Goal: Task Accomplishment & Management: Complete application form

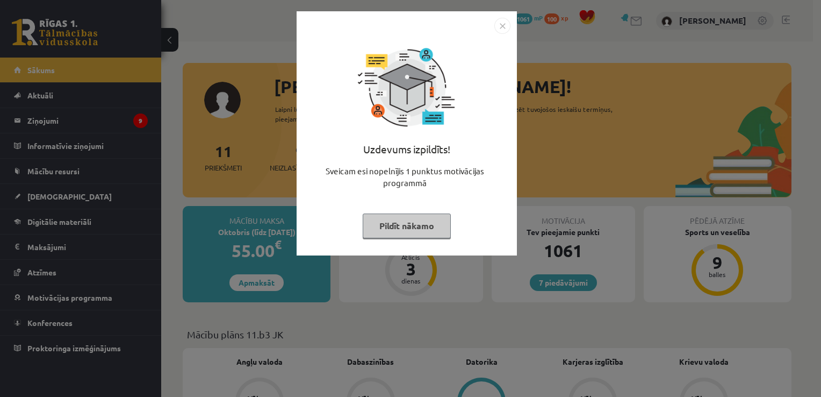
click at [393, 218] on button "Pildīt nākamo" at bounding box center [407, 225] width 88 height 25
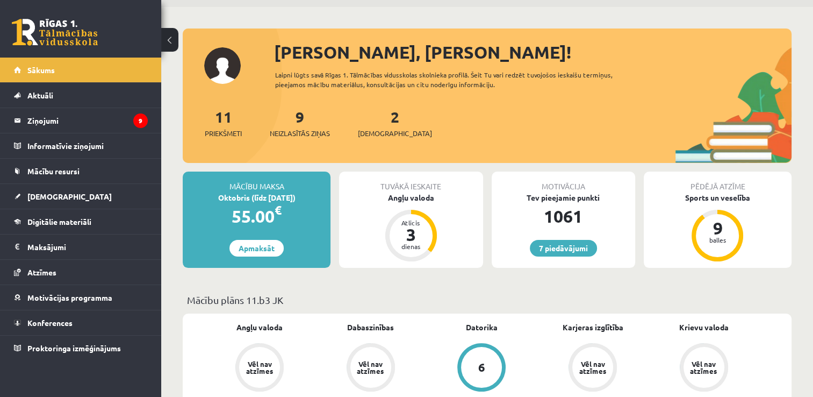
scroll to position [27, 0]
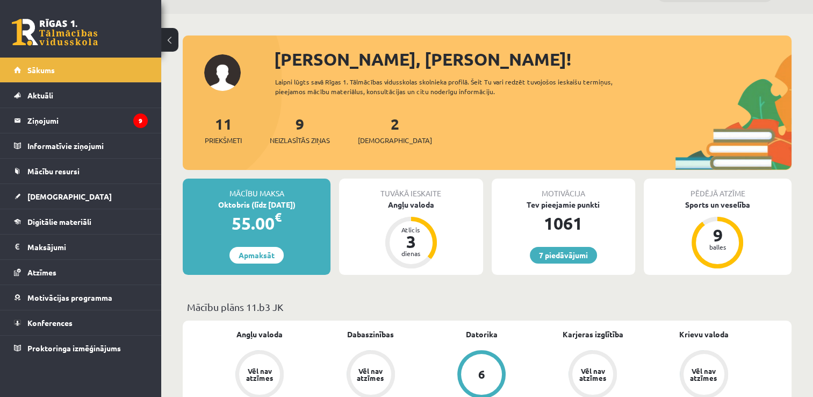
click at [382, 130] on div "2 Ieskaites" at bounding box center [395, 128] width 74 height 33
drag, startPoint x: 384, startPoint y: 126, endPoint x: 369, endPoint y: 126, distance: 15.1
click at [369, 126] on div "2 Ieskaites" at bounding box center [395, 128] width 74 height 33
click at [376, 140] on span "[DEMOGRAPHIC_DATA]" at bounding box center [395, 140] width 74 height 11
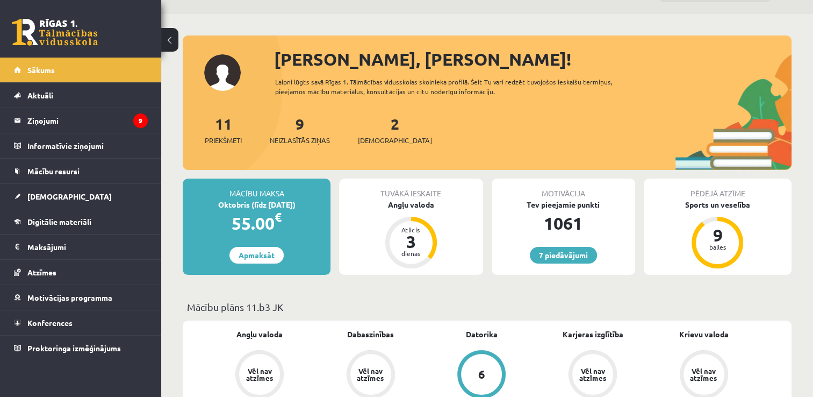
click at [379, 160] on div "11 Priekšmeti 9 Neizlasītās ziņas 2 Ieskaites" at bounding box center [487, 141] width 609 height 58
click at [379, 140] on span "[DEMOGRAPHIC_DATA]" at bounding box center [395, 140] width 74 height 11
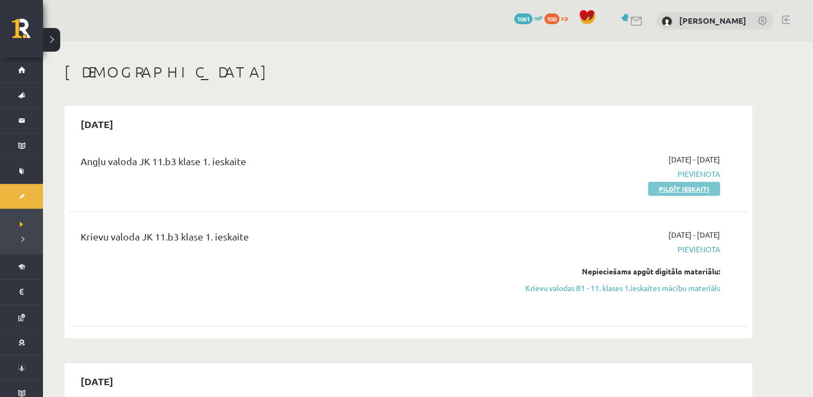
click at [708, 192] on link "Pildīt ieskaiti" at bounding box center [684, 189] width 72 height 14
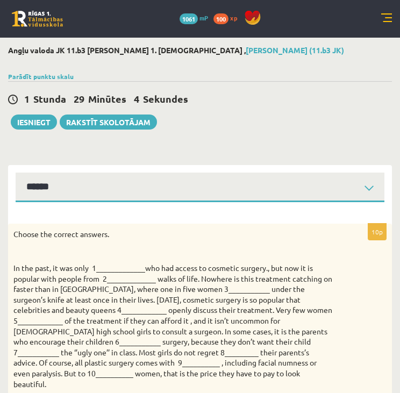
click at [17, 231] on p "Choose the correct answers." at bounding box center [172, 234] width 319 height 11
drag, startPoint x: 17, startPoint y: 231, endPoint x: 22, endPoint y: 235, distance: 6.5
click at [22, 235] on p "Choose the correct answers." at bounding box center [172, 234] width 319 height 11
drag, startPoint x: 22, startPoint y: 235, endPoint x: 15, endPoint y: 232, distance: 7.5
click at [15, 232] on p "Choose the correct answers." at bounding box center [172, 234] width 319 height 11
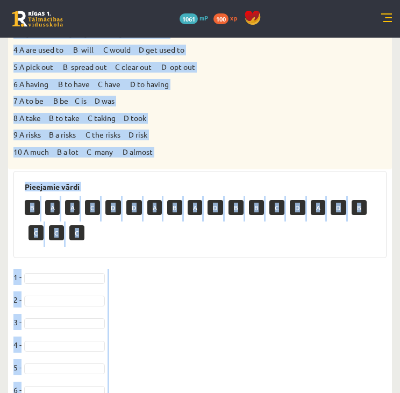
scroll to position [534, 0]
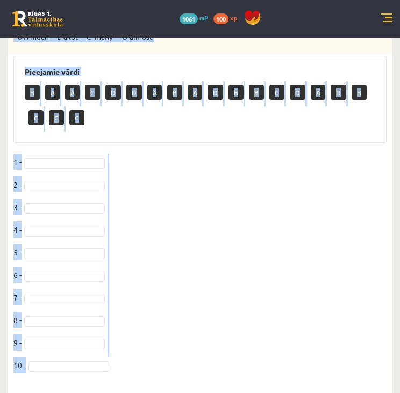
drag, startPoint x: 15, startPoint y: 232, endPoint x: 166, endPoint y: 363, distance: 199.6
click at [166, 363] on div "10p Choose the correct answers. 1 A rich B the rich C a rich D a rich people 2 …" at bounding box center [200, 38] width 384 height 696
copy div "Choose the correct answers. In the past, it was only 1_____________who had acce…"
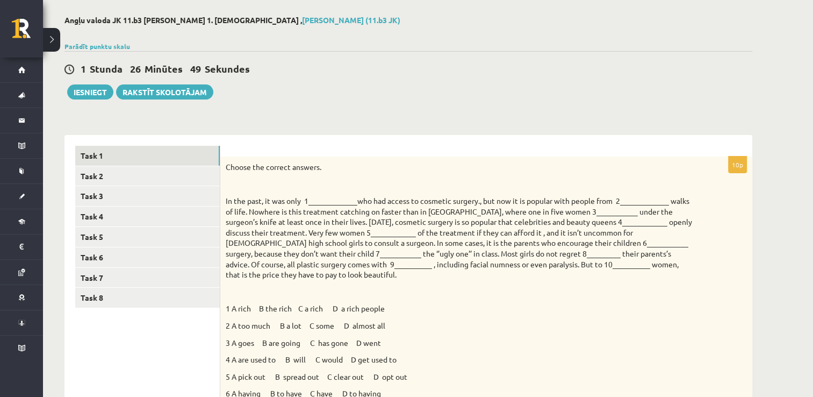
scroll to position [0, 0]
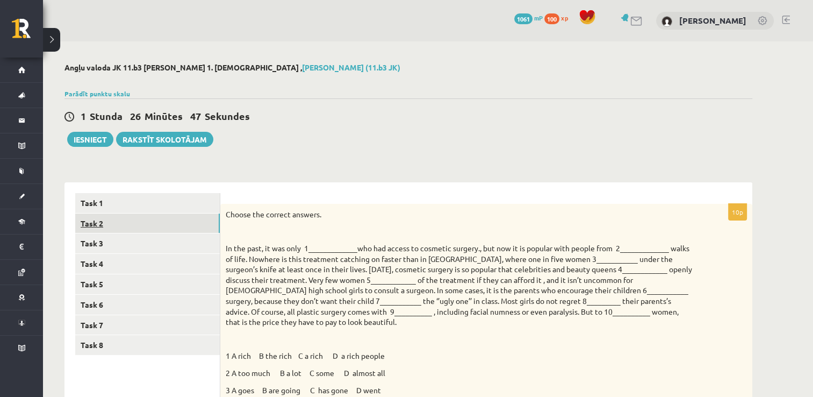
click at [187, 217] on link "Task 2" at bounding box center [147, 223] width 145 height 20
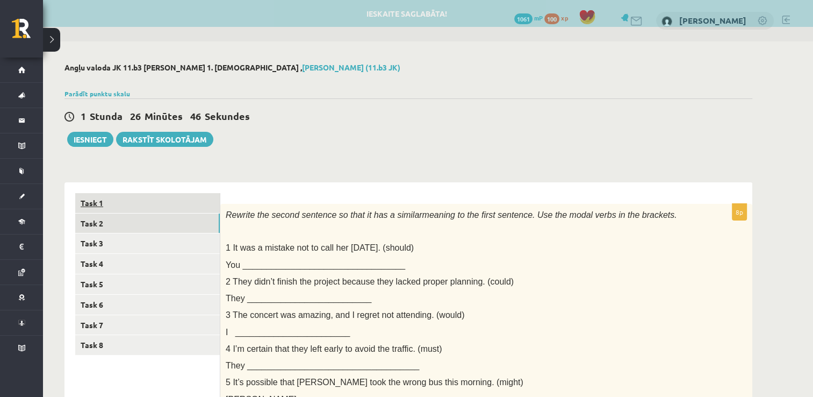
click at [187, 204] on link "Task 1" at bounding box center [147, 203] width 145 height 20
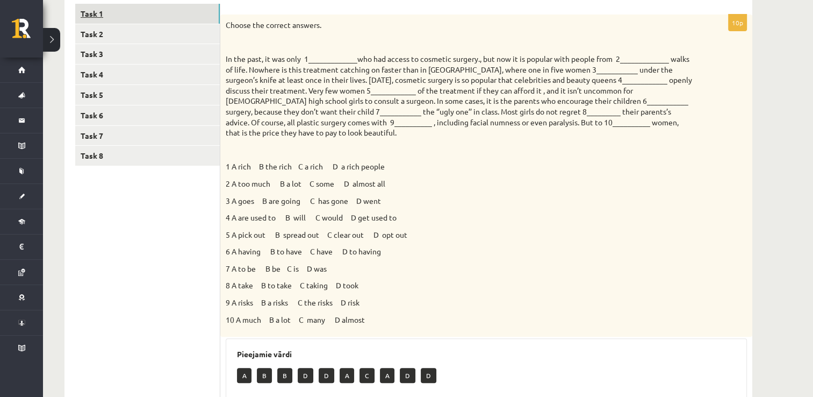
scroll to position [170, 0]
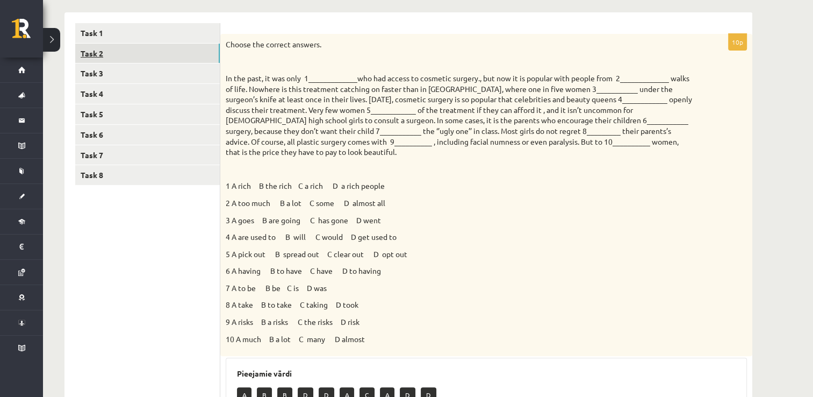
click at [160, 63] on link "Task 2" at bounding box center [147, 54] width 145 height 20
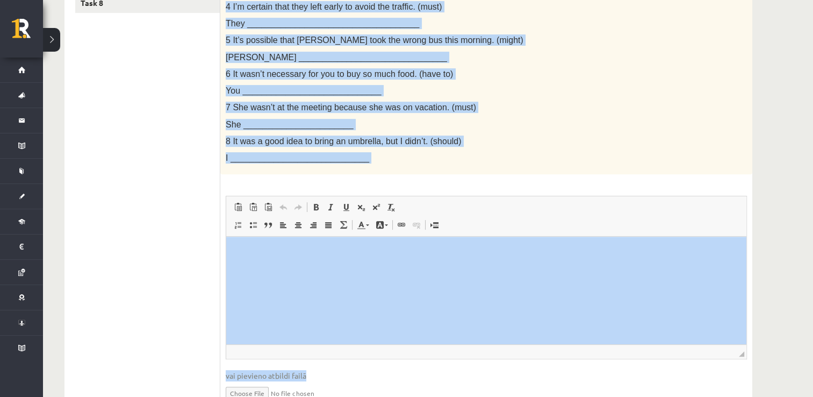
scroll to position [396, 0]
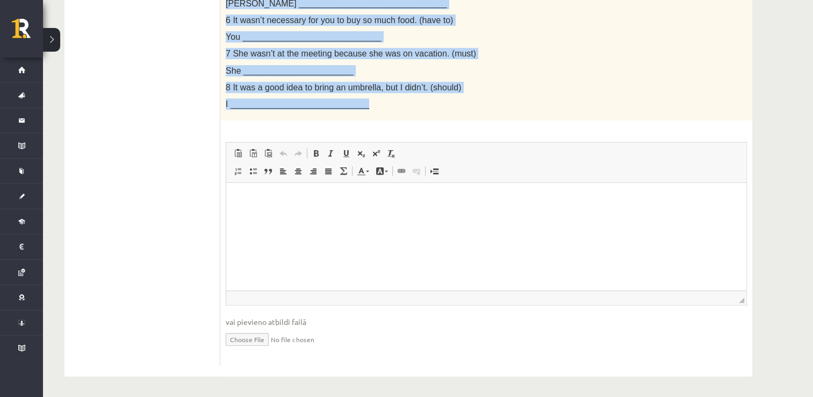
drag, startPoint x: 226, startPoint y: 42, endPoint x: 421, endPoint y: 103, distance: 204.9
copy div "Rewrite the second sentence so that it has a similar meaning to the first sente…"
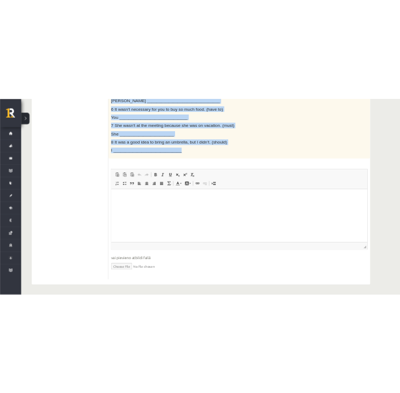
scroll to position [413, 0]
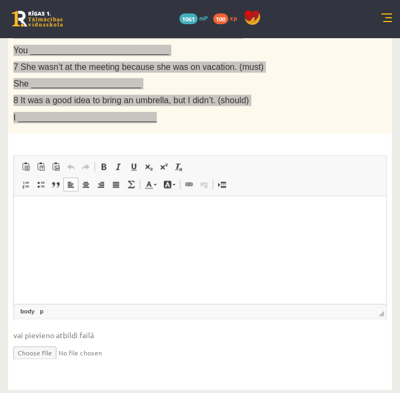
click at [61, 228] on html at bounding box center [200, 212] width 372 height 33
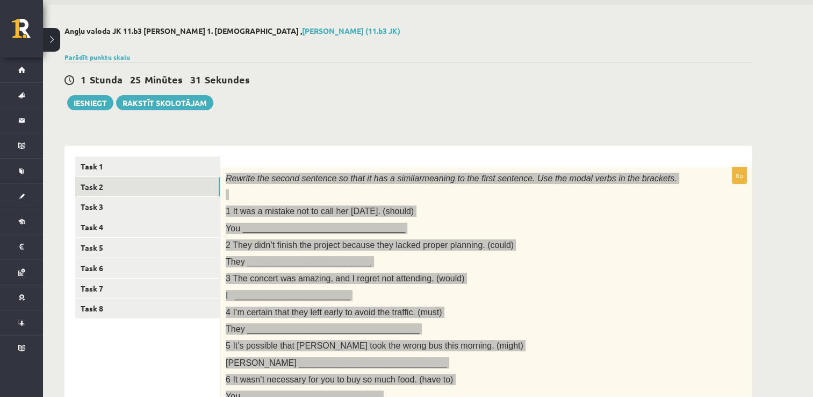
scroll to position [0, 0]
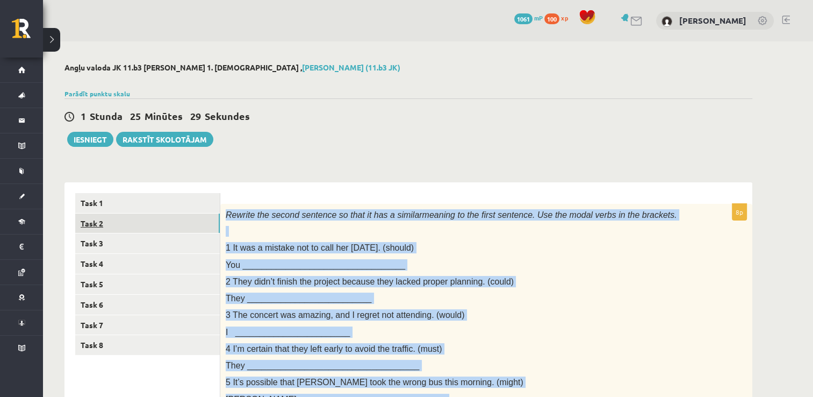
click at [202, 219] on link "Task 2" at bounding box center [147, 223] width 145 height 20
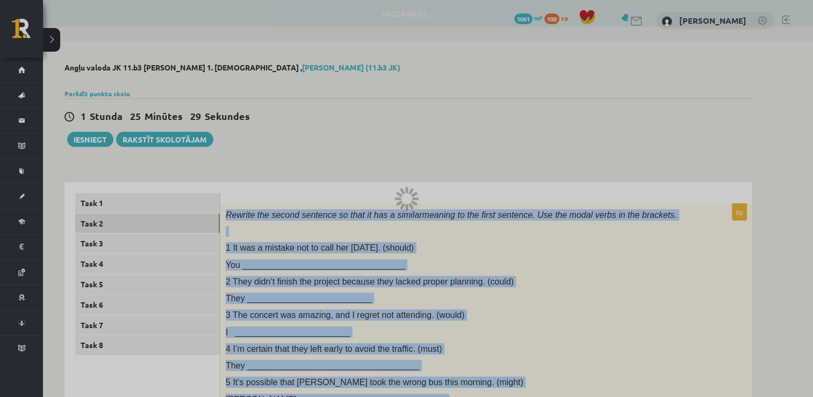
click at [203, 218] on div at bounding box center [406, 198] width 813 height 397
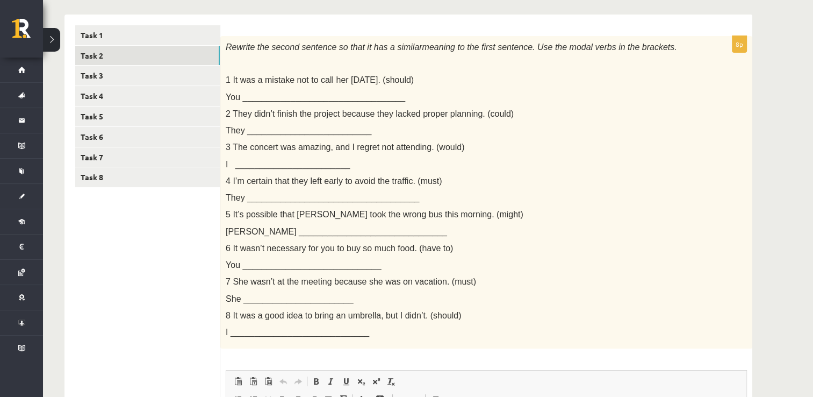
scroll to position [396, 0]
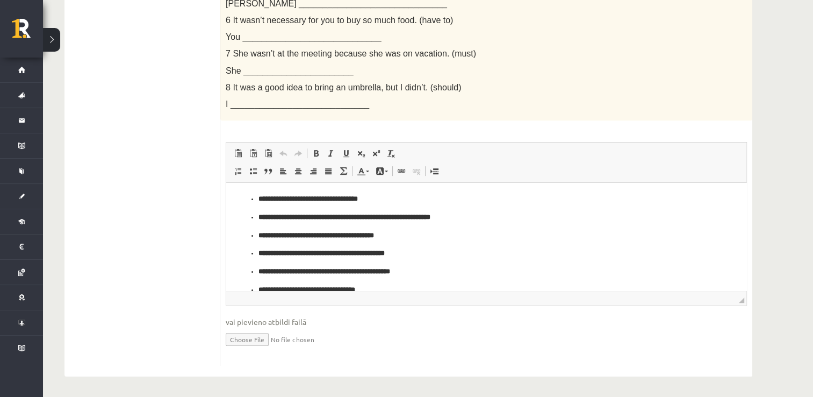
click at [183, 205] on ul "Task 1 Task 2 Task 3 Task 4 Task 5 Task 6 Task 7 Task 8" at bounding box center [147, 81] width 145 height 569
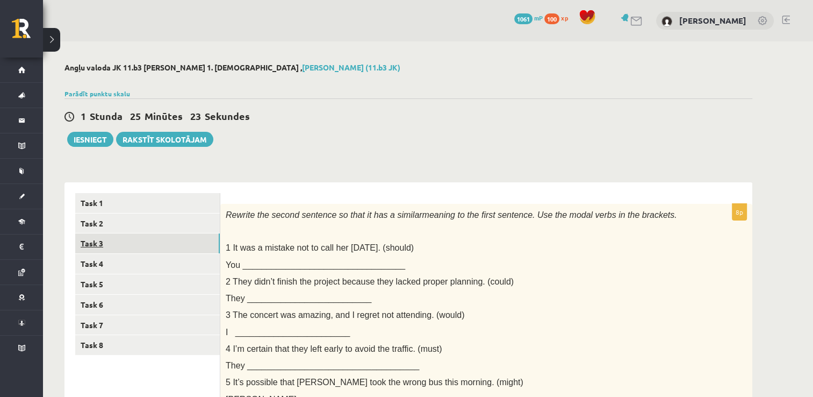
click at [133, 250] on link "Task 3" at bounding box center [147, 243] width 145 height 20
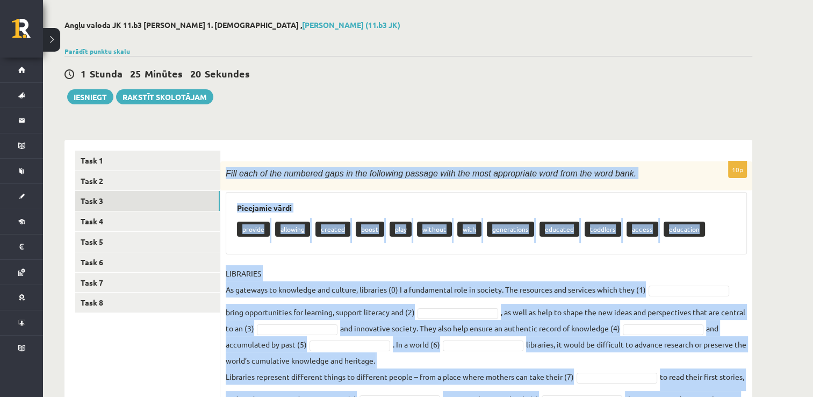
scroll to position [123, 0]
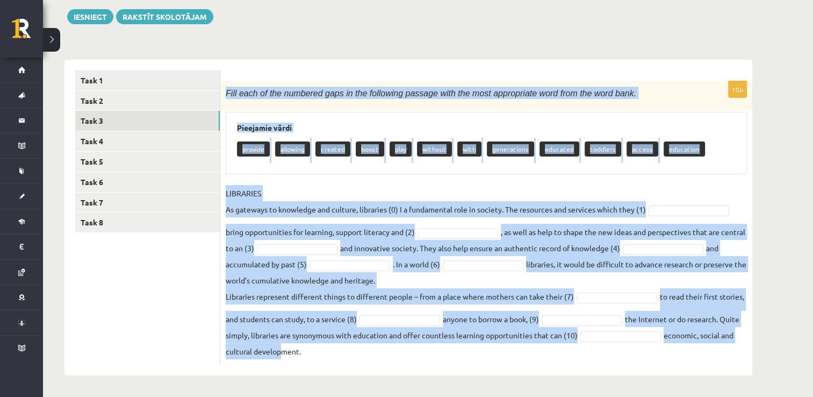
drag, startPoint x: 226, startPoint y: 173, endPoint x: 475, endPoint y: 364, distance: 314.4
click at [475, 364] on div "10p Fill each of the numbered gaps in the following passage with the most appro…" at bounding box center [486, 218] width 532 height 316
copy div "Fill each of the numbered gaps in the following passage with the most appropria…"
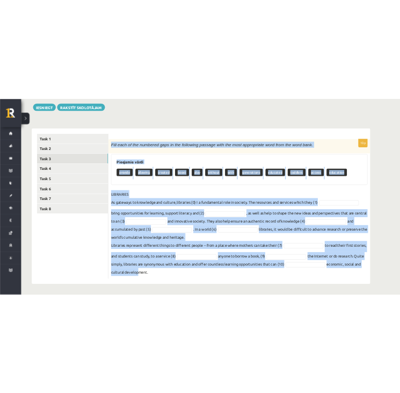
scroll to position [215, 0]
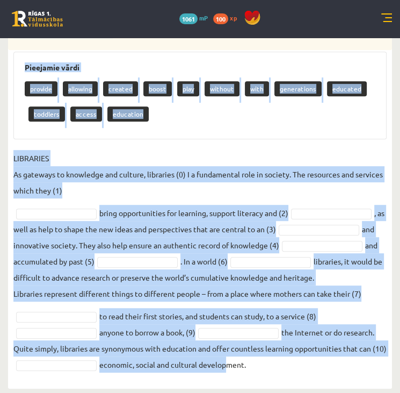
click at [187, 153] on p "LIBRARIES As gateways to knowledge and culture, libraries (0) I a fundamental r…" at bounding box center [200, 174] width 374 height 48
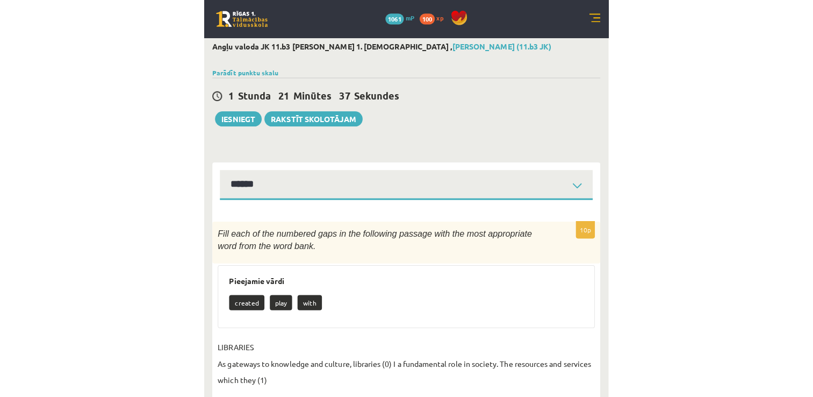
scroll to position [0, 0]
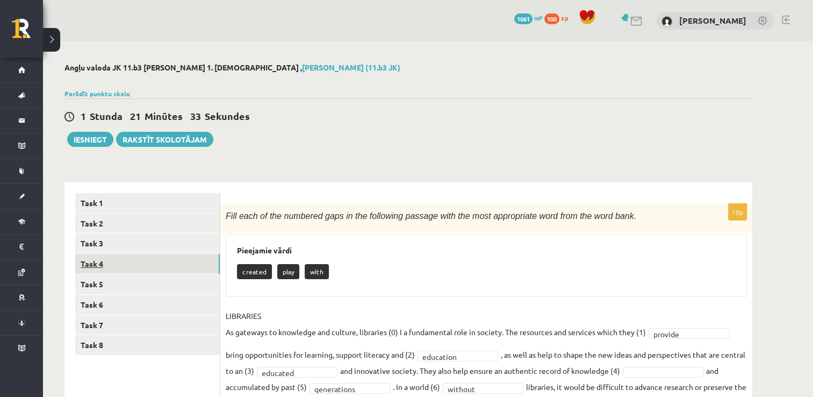
click at [200, 264] on link "Task 4" at bounding box center [147, 264] width 145 height 20
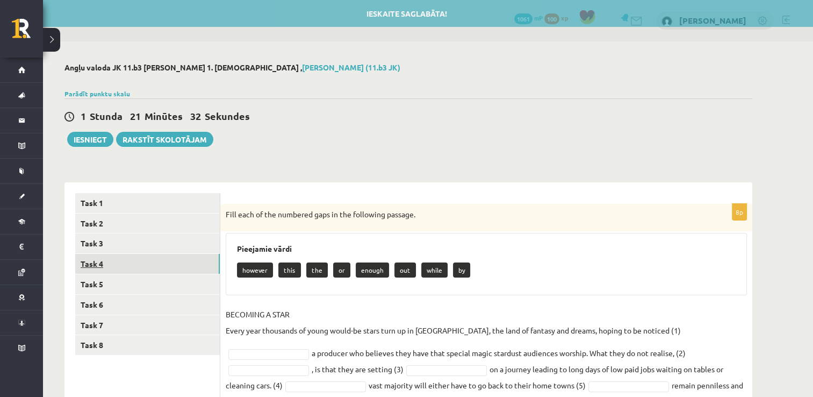
scroll to position [67, 0]
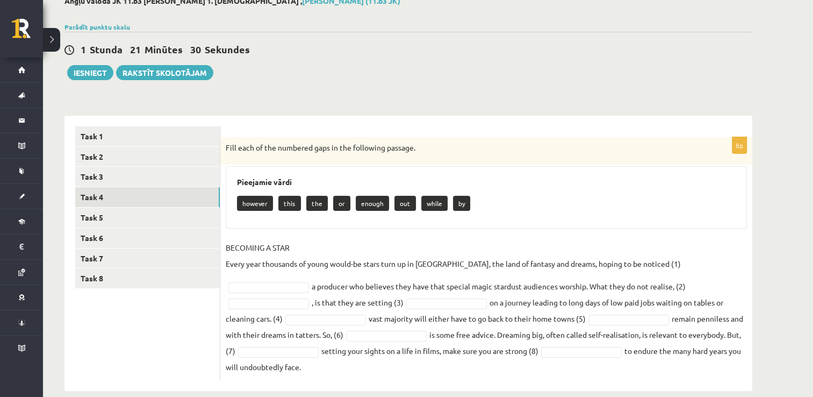
click at [227, 147] on p "Fill each of the numbered gaps in the following passage." at bounding box center [460, 147] width 468 height 11
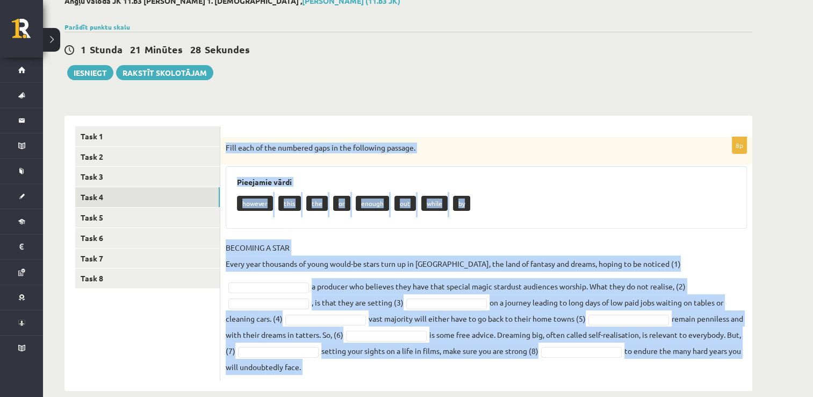
drag, startPoint x: 227, startPoint y: 147, endPoint x: 749, endPoint y: 369, distance: 567.7
click at [749, 369] on div "8p Fill each of the numbered gaps in the following passage. Pieejamie vārdi how…" at bounding box center [486, 253] width 532 height 275
copy div "Fill each of the numbered gaps in the following passage. Pieejamie vārdi howeve…"
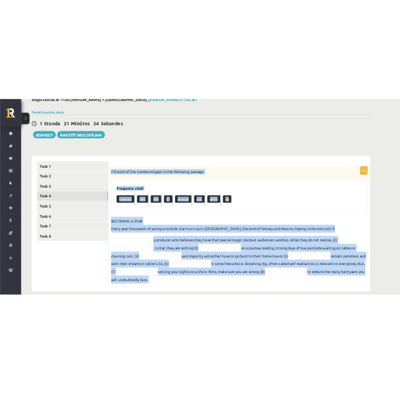
scroll to position [138, 0]
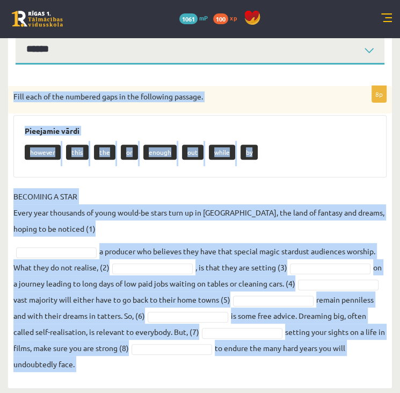
click at [145, 182] on div "8p Fill each of the numbered gaps in the following passage. Pieejamie vārdi how…" at bounding box center [200, 231] width 384 height 291
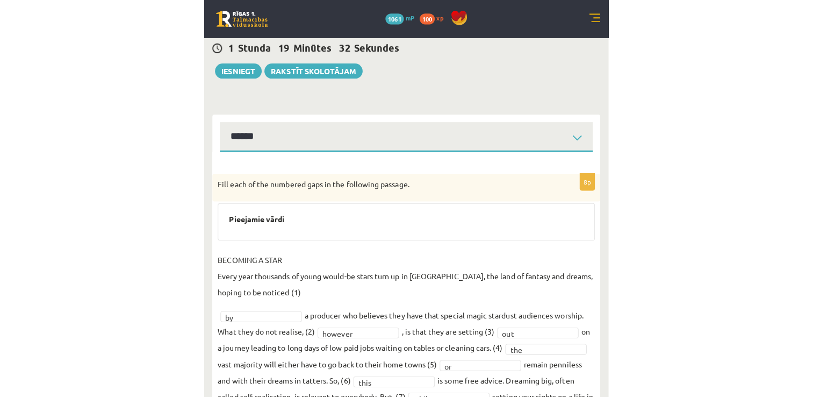
scroll to position [0, 0]
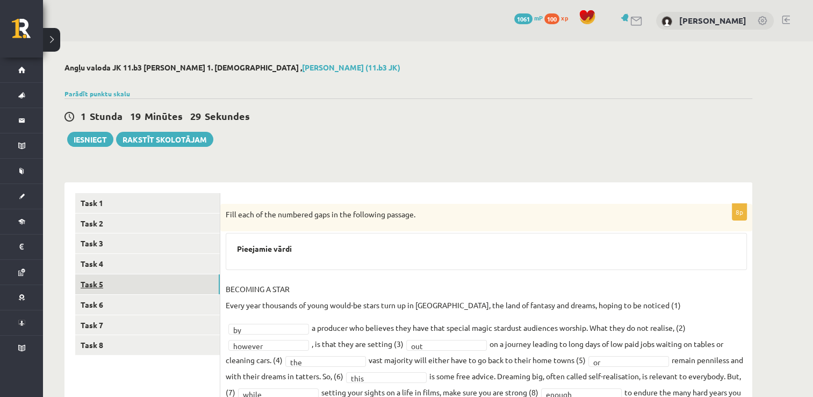
click at [145, 283] on link "Task 5" at bounding box center [147, 284] width 145 height 20
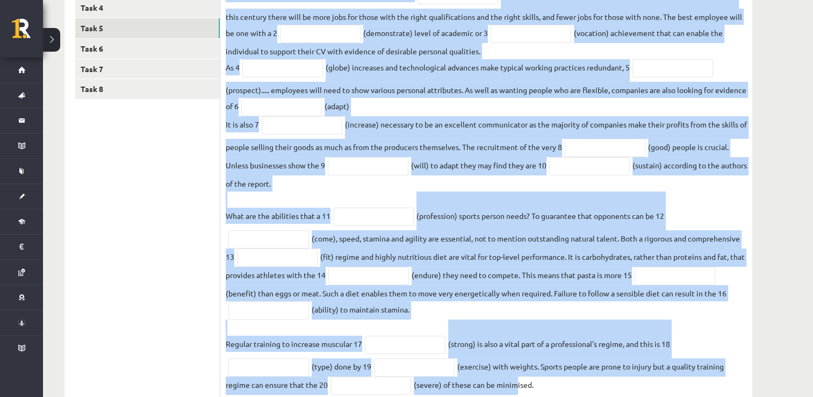
scroll to position [292, 0]
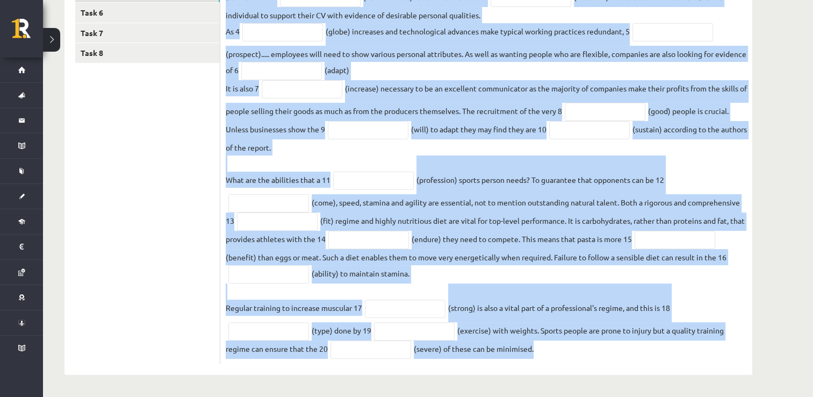
drag, startPoint x: 225, startPoint y: 210, endPoint x: 594, endPoint y: 367, distance: 401.0
click at [594, 367] on div "20p Use the word in brackets to form a word that fits the gap. The economy of t…" at bounding box center [486, 132] width 532 height 485
copy div "Use the word in brackets to form a word that fits the gap. The economy of the 2…"
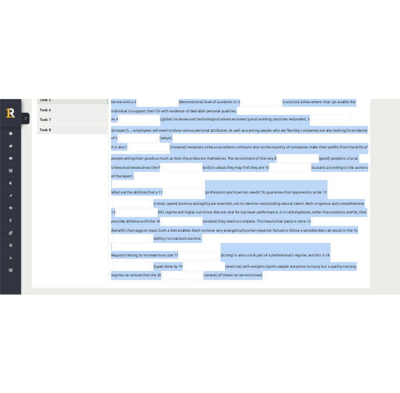
scroll to position [282, 0]
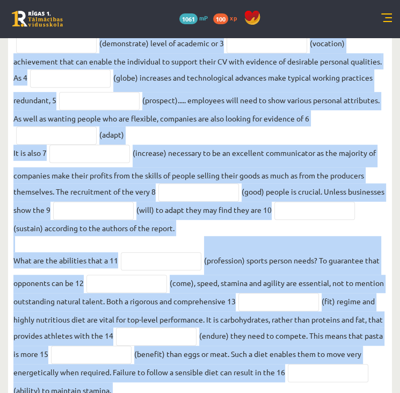
click at [138, 229] on fieldset "The economy of the 21st century is based on skills and 1 (know) according to a …" at bounding box center [200, 235] width 374 height 510
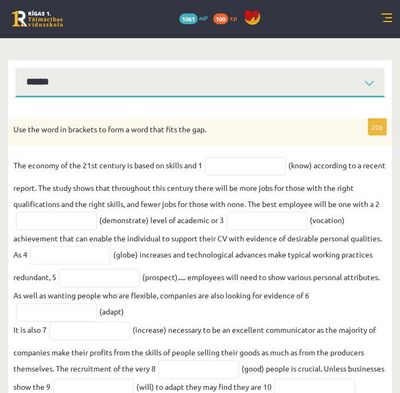
scroll to position [104, 0]
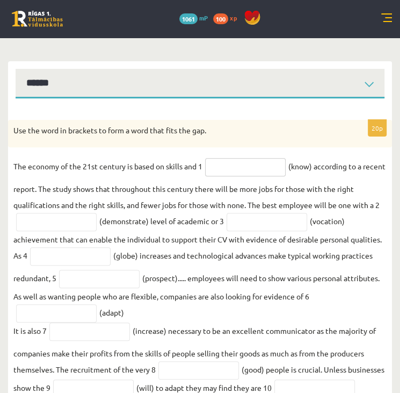
click at [245, 166] on input "text" at bounding box center [245, 167] width 81 height 18
click at [224, 171] on input "text" at bounding box center [245, 167] width 81 height 18
click at [256, 171] on input "text" at bounding box center [245, 167] width 81 height 18
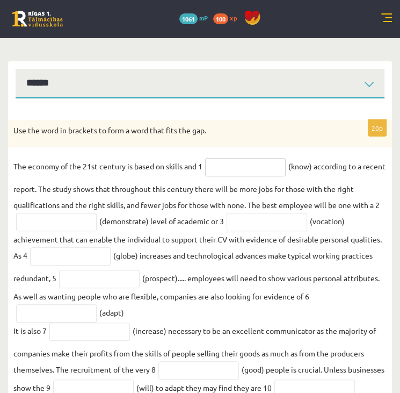
paste input "*********"
type input "*********"
click at [44, 229] on input "text" at bounding box center [56, 222] width 81 height 18
paste input "**********"
type input "**********"
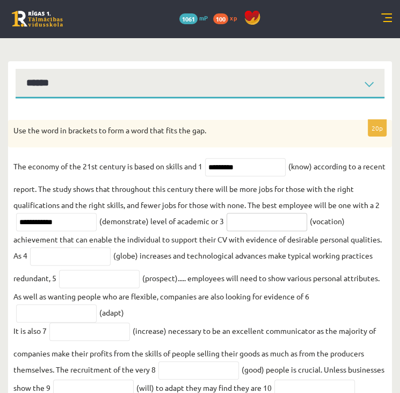
click at [296, 218] on input "text" at bounding box center [267, 222] width 81 height 18
paste input "**********"
type input "**********"
click at [41, 253] on input "text" at bounding box center [70, 256] width 81 height 18
paste input "**********"
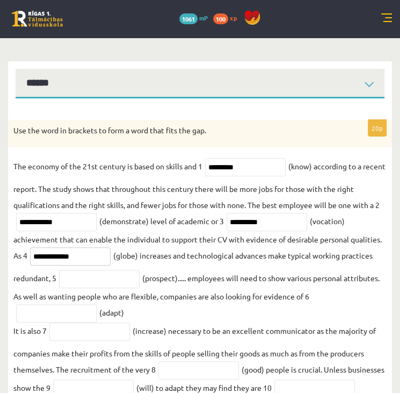
type input "**********"
click at [114, 286] on input "text" at bounding box center [99, 279] width 81 height 18
paste input "**********"
type input "**********"
click at [40, 311] on input "text" at bounding box center [56, 313] width 81 height 18
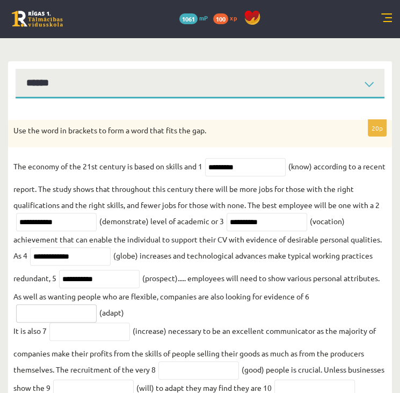
paste input "**********"
type input "**********"
click at [66, 329] on input "text" at bounding box center [89, 332] width 81 height 18
paste input "**********"
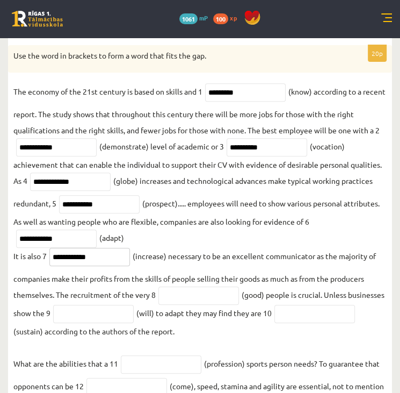
scroll to position [178, 0]
type input "**********"
click at [167, 291] on input "text" at bounding box center [199, 295] width 81 height 18
paste input "****"
type input "****"
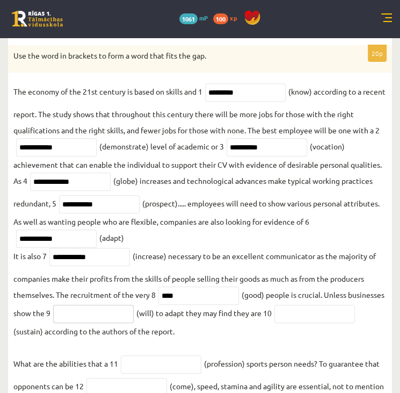
click at [119, 319] on input "text" at bounding box center [93, 314] width 81 height 18
paste input "**********"
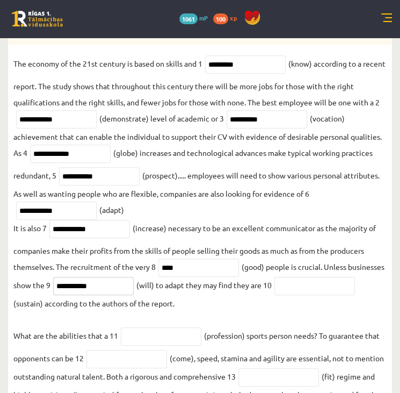
scroll to position [209, 0]
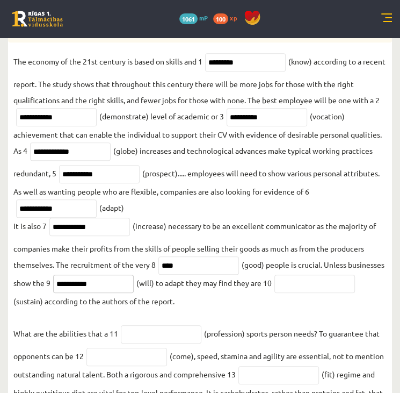
type input "**********"
click at [275, 293] on input "text" at bounding box center [315, 284] width 81 height 18
paste input "**********"
type input "**********"
click at [137, 337] on input "text" at bounding box center [161, 334] width 81 height 18
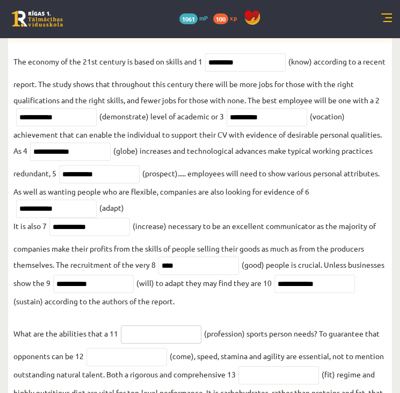
paste input "**********"
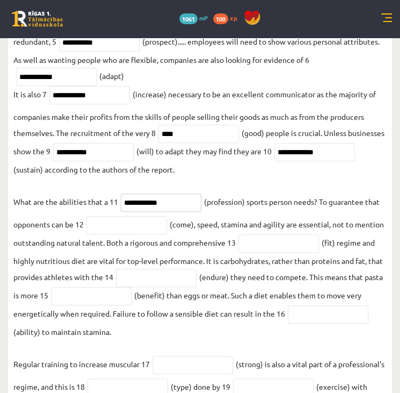
scroll to position [342, 0]
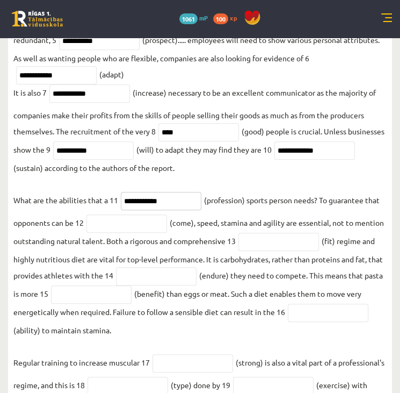
type input "**********"
click at [130, 229] on input "text" at bounding box center [127, 223] width 81 height 18
paste input "********"
type input "********"
click at [319, 236] on fieldset "**********" at bounding box center [200, 175] width 374 height 510
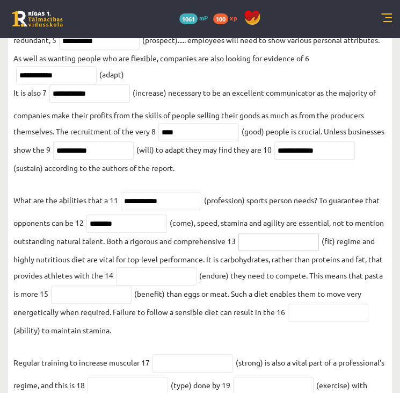
click at [317, 241] on input "text" at bounding box center [279, 242] width 81 height 18
paste input "*******"
type input "*******"
click at [194, 278] on input "text" at bounding box center [156, 276] width 81 height 18
paste input "*********"
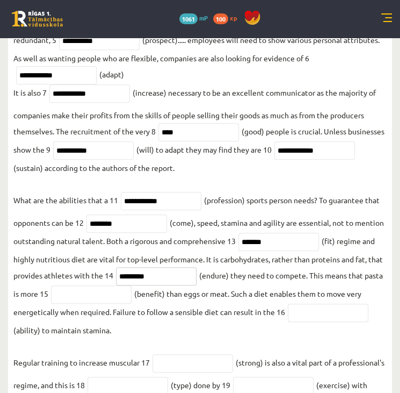
type input "*********"
click at [132, 304] on input "text" at bounding box center [91, 294] width 81 height 18
paste input "**********"
type input "**********"
click at [288, 322] on input "text" at bounding box center [328, 313] width 81 height 18
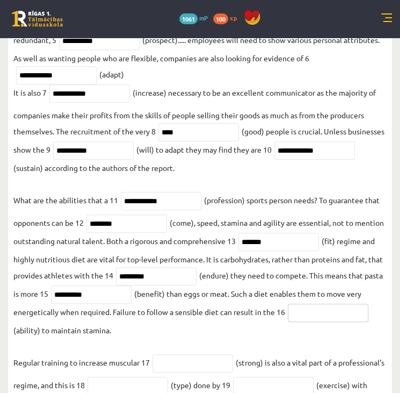
paste input "*********"
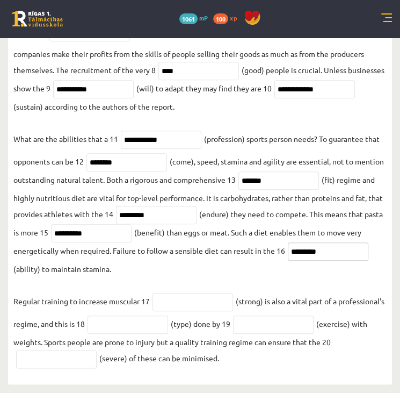
type input "*********"
click at [179, 304] on input "text" at bounding box center [193, 302] width 81 height 18
paste input "********"
type input "********"
click at [168, 324] on input "text" at bounding box center [128, 325] width 81 height 18
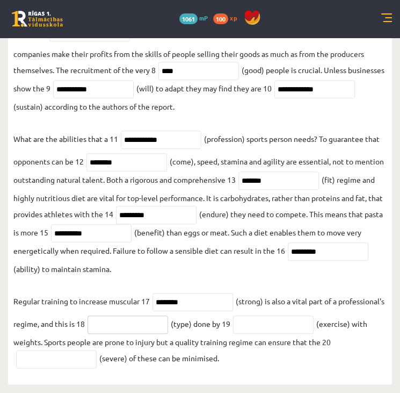
paste input "*********"
type input "*********"
click at [314, 328] on input "text" at bounding box center [273, 325] width 81 height 18
paste input "**********"
type input "**********"
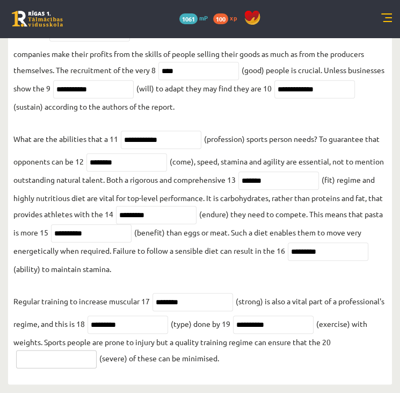
click at [45, 359] on input "text" at bounding box center [56, 359] width 81 height 18
paste input "********"
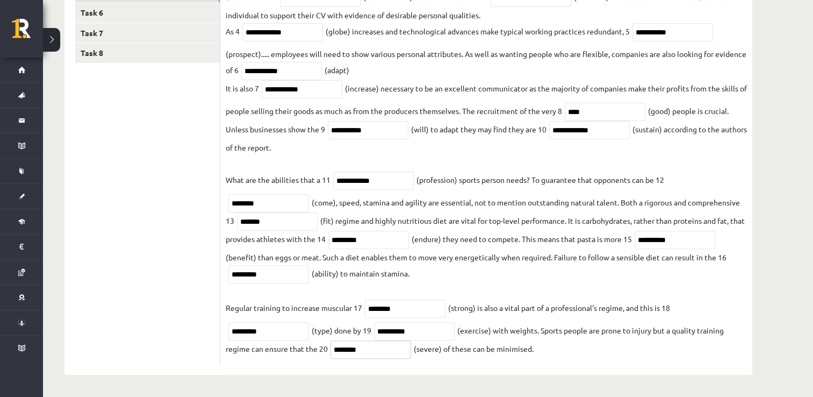
scroll to position [0, 0]
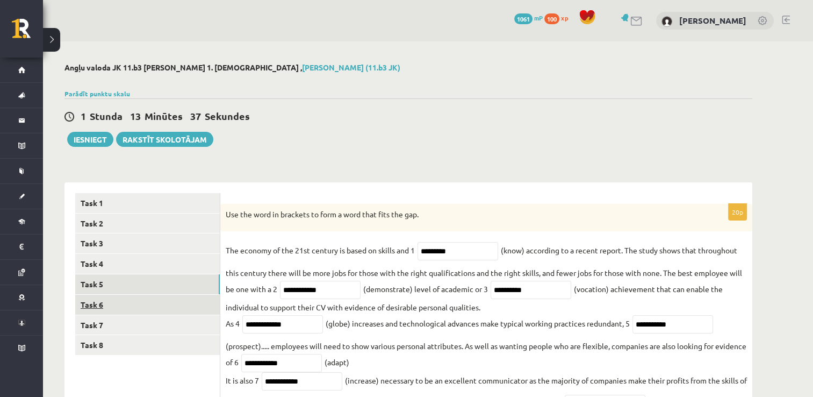
type input "********"
click at [124, 307] on link "Task 6" at bounding box center [147, 305] width 145 height 20
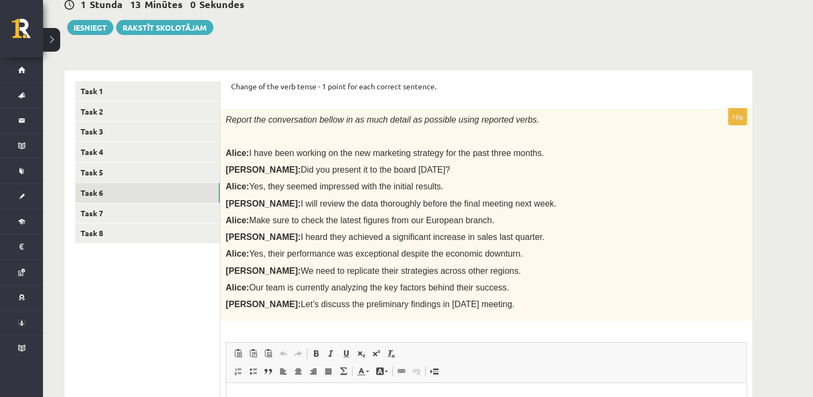
drag, startPoint x: 232, startPoint y: 83, endPoint x: 474, endPoint y: 317, distance: 336.4
click at [474, 317] on form "Change of the verb tense - 1 point for each correct sentence. 10p Report the co…" at bounding box center [486, 323] width 511 height 485
copy form "Change of the verb tense - 1 point for each correct sentence. 10p Report the co…"
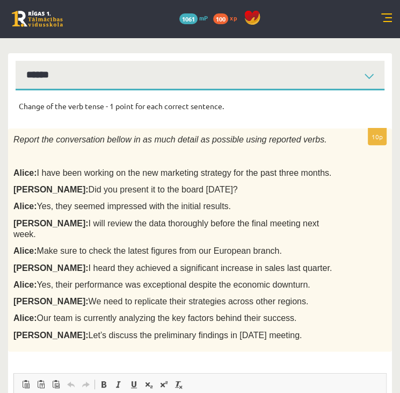
click at [290, 224] on p "Bob: I will review the data thoroughly before the final meeting next week." at bounding box center [173, 229] width 320 height 22
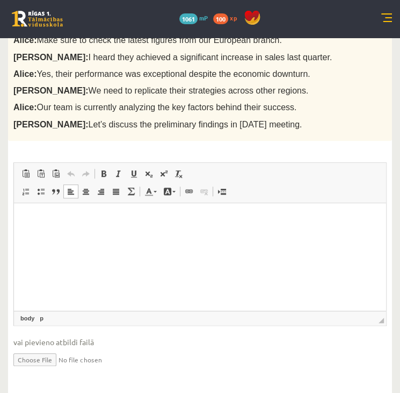
click at [58, 218] on p "Editor, wiswyg-editor-user-answer-47024778897780" at bounding box center [200, 219] width 351 height 11
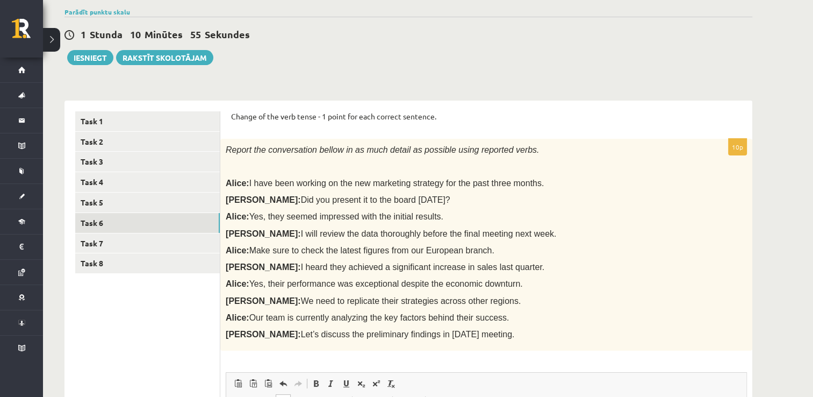
scroll to position [46, 0]
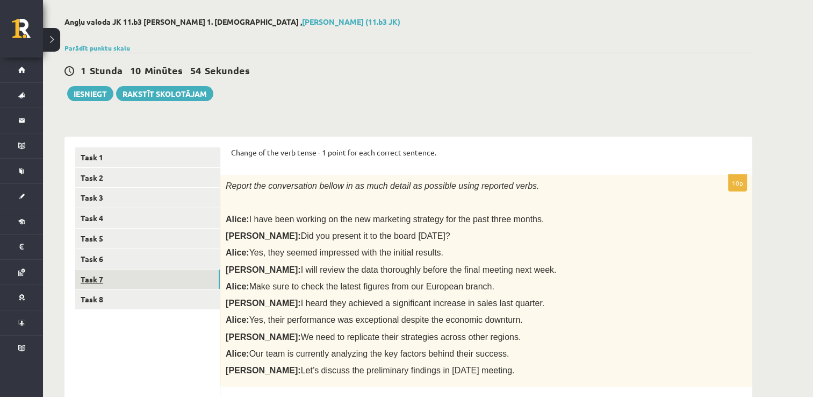
click at [114, 270] on link "Task 7" at bounding box center [147, 279] width 145 height 20
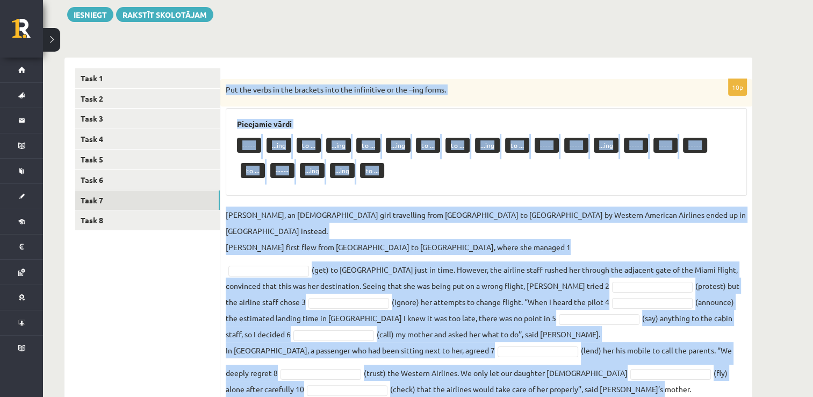
scroll to position [146, 0]
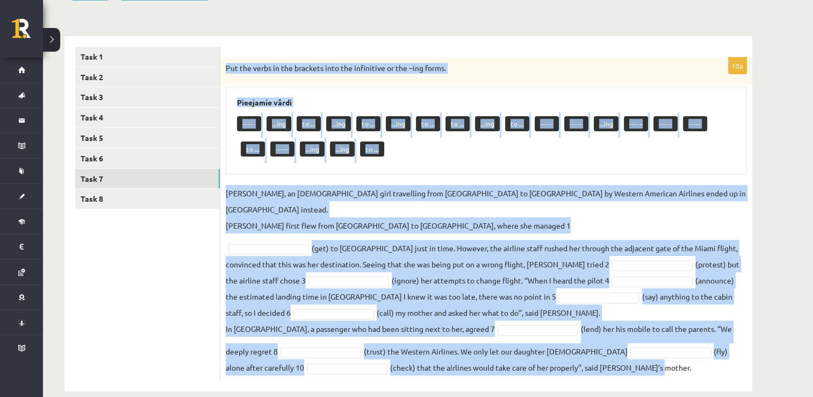
drag, startPoint x: 226, startPoint y: 88, endPoint x: 619, endPoint y: 373, distance: 485.2
click at [619, 373] on div "10p Put the verbs in the brackets into the infinitive or the –ing forms. Pieeja…" at bounding box center [486, 213] width 532 height 355
copy div "Put the verbs in the brackets into the infinitive or the –ing forms. Pieejamie …"
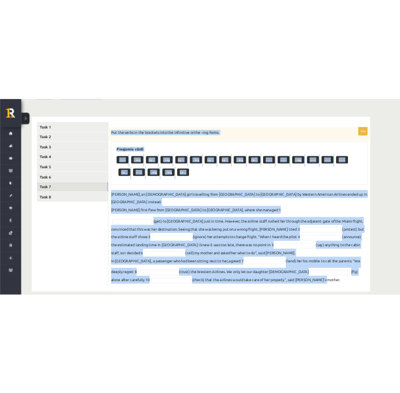
scroll to position [217, 0]
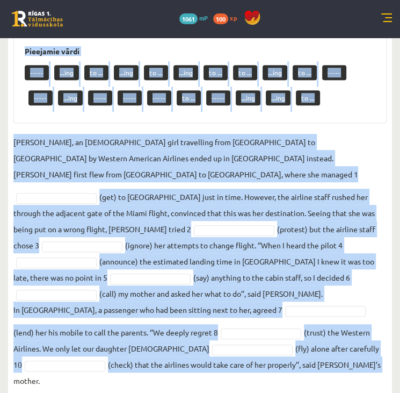
click at [32, 113] on div "Pieejamie vārdi ----- ...ing to ... ...ing to ... ...ing to ... to ... ...ing t…" at bounding box center [200, 79] width 374 height 88
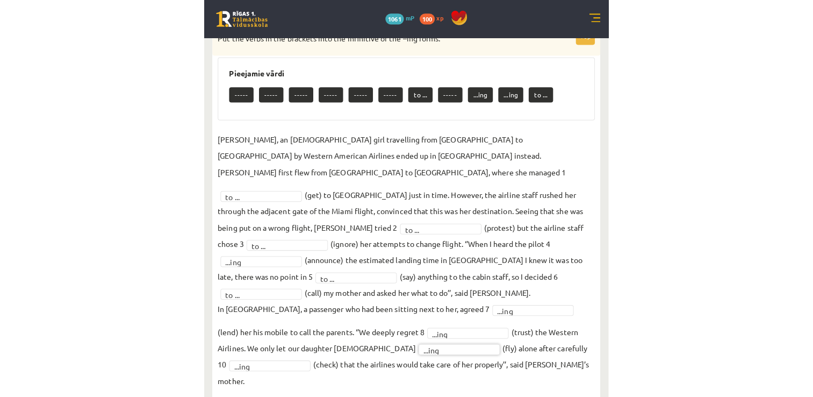
scroll to position [121, 0]
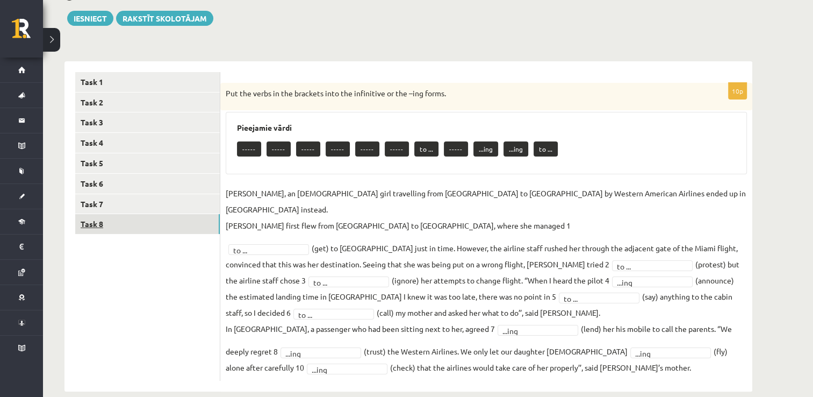
click at [170, 229] on link "Task 8" at bounding box center [147, 224] width 145 height 20
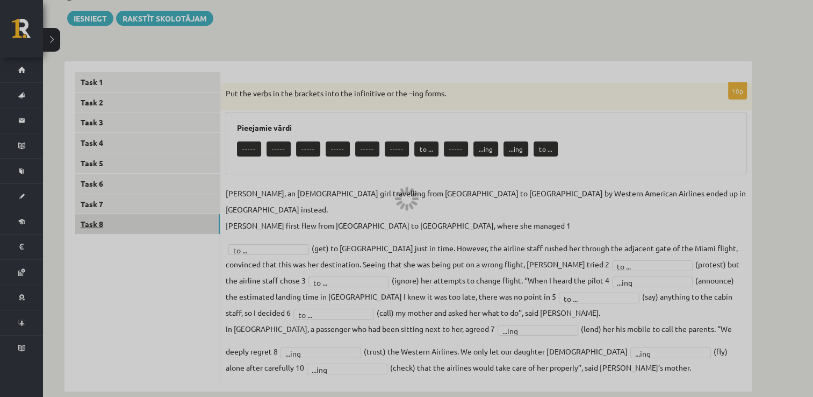
click at [170, 229] on div at bounding box center [406, 198] width 813 height 397
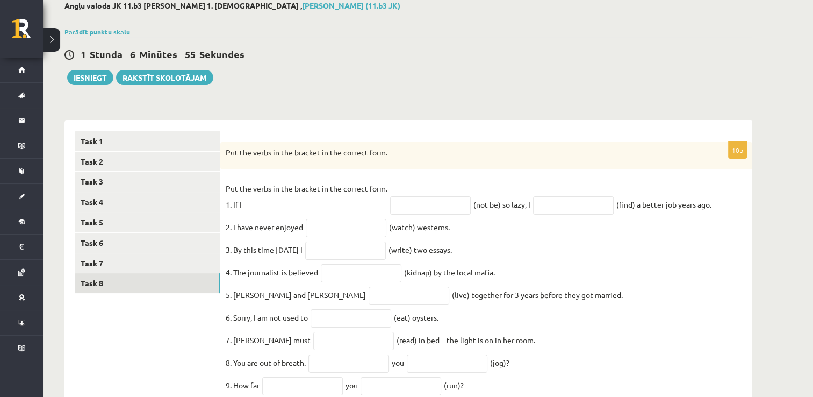
scroll to position [134, 0]
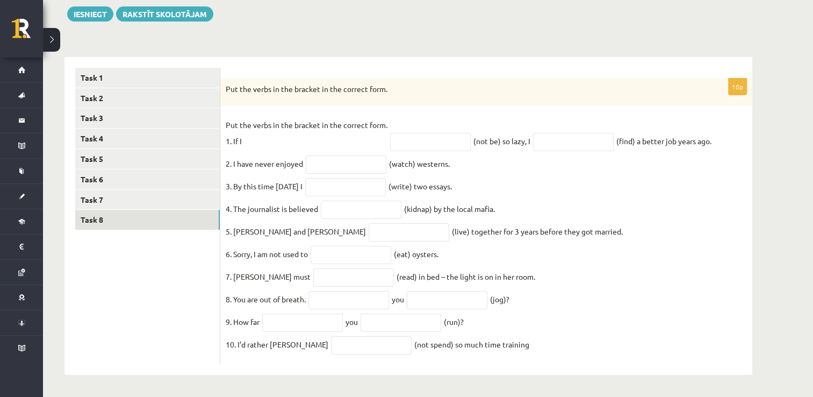
drag, startPoint x: 226, startPoint y: 151, endPoint x: 569, endPoint y: 358, distance: 401.3
click at [569, 358] on div "10p Put the verbs in the bracket in the correct form. Put the verbs in the brac…" at bounding box center [486, 221] width 532 height 286
copy div "Put the verbs in the bracket in the correct form. Put the verbs in the bracket …"
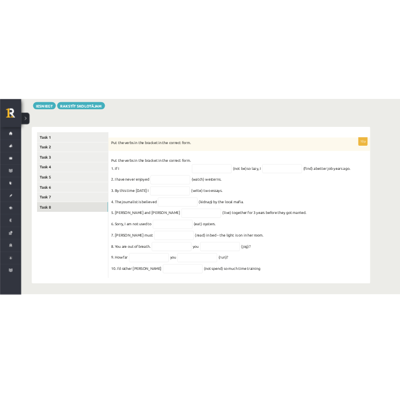
scroll to position [159, 0]
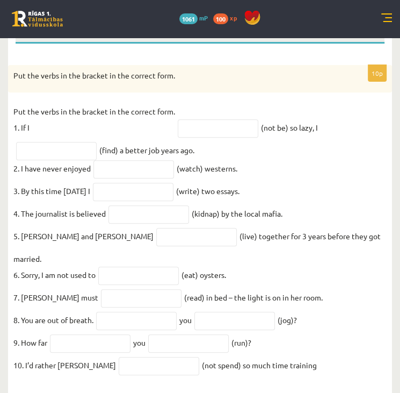
click at [201, 88] on div "Put the verbs in the bracket in the correct form." at bounding box center [200, 79] width 384 height 28
click at [192, 124] on input "text" at bounding box center [218, 128] width 81 height 18
click at [82, 130] on p "Put the verbs in the bracket in the correct form. 1. If I" at bounding box center [94, 119] width 162 height 32
click at [189, 128] on input "text" at bounding box center [218, 128] width 81 height 18
paste input "**********"
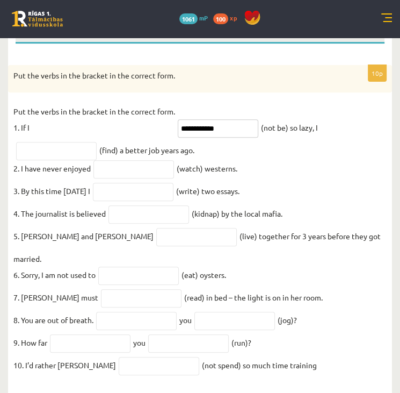
type input "**********"
click at [39, 155] on input "text" at bounding box center [56, 151] width 81 height 18
paste input "**********"
type input "**********"
click at [135, 163] on input "text" at bounding box center [134, 169] width 81 height 18
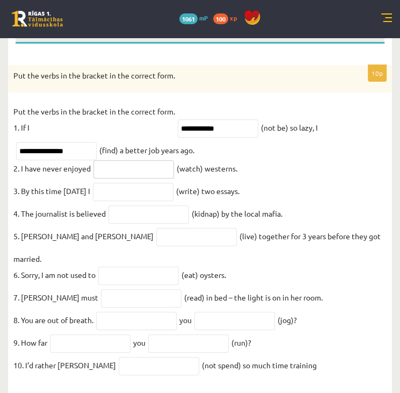
paste input "********"
type input "********"
click at [168, 189] on input "text" at bounding box center [133, 192] width 81 height 18
paste input "**********"
type input "**********"
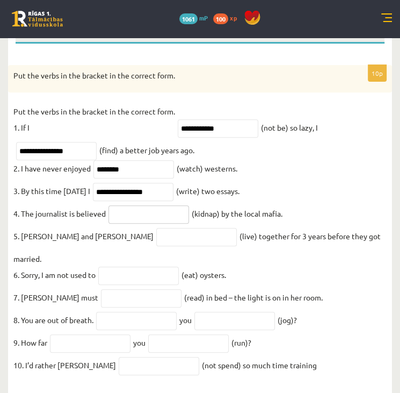
click at [122, 214] on input "text" at bounding box center [149, 214] width 81 height 18
paste input "**********"
type input "**********"
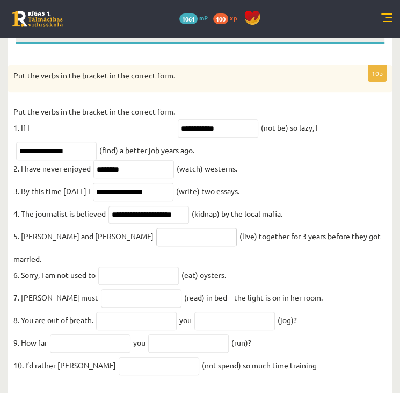
click at [156, 241] on input "text" at bounding box center [196, 237] width 81 height 18
paste input "*********"
click at [156, 241] on input "**********" at bounding box center [196, 237] width 81 height 18
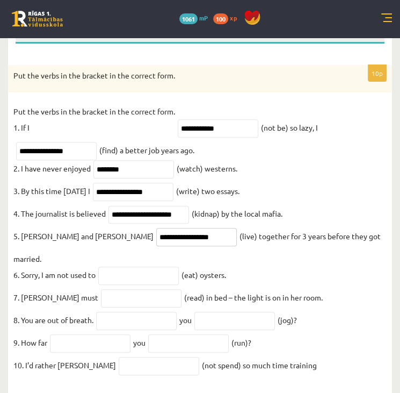
type input "**********"
click at [154, 267] on input "text" at bounding box center [138, 276] width 81 height 18
click at [149, 268] on input "text" at bounding box center [138, 276] width 81 height 18
paste input "******"
type input "******"
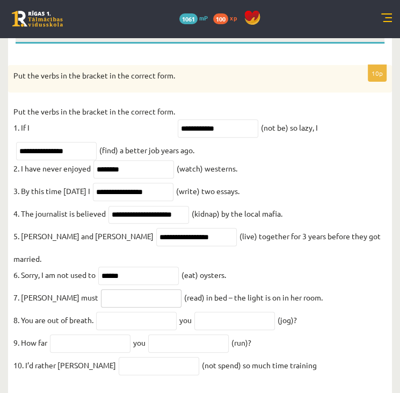
click at [101, 291] on input "text" at bounding box center [141, 298] width 81 height 18
paste input "**********"
type input "**********"
click at [116, 312] on input "text" at bounding box center [136, 321] width 81 height 18
paste input "****"
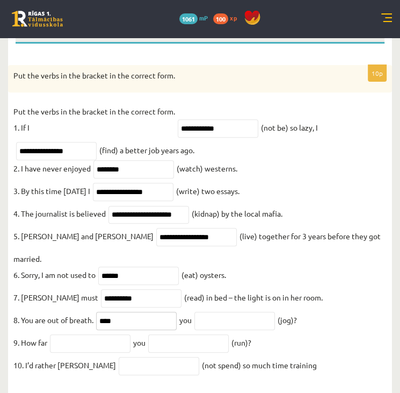
type input "****"
click at [217, 312] on input "text" at bounding box center [235, 321] width 81 height 18
paste input "*******"
type input "*******"
click at [88, 338] on input "text" at bounding box center [90, 343] width 81 height 18
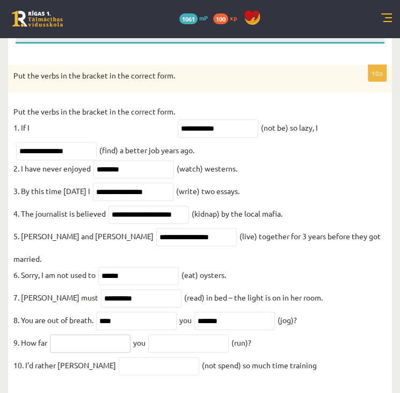
paste input "****"
type input "****"
click at [183, 336] on input "text" at bounding box center [188, 343] width 81 height 18
paste input "***"
type input "***"
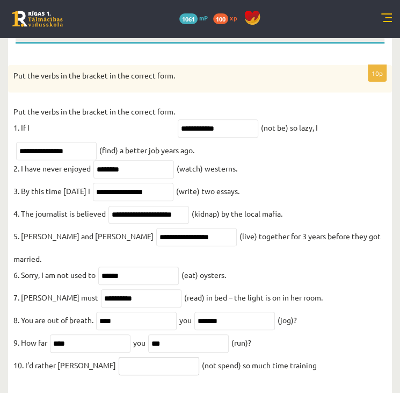
click at [126, 362] on input "text" at bounding box center [159, 366] width 81 height 18
paste input "**********"
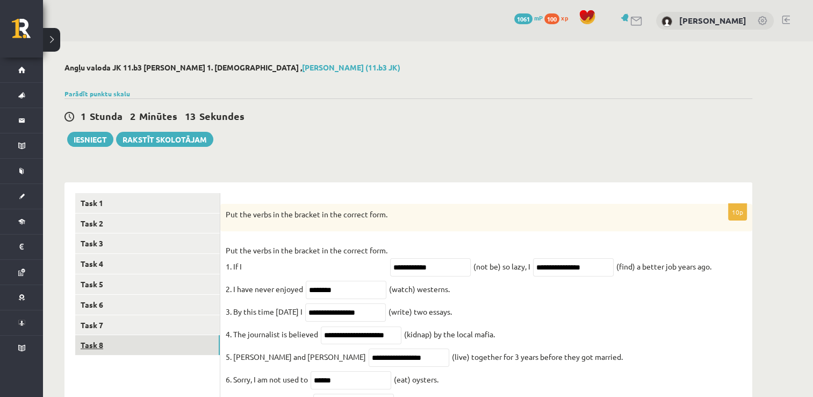
type input "**********"
click at [135, 352] on link "Task 8" at bounding box center [147, 345] width 145 height 20
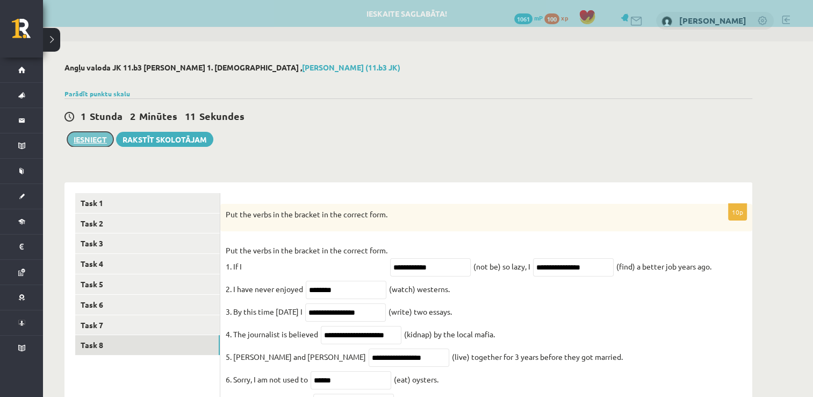
click at [94, 139] on button "Iesniegt" at bounding box center [90, 139] width 46 height 15
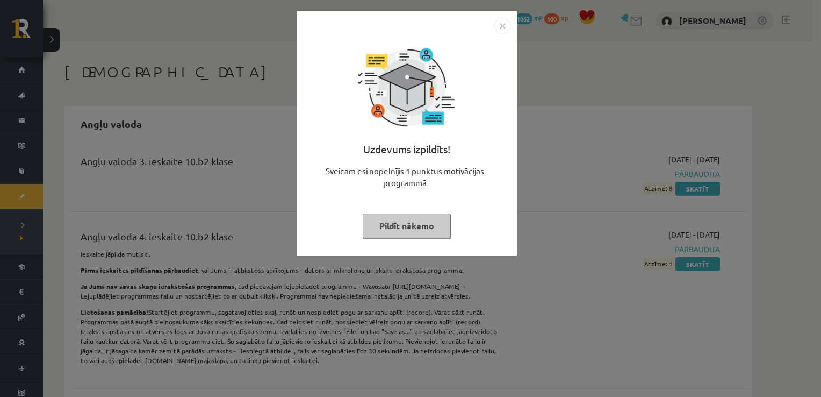
click at [404, 223] on button "Pildīt nākamo" at bounding box center [407, 225] width 88 height 25
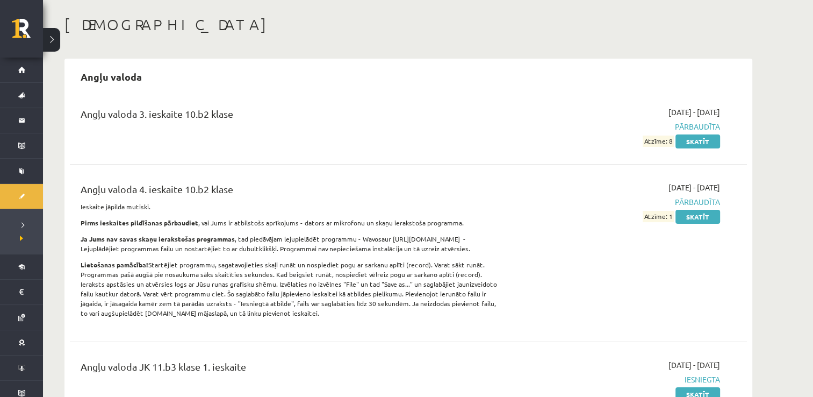
scroll to position [47, 0]
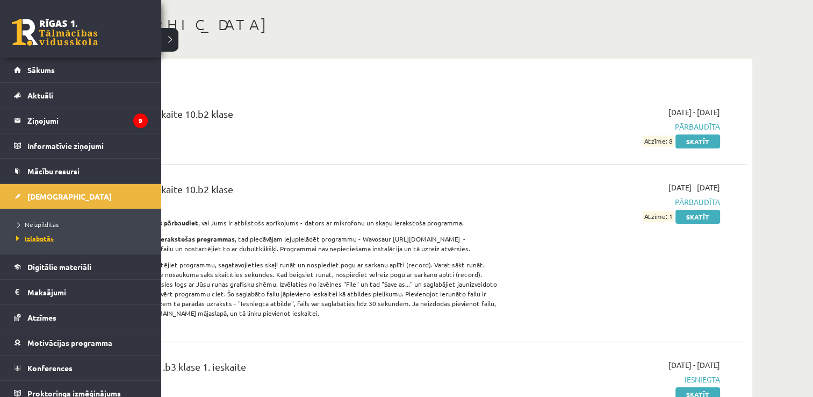
click at [45, 234] on span "Izlabotās" at bounding box center [33, 238] width 40 height 9
click at [41, 229] on li "Neizpildītās" at bounding box center [81, 224] width 137 height 14
click at [49, 223] on span "Neizpildītās" at bounding box center [37, 224] width 49 height 9
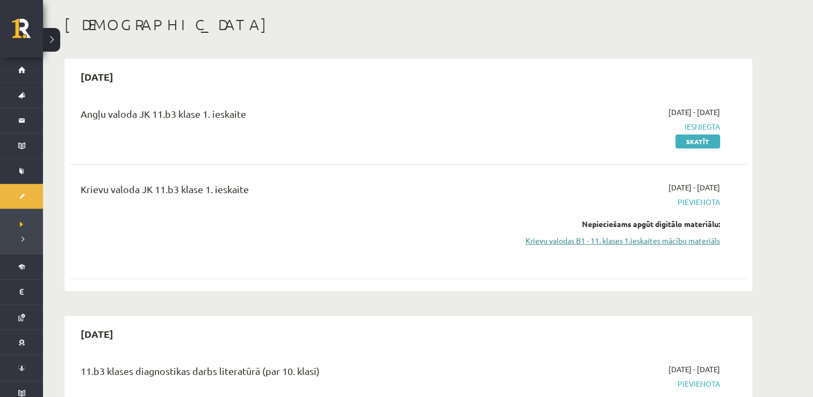
click at [668, 241] on link "Krievu valodas B1 - 11. klases 1.ieskaites mācību materiāls" at bounding box center [619, 240] width 203 height 11
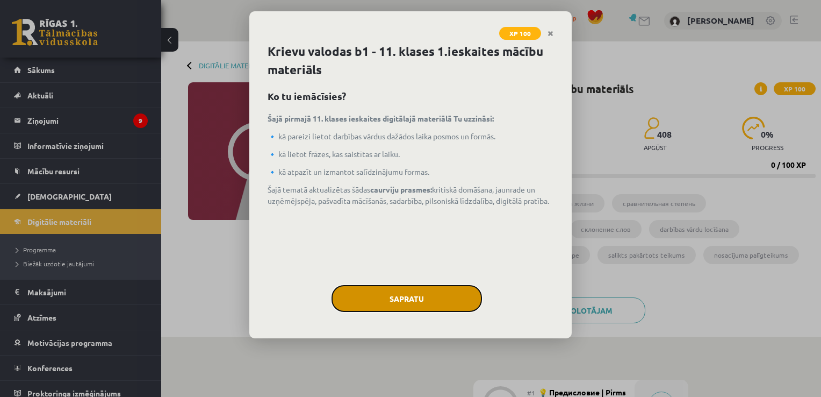
click at [355, 299] on button "Sapratu" at bounding box center [407, 298] width 151 height 27
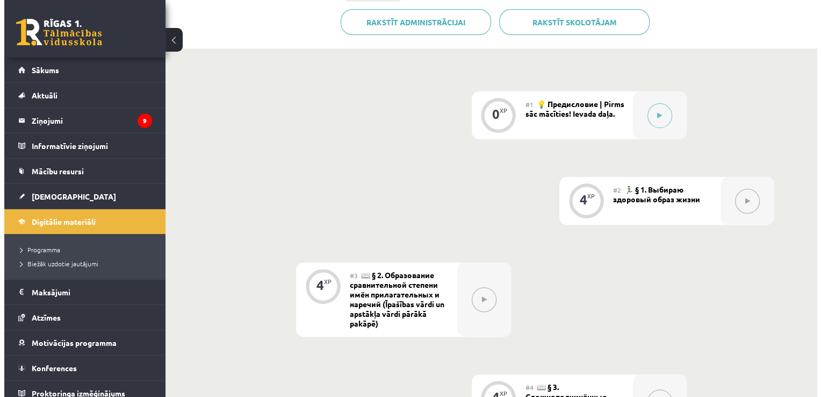
scroll to position [284, 0]
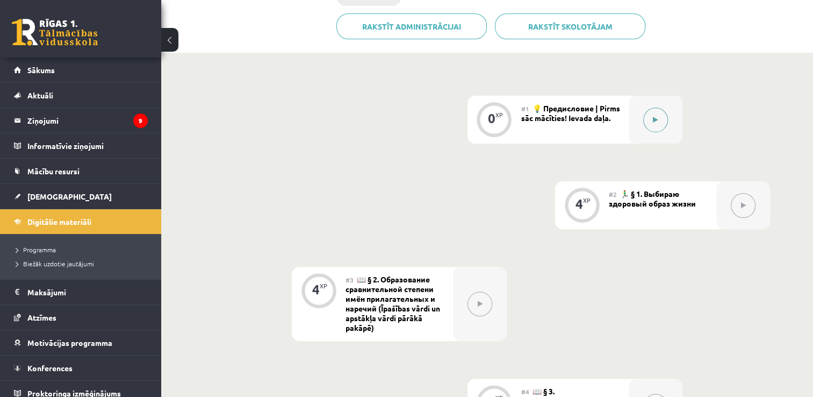
click at [653, 121] on icon at bounding box center [655, 120] width 5 height 6
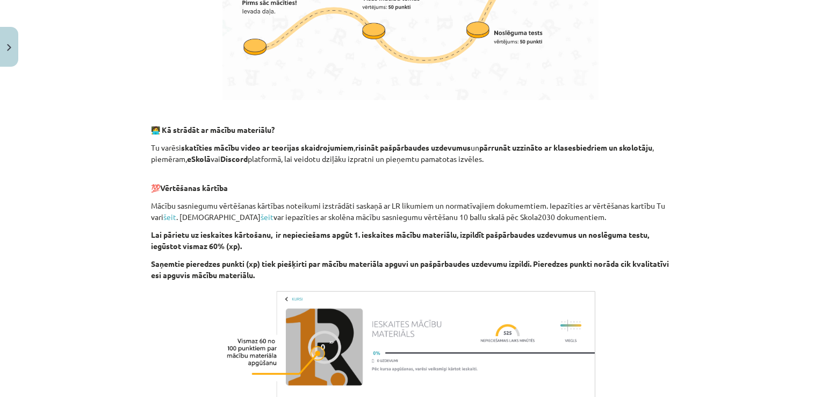
scroll to position [700, 0]
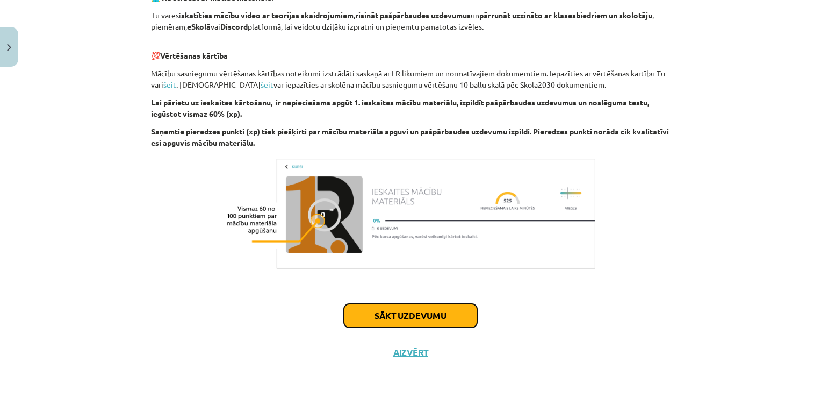
click at [401, 306] on button "Sākt uzdevumu" at bounding box center [410, 316] width 133 height 24
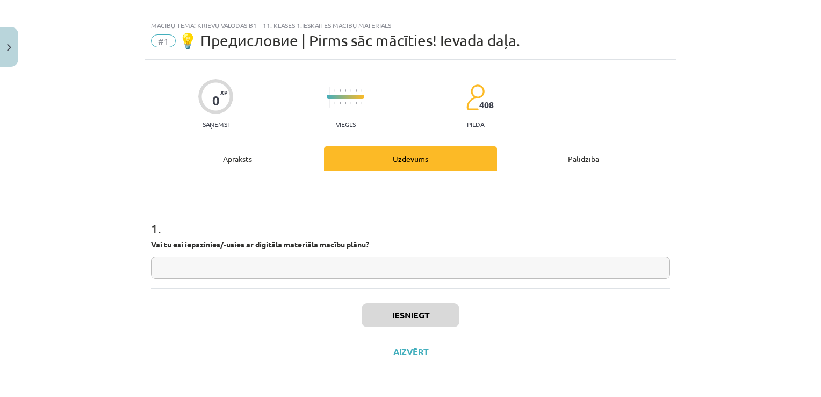
scroll to position [11, 0]
click at [302, 270] on input "text" at bounding box center [410, 268] width 519 height 22
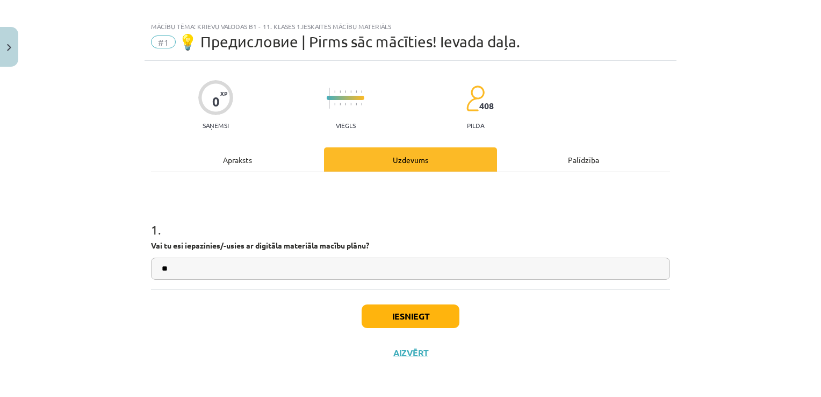
type input "**"
click at [416, 313] on button "Iesniegt" at bounding box center [411, 316] width 98 height 24
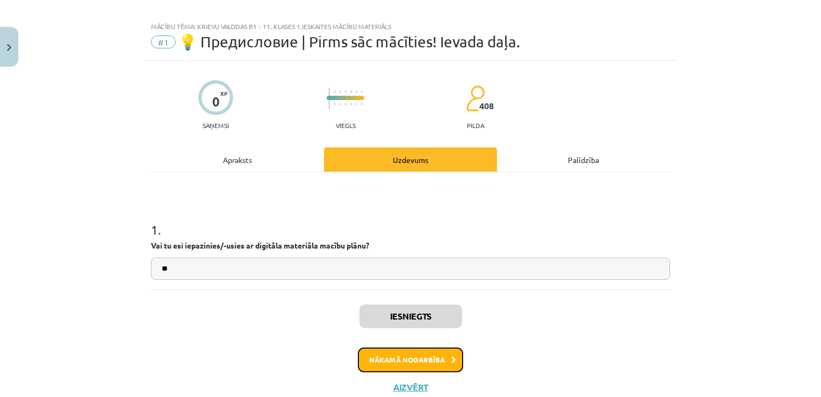
click at [413, 349] on button "Nākamā nodarbība" at bounding box center [410, 359] width 105 height 25
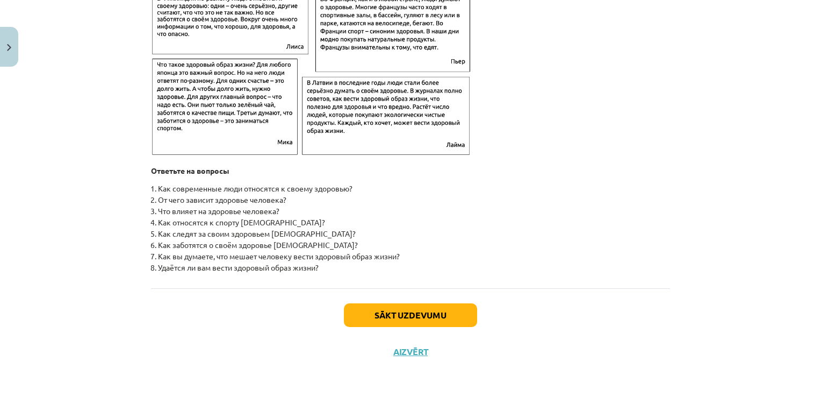
scroll to position [1722, 0]
click at [443, 318] on button "Sākt uzdevumu" at bounding box center [410, 315] width 133 height 24
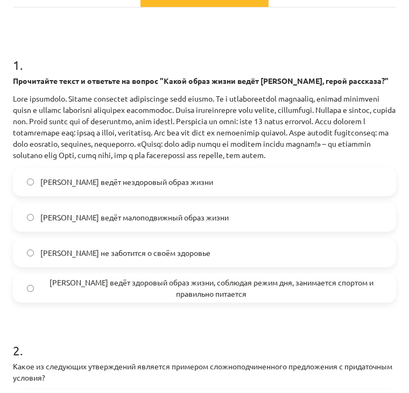
scroll to position [402, 0]
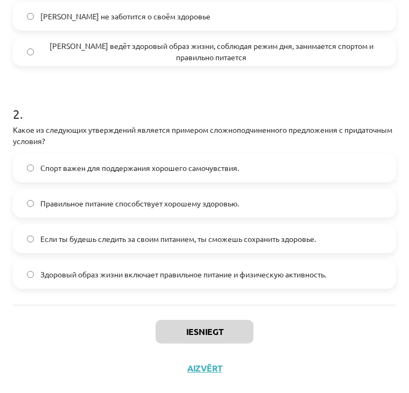
drag, startPoint x: 12, startPoint y: 61, endPoint x: 386, endPoint y: 291, distance: 439.5
click at [386, 291] on div "4 XP Saņemsi Grūts 408 pilda Apraksts Uzdevums Palīdzība 1 . Прочитайте текст и…" at bounding box center [204, 23] width 396 height 727
copy form "1 . Прочитайте текст и ответьте на вопрос "Какой образ жизни ведёт Олег, герой …"
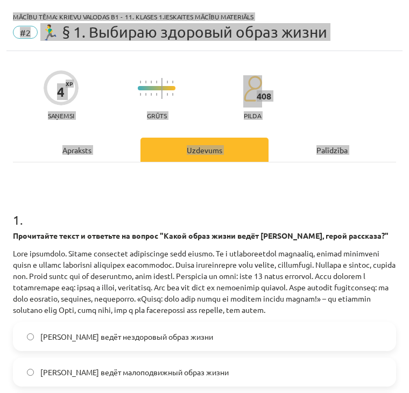
scroll to position [52, 0]
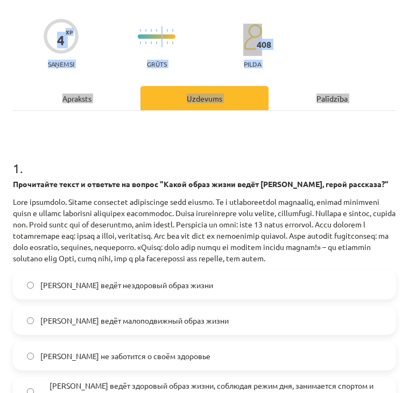
click at [112, 152] on h1 "1 ." at bounding box center [204, 158] width 383 height 33
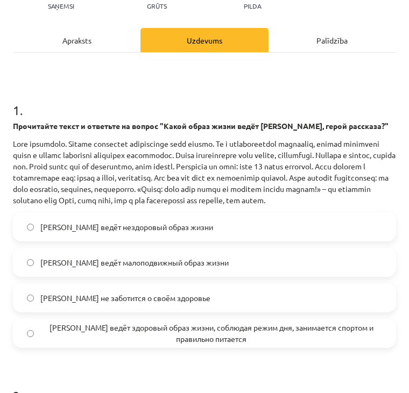
scroll to position [123, 0]
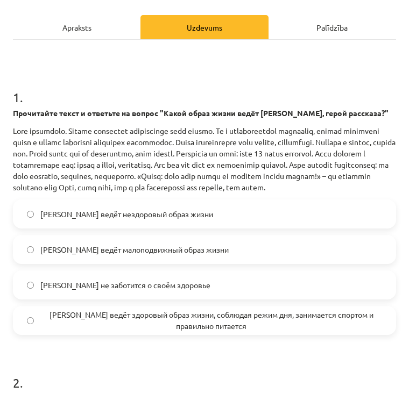
click at [121, 323] on span "Олег ведёт здоровый образ жизни, соблюдая режим дня, занимается спортом и прави…" at bounding box center [210, 320] width 341 height 23
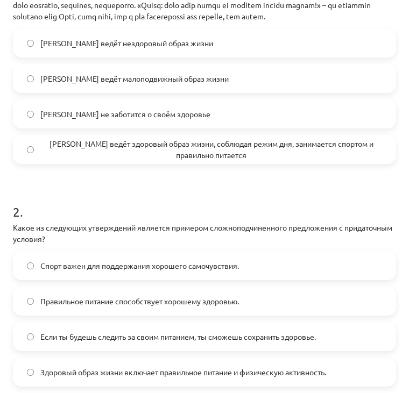
scroll to position [402, 0]
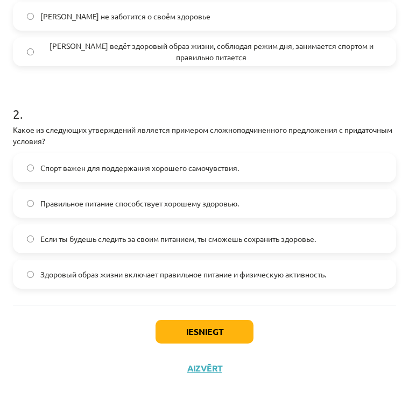
click at [160, 245] on span "Если ты будешь следить за своим питанием, ты сможешь сохранить здоровье." at bounding box center [177, 238] width 275 height 11
click at [210, 321] on button "Iesniegt" at bounding box center [204, 332] width 98 height 24
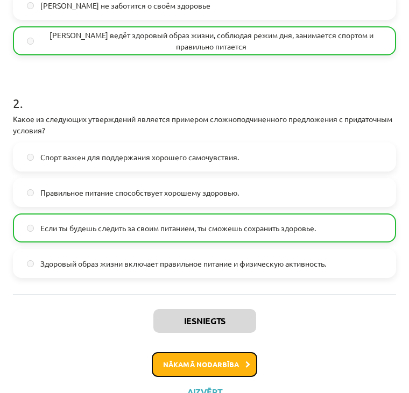
click at [183, 376] on button "Nākamā nodarbība" at bounding box center [204, 364] width 105 height 25
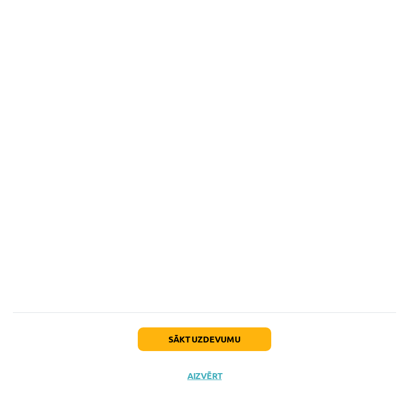
scroll to position [1170, 0]
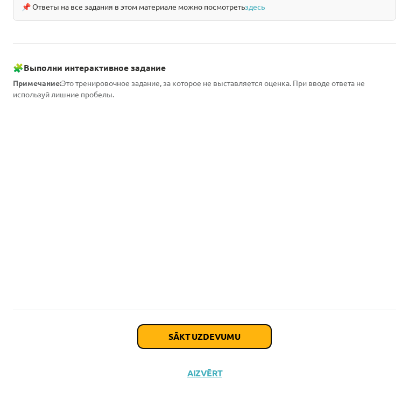
click at [167, 325] on button "Sākt uzdevumu" at bounding box center [204, 337] width 133 height 24
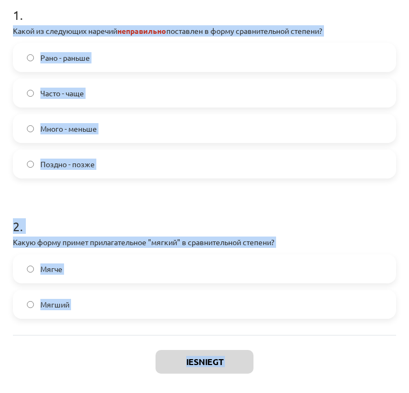
scroll to position [269, 0]
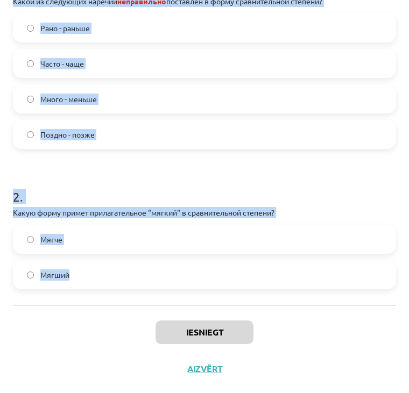
drag, startPoint x: 11, startPoint y: 212, endPoint x: 146, endPoint y: 303, distance: 162.8
click at [146, 303] on div "4 XP Saņemsi Grūts 408 pilda Apraksts Uzdevums Palīdzība 1 . Какой из следующих…" at bounding box center [204, 102] width 396 height 570
copy form "Какой из следующих наречий неправильно поставлен в форму сравнительной степени?…"
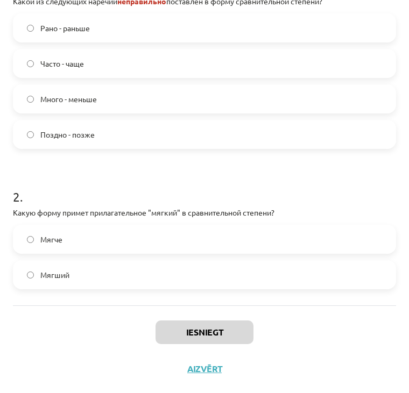
click at [58, 316] on div "Iesniegt Aizvērt" at bounding box center [204, 342] width 383 height 75
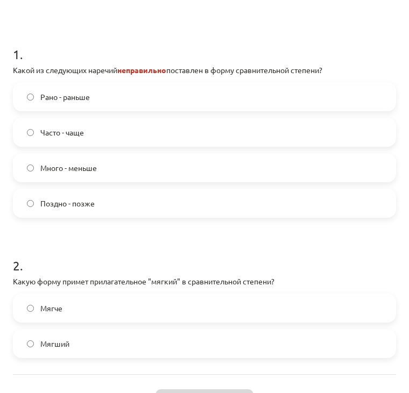
scroll to position [200, 0]
click at [112, 167] on label "Много - меньше" at bounding box center [204, 167] width 381 height 27
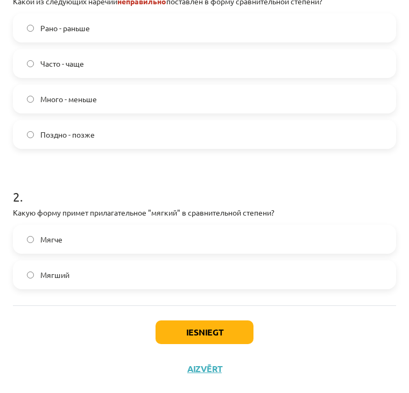
click at [85, 245] on label "Мягче" at bounding box center [204, 239] width 381 height 27
click at [191, 338] on button "Iesniegt" at bounding box center [204, 332] width 98 height 24
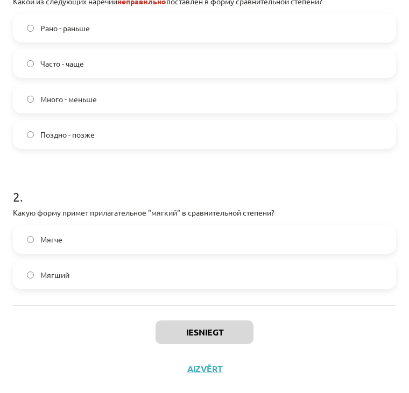
scroll to position [268, 0]
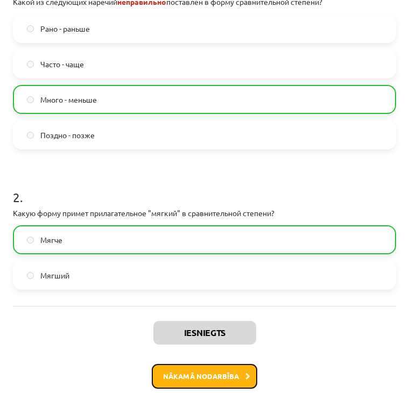
click at [207, 379] on button "Nākamā nodarbība" at bounding box center [204, 376] width 105 height 25
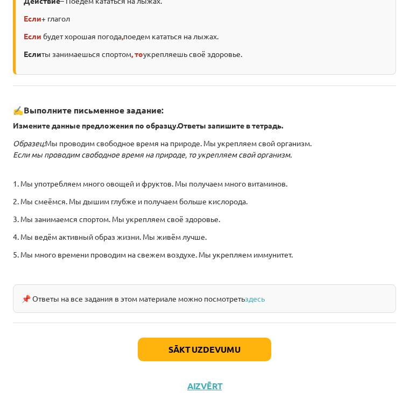
scroll to position [295, 0]
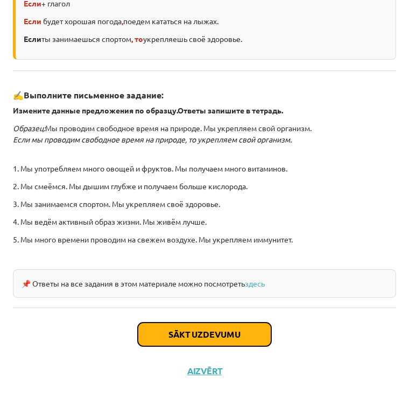
click at [181, 326] on button "Sākt uzdevumu" at bounding box center [204, 335] width 133 height 24
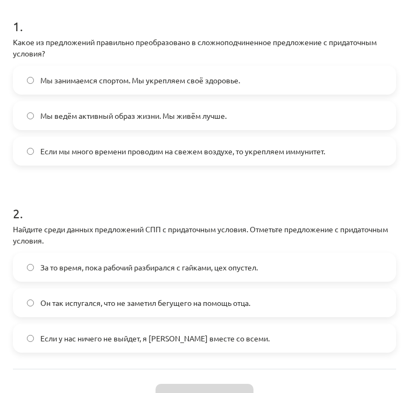
scroll to position [206, 0]
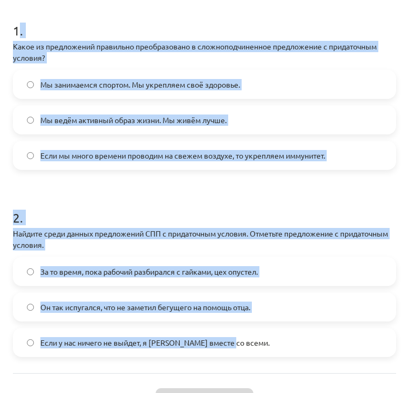
drag, startPoint x: 17, startPoint y: 27, endPoint x: 231, endPoint y: 350, distance: 387.0
click at [231, 350] on form "1 . Какое из предложений правильно преобразовано в сложноподчиненное предложени…" at bounding box center [204, 180] width 383 height 353
copy form ". Какое из предложений правильно преобразовано в сложноподчиненное предложение …"
click at [95, 222] on h1 "2 ." at bounding box center [204, 207] width 383 height 33
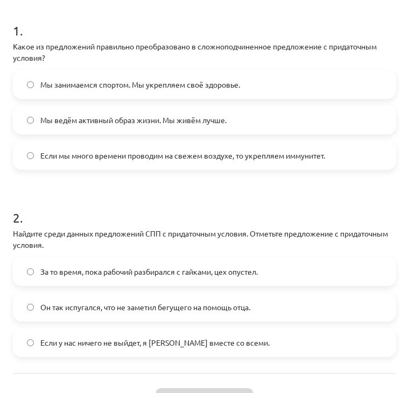
click at [90, 157] on span "Если мы много времени проводим на свежем воздухе, то укрепляем иммунитет." at bounding box center [182, 155] width 284 height 11
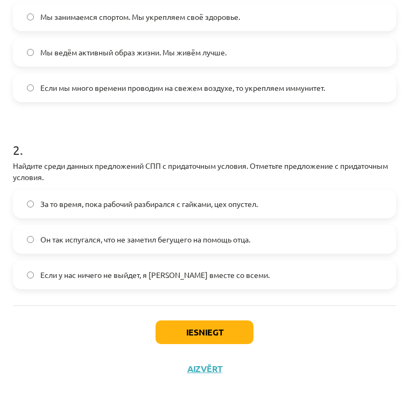
click at [97, 281] on label "Если у нас ничего не выйдет, я уеду вместе со всеми." at bounding box center [204, 274] width 381 height 27
click at [188, 341] on button "Iesniegt" at bounding box center [204, 332] width 98 height 24
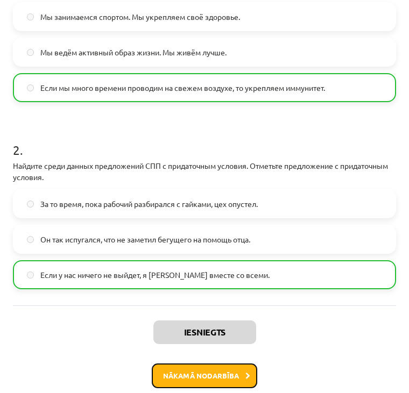
click at [191, 381] on button "Nākamā nodarbība" at bounding box center [204, 375] width 105 height 25
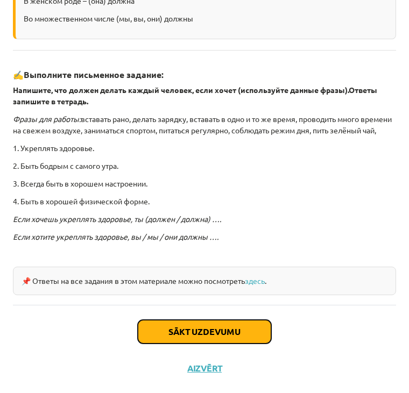
click at [182, 328] on button "Sākt uzdevumu" at bounding box center [204, 332] width 133 height 24
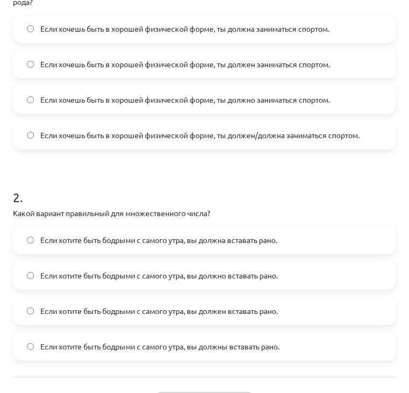
scroll to position [334, 0]
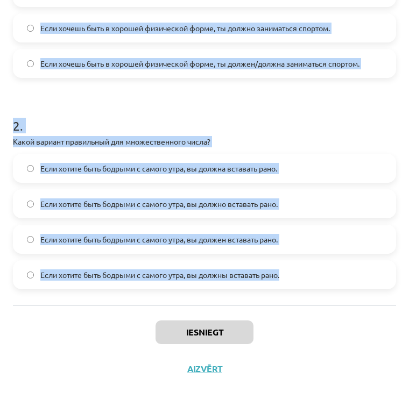
drag, startPoint x: 11, startPoint y: 230, endPoint x: 328, endPoint y: 278, distance: 320.9
click at [328, 278] on div "4 XP Saņemsi Grūts 408 pilda Apraksts Uzdevums Palīdzība 1 . Какое из предложен…" at bounding box center [204, 60] width 396 height 653
copy form "1 . Какое из предложений правильно использует форму глагола "должен" или "должн…"
click at [83, 110] on h1 "2 ." at bounding box center [204, 115] width 383 height 33
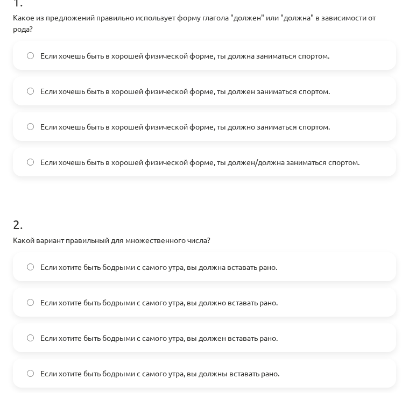
scroll to position [233, 0]
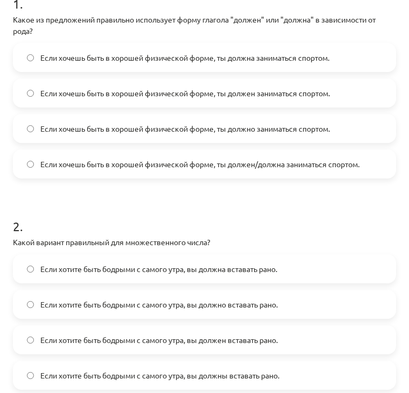
click at [144, 163] on span "Если хочешь быть в хорошей физической форме, ты должен/должна заниматься спорто…" at bounding box center [199, 164] width 319 height 11
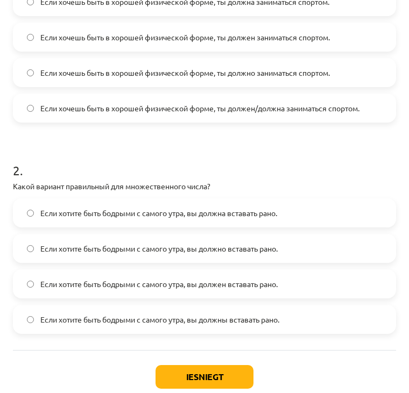
scroll to position [290, 0]
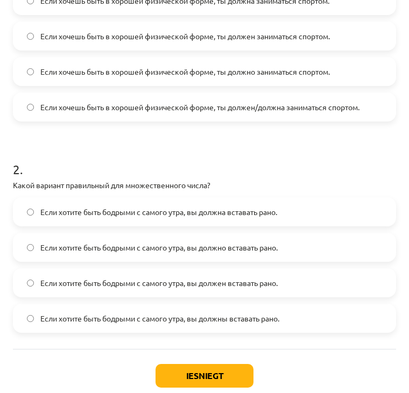
click at [117, 313] on span "Если хотите быть бодрыми с самого утра, вы должны вставать рано." at bounding box center [159, 318] width 239 height 11
click at [195, 375] on button "Iesniegt" at bounding box center [204, 376] width 98 height 24
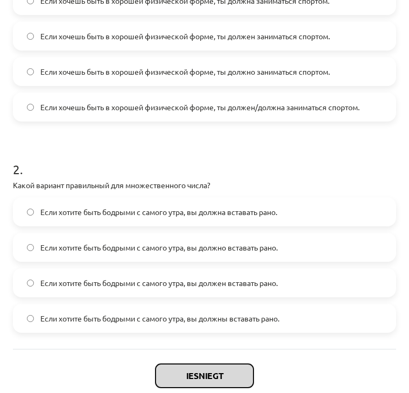
scroll to position [334, 0]
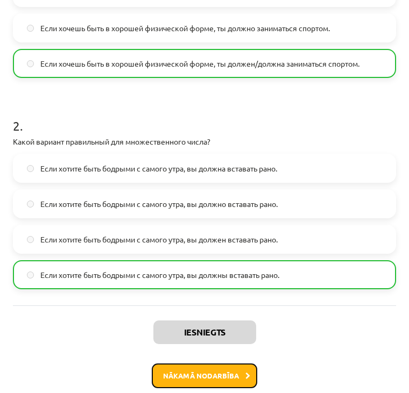
click at [182, 371] on button "Nākamā nodarbība" at bounding box center [204, 375] width 105 height 25
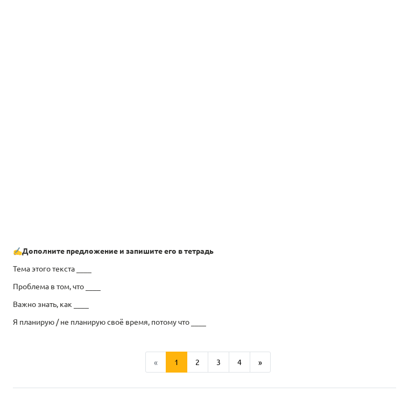
scroll to position [885, 0]
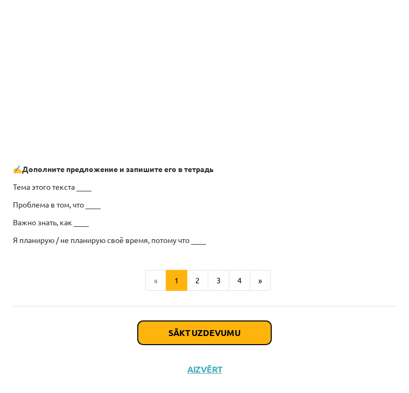
click at [196, 339] on button "Sākt uzdevumu" at bounding box center [204, 333] width 133 height 24
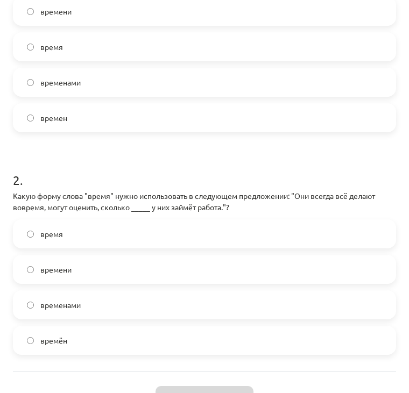
scroll to position [328, 0]
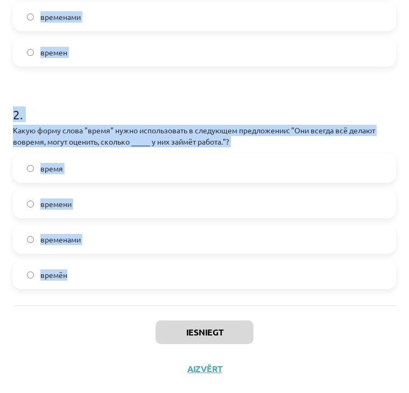
drag, startPoint x: 10, startPoint y: 227, endPoint x: 252, endPoint y: 304, distance: 253.5
click at [252, 304] on div "4 XP Saņemsi Grūts 408 pilda Apraksts Uzdevums Palīdzība 1 . Какую форму слова …" at bounding box center [204, 55] width 396 height 664
copy form "Какую форму слова "время" нужно использовать в предложении: "Нужно заранее реши…"
click at [79, 85] on form "1 . Какую форму слова "время" нужно использовать в предложении: "Нужно заранее …" at bounding box center [204, 78] width 383 height 424
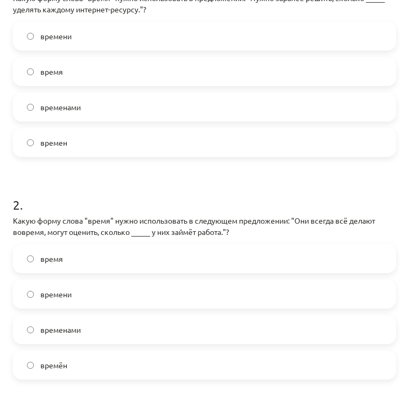
scroll to position [217, 0]
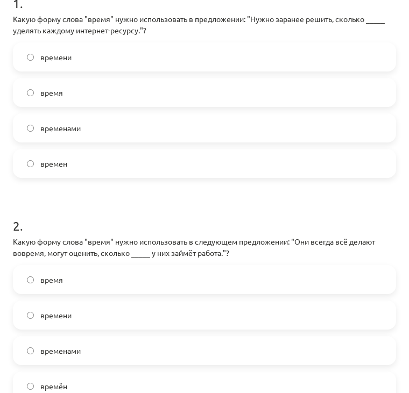
click at [90, 55] on label "времени" at bounding box center [204, 57] width 381 height 27
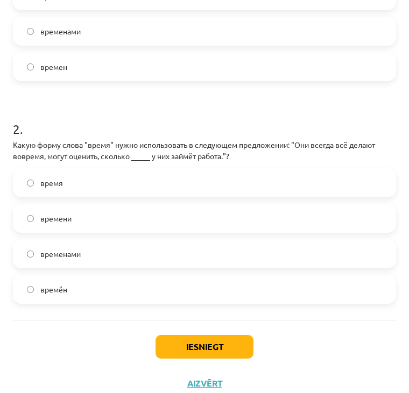
scroll to position [316, 0]
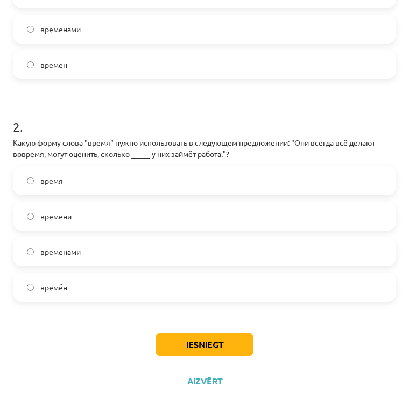
click at [97, 212] on label "времени" at bounding box center [204, 216] width 381 height 27
click at [176, 350] on button "Iesniegt" at bounding box center [204, 345] width 98 height 24
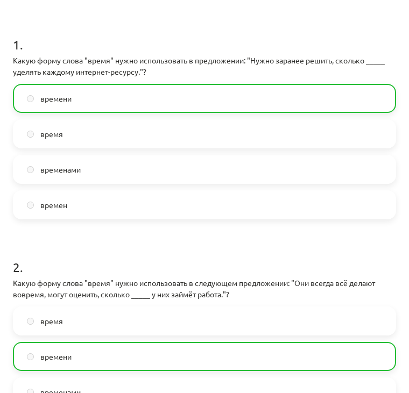
scroll to position [362, 0]
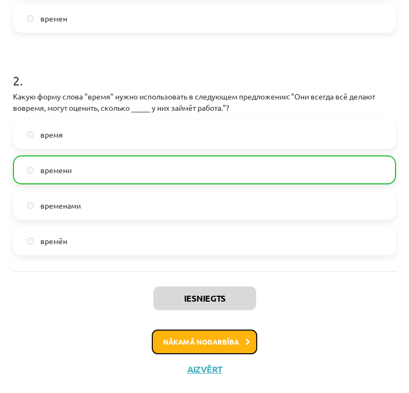
click at [189, 343] on button "Nākamā nodarbība" at bounding box center [204, 341] width 105 height 25
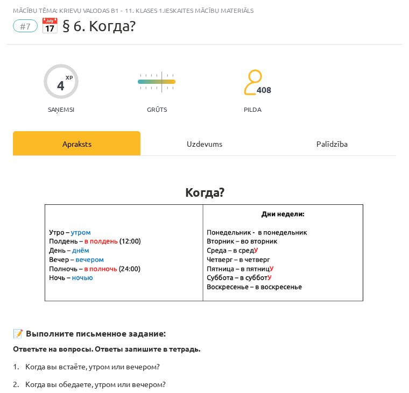
scroll to position [195, 0]
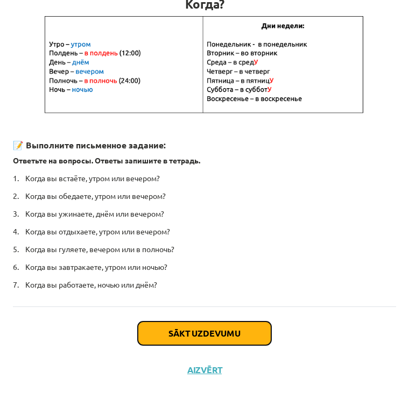
click at [191, 334] on button "Sākt uzdevumu" at bounding box center [204, 333] width 133 height 24
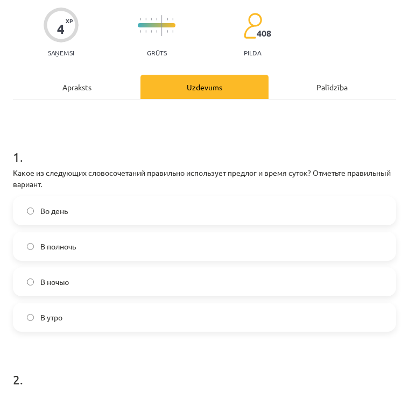
scroll to position [6, 0]
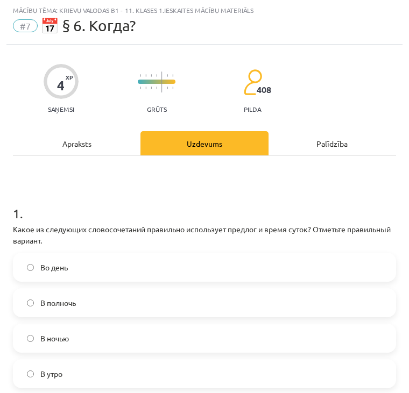
click at [17, 225] on p "Какое из следующих словосочетаний правильно использует предлог и время суток? О…" at bounding box center [204, 235] width 383 height 23
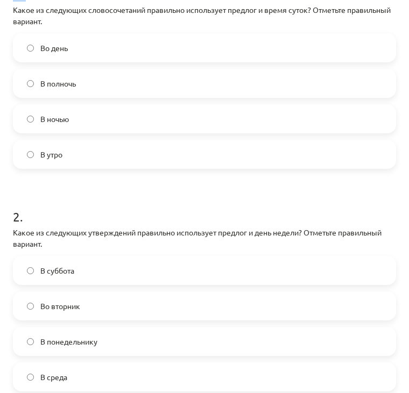
scroll to position [328, 0]
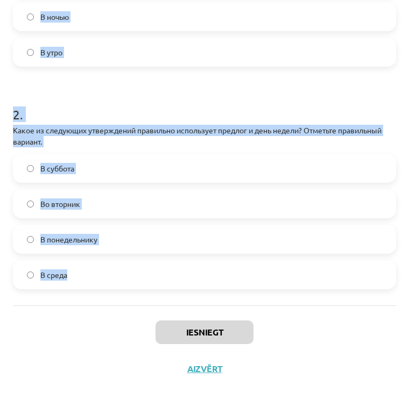
drag, startPoint x: 12, startPoint y: 226, endPoint x: 140, endPoint y: 299, distance: 147.1
click at [140, 299] on div "4 XP Saņemsi Grūts 408 pilda Apraksts Uzdevums Palīdzība 1 . Какое из следующих…" at bounding box center [204, 55] width 396 height 664
copy form "Какое из следующих словосочетаний правильно использует предлог и время суток? О…"
click at [117, 88] on h1 "2 ." at bounding box center [204, 104] width 383 height 33
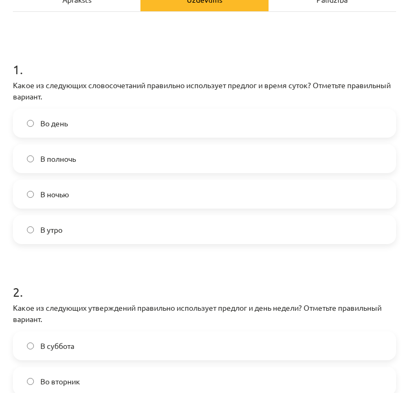
scroll to position [150, 0]
click at [83, 165] on label "В полночь" at bounding box center [204, 159] width 381 height 27
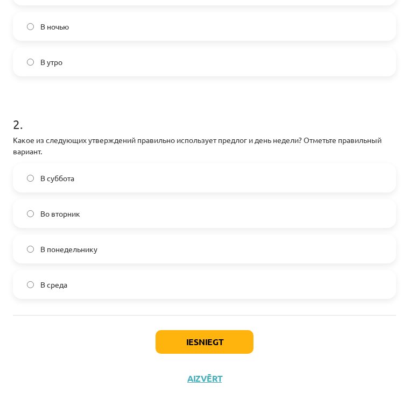
scroll to position [328, 0]
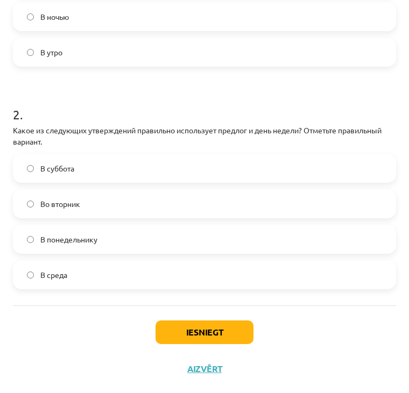
click at [100, 214] on label "Во вторник" at bounding box center [204, 203] width 381 height 27
click at [167, 324] on button "Iesniegt" at bounding box center [204, 332] width 98 height 24
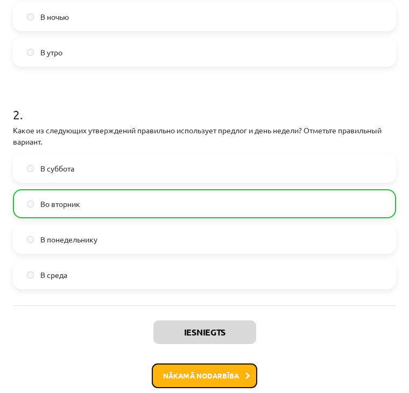
click at [174, 372] on button "Nākamā nodarbība" at bounding box center [204, 375] width 105 height 25
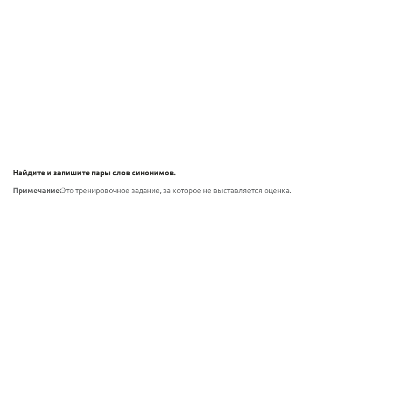
scroll to position [1447, 0]
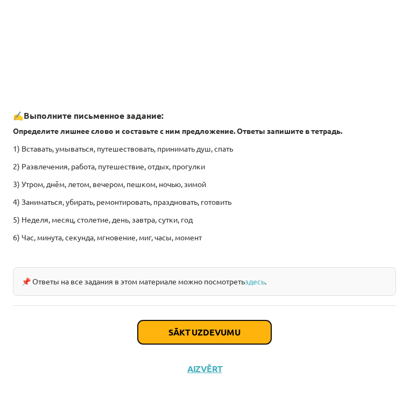
click at [168, 326] on button "Sākt uzdevumu" at bounding box center [204, 332] width 133 height 24
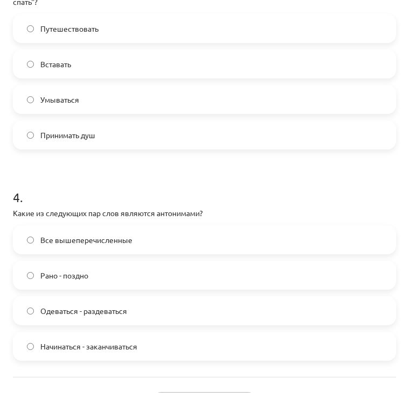
scroll to position [715, 0]
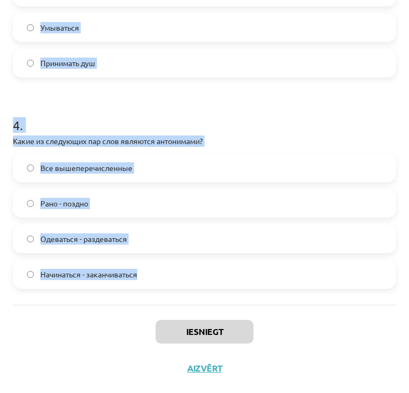
drag, startPoint x: 13, startPoint y: 227, endPoint x: 151, endPoint y: 293, distance: 151.9
copy form "Какое из следующих слов является лишним в ряду: "Утром, днём, летом, вечером, п…"
click at [31, 122] on h1 "4 ." at bounding box center [204, 115] width 383 height 33
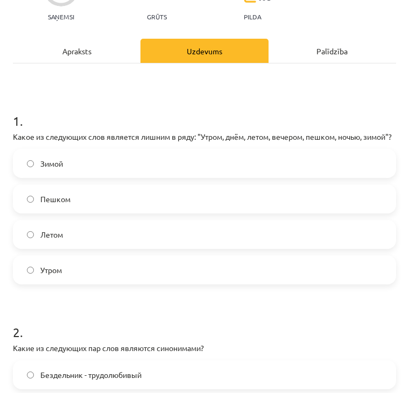
scroll to position [98, 0]
click at [52, 205] on span "Пешком" at bounding box center [55, 199] width 30 height 11
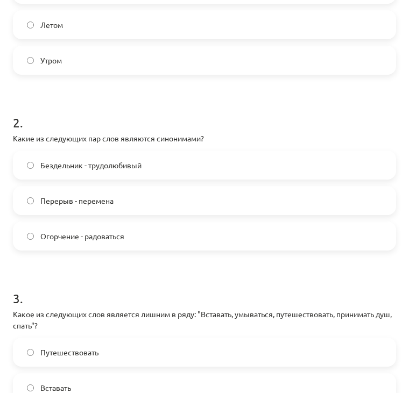
scroll to position [311, 0]
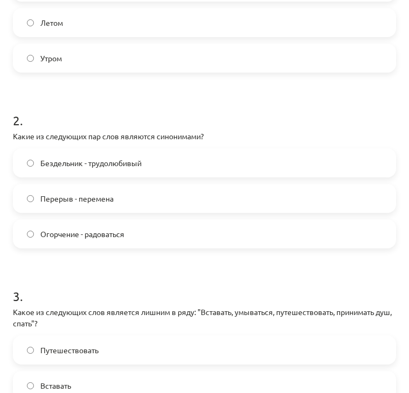
click at [133, 212] on label "Перерыв - перемена" at bounding box center [204, 198] width 381 height 27
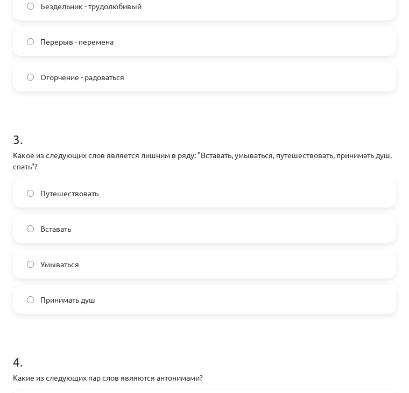
scroll to position [468, 0]
click at [124, 206] on label "Путешествовать" at bounding box center [204, 192] width 381 height 27
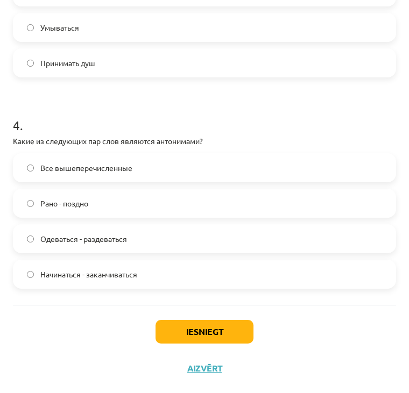
scroll to position [714, 0]
click at [105, 166] on span "Все вышеперечисленные" at bounding box center [86, 167] width 92 height 11
click at [212, 341] on button "Iesniegt" at bounding box center [204, 332] width 98 height 24
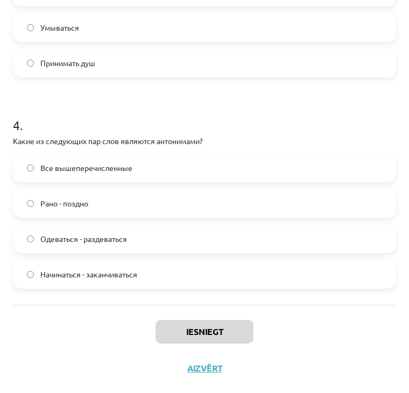
click at [36, 333] on div "Iesniegt Aizvērt" at bounding box center [204, 342] width 383 height 75
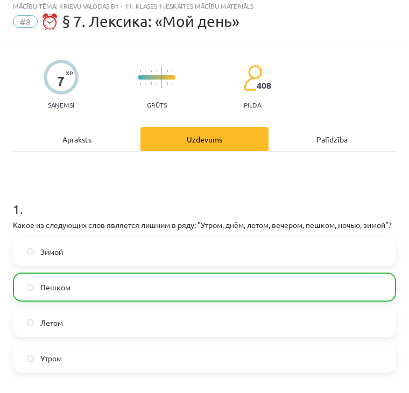
scroll to position [0, 0]
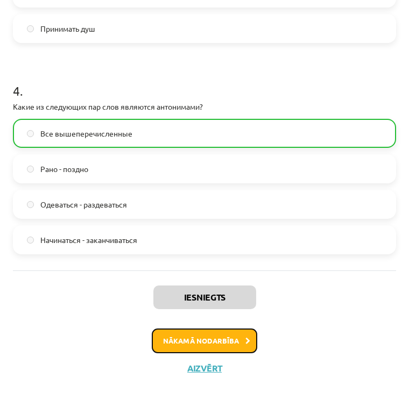
click at [195, 351] on button "Nākamā nodarbība" at bounding box center [204, 340] width 105 height 25
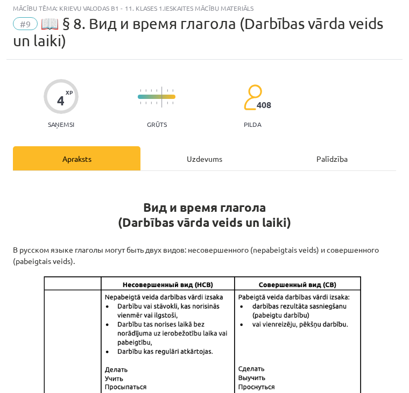
scroll to position [6, 0]
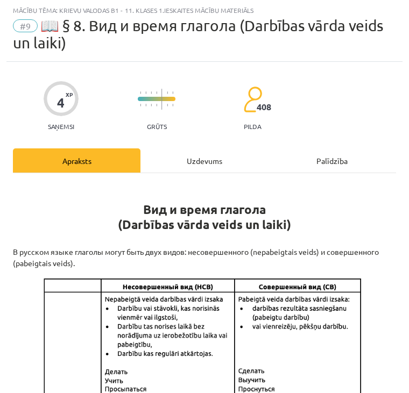
click at [90, 221] on h1 "Вид и время глагола (Darbības vārda veids un laiki)" at bounding box center [204, 207] width 383 height 49
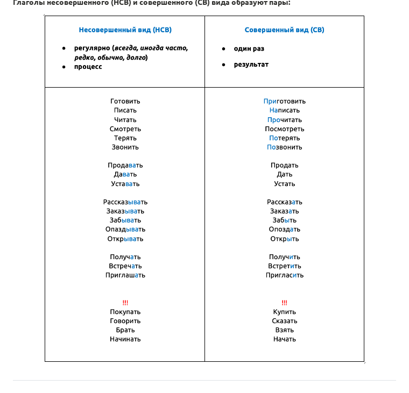
scroll to position [749, 0]
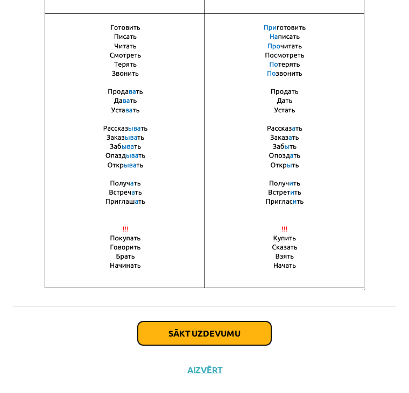
click at [175, 321] on button "Sākt uzdevumu" at bounding box center [204, 333] width 133 height 24
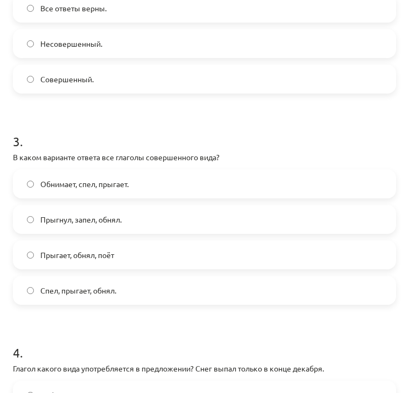
scroll to position [745, 0]
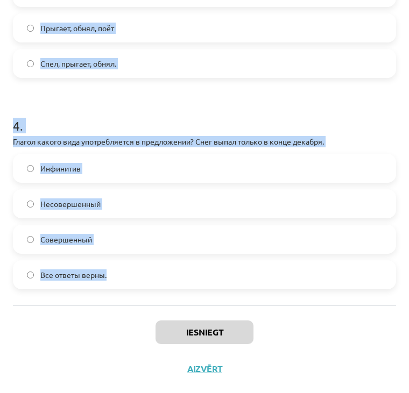
drag, startPoint x: 13, startPoint y: 229, endPoint x: 145, endPoint y: 292, distance: 146.4
copy form "1 . В каком варианте ответа все глаголы несовершенного вида? Выходит, читает, б…"
click at [153, 104] on h1 "4 ." at bounding box center [204, 115] width 383 height 33
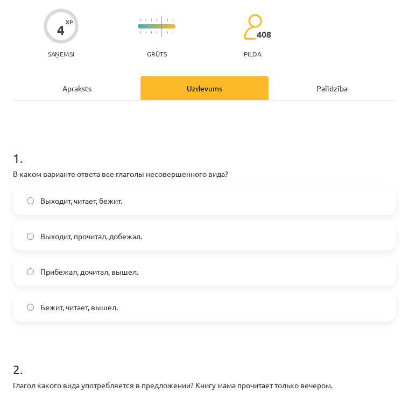
scroll to position [85, 0]
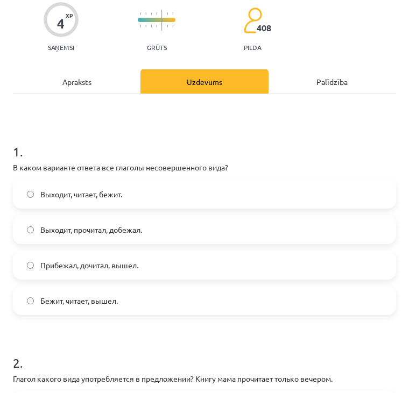
click at [81, 199] on label "Выходит, читает, бежит." at bounding box center [204, 194] width 381 height 27
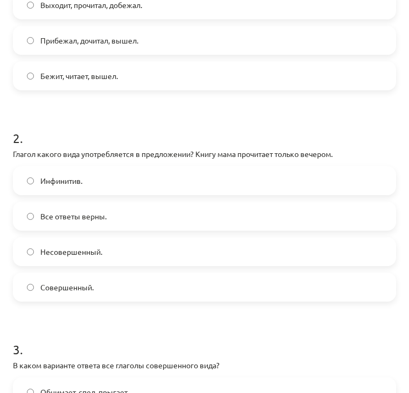
scroll to position [366, 0]
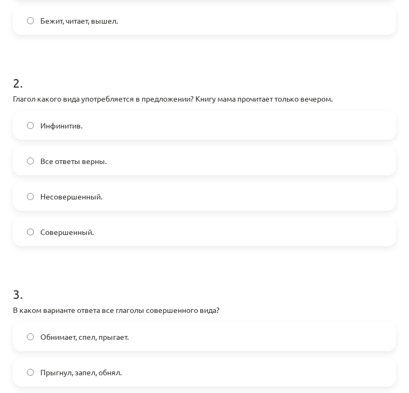
click at [113, 233] on label "Совершенный." at bounding box center [204, 231] width 381 height 27
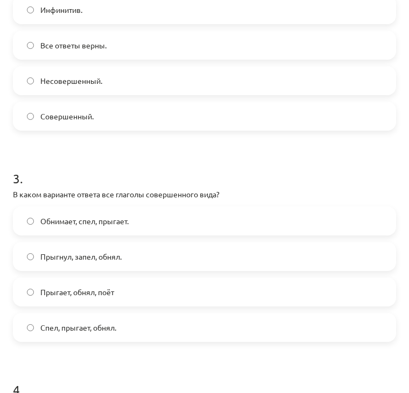
scroll to position [485, 0]
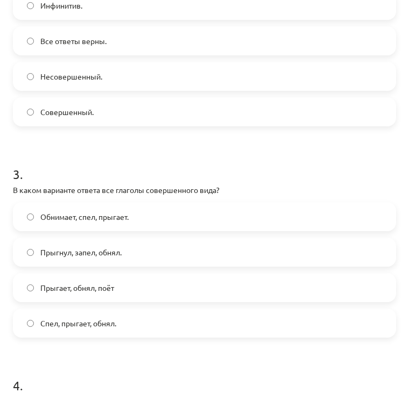
click at [112, 249] on span "Прыгнул, запел, обнял." at bounding box center [80, 252] width 81 height 11
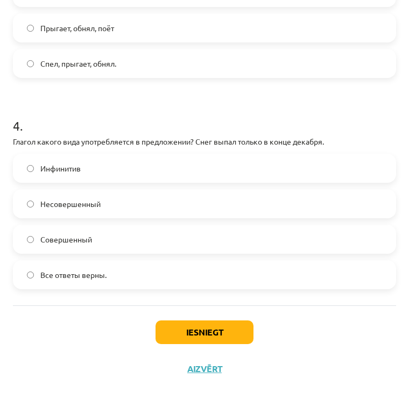
click at [108, 252] on label "Совершенный" at bounding box center [204, 239] width 381 height 27
click at [168, 323] on button "Iesniegt" at bounding box center [204, 332] width 98 height 24
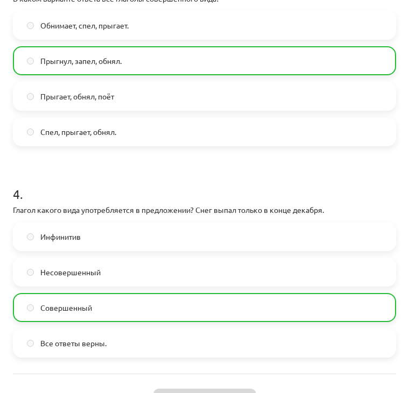
scroll to position [779, 0]
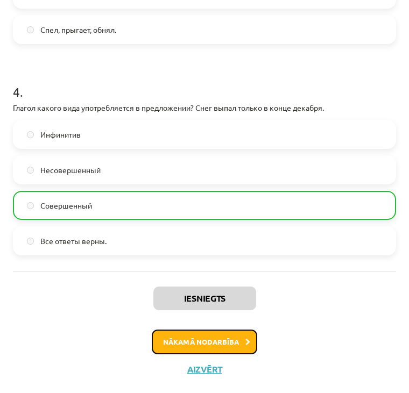
click at [196, 352] on button "Nākamā nodarbība" at bounding box center [204, 341] width 105 height 25
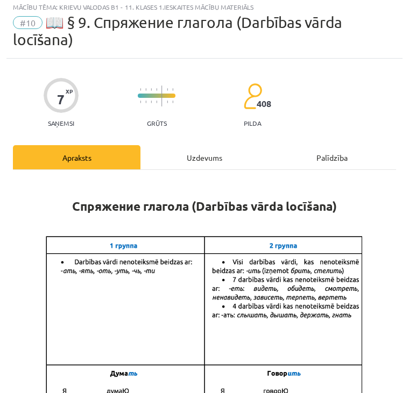
scroll to position [6, 0]
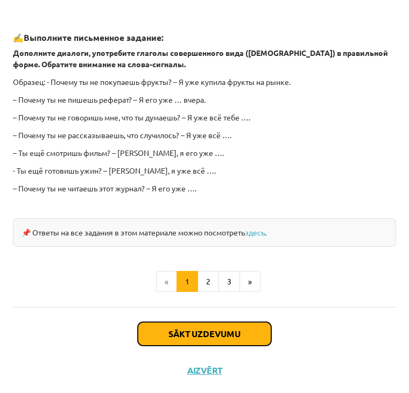
click at [217, 322] on button "Sākt uzdevumu" at bounding box center [204, 334] width 133 height 24
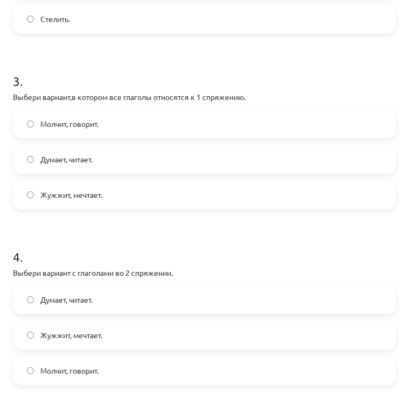
scroll to position [603, 0]
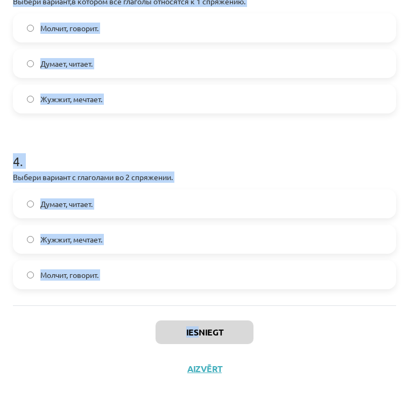
drag, startPoint x: 17, startPoint y: 228, endPoint x: 196, endPoint y: 310, distance: 197.2
copy div ". Выбери глагол – исключение, который не относится к 1 спряжению. Летать Дышать…"
click at [29, 139] on h1 "4 ." at bounding box center [204, 151] width 383 height 33
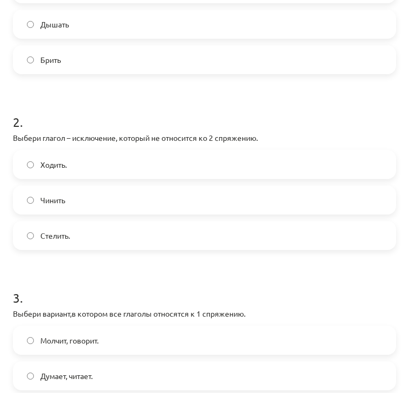
scroll to position [222, 0]
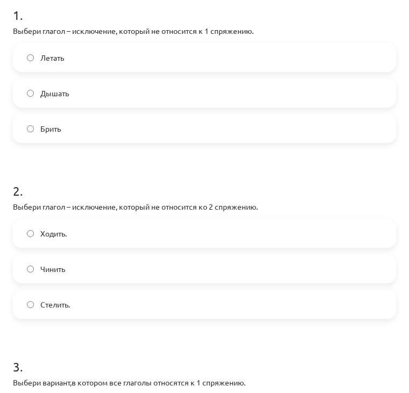
click at [31, 138] on label "Брить" at bounding box center [204, 128] width 381 height 27
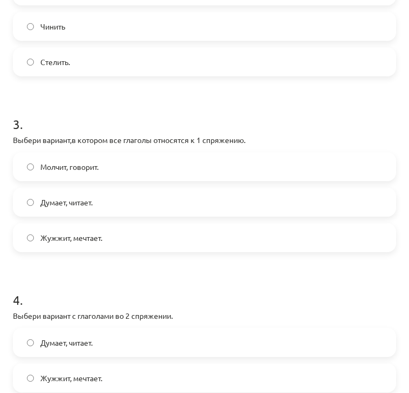
scroll to position [405, 0]
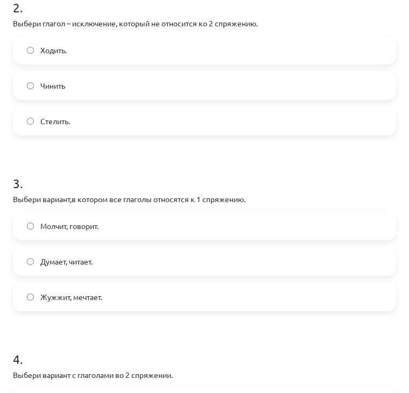
click at [89, 49] on label "Ходить." at bounding box center [204, 50] width 381 height 27
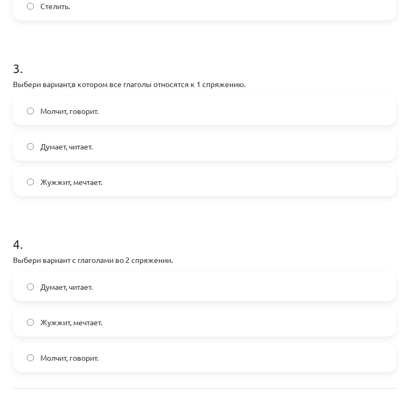
scroll to position [521, 0]
click at [97, 152] on label "Думает, читает." at bounding box center [204, 145] width 381 height 27
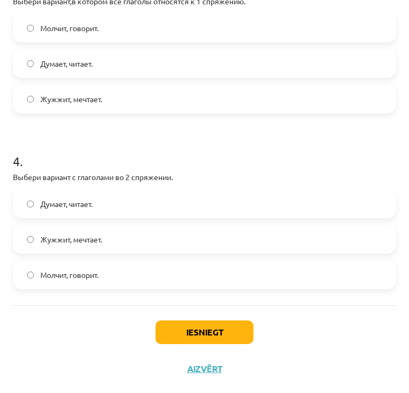
click at [90, 278] on span "Молчит, говорит." at bounding box center [69, 274] width 58 height 11
click at [176, 331] on button "Iesniegt" at bounding box center [204, 332] width 98 height 24
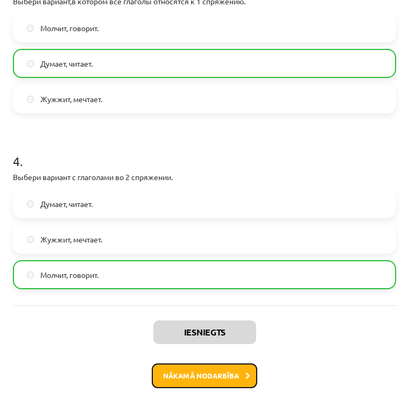
click at [231, 374] on button "Nākamā nodarbība" at bounding box center [204, 375] width 105 height 25
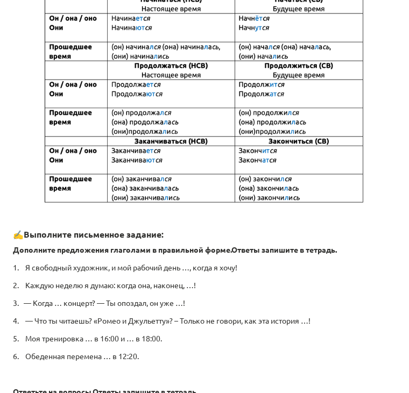
scroll to position [538, 0]
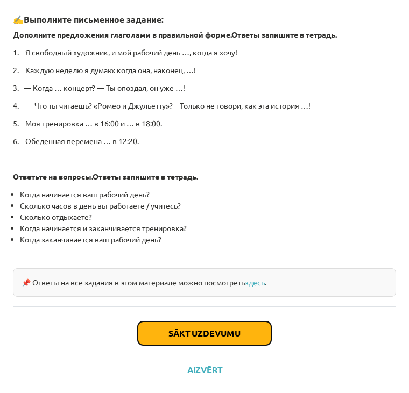
click at [185, 331] on button "Sākt uzdevumu" at bounding box center [204, 333] width 133 height 24
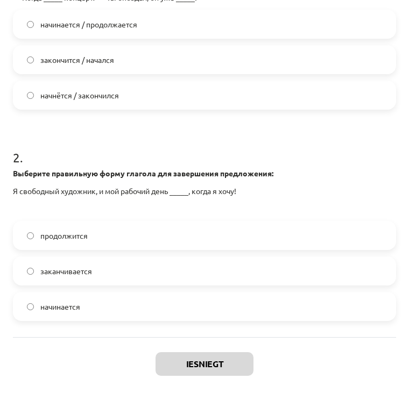
scroll to position [322, 0]
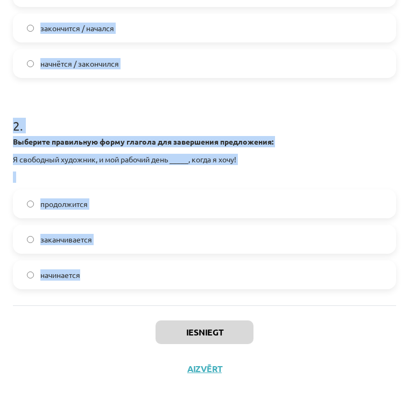
drag, startPoint x: 17, startPoint y: 246, endPoint x: 133, endPoint y: 273, distance: 119.1
click at [133, 273] on form "1 . Выберите правильную форму глагола для завершения диалога: — Когда _____ кон…" at bounding box center [204, 97] width 383 height 383
copy form ". Выберите правильную форму глагола для завершения диалога: — Когда _____ конце…"
click at [206, 94] on form "1 . Выберите правильную форму глагола для завершения диалога: — Когда _____ кон…" at bounding box center [204, 97] width 383 height 383
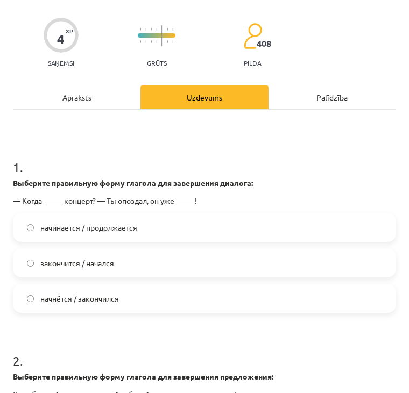
scroll to position [88, 0]
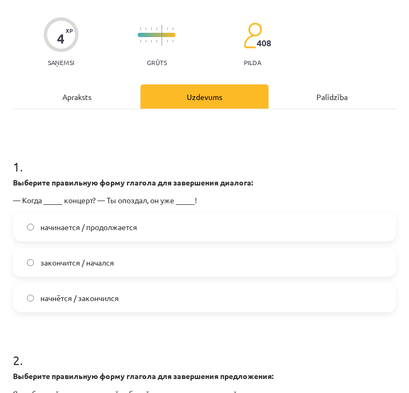
click at [140, 298] on label "начнётся / закончился" at bounding box center [204, 297] width 381 height 27
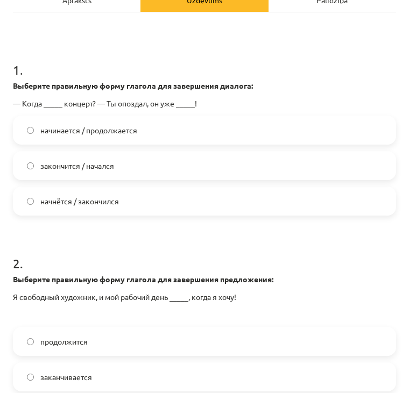
scroll to position [260, 0]
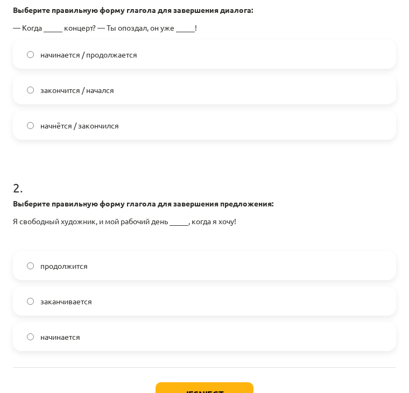
click at [107, 303] on label "заканчивается" at bounding box center [204, 301] width 381 height 27
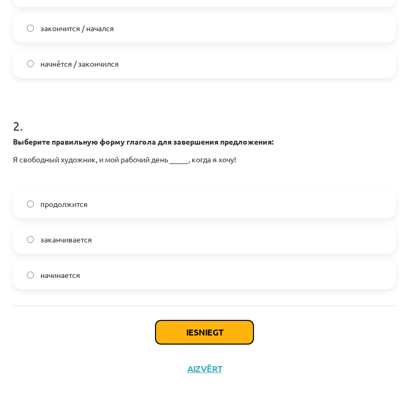
click at [155, 334] on button "Iesniegt" at bounding box center [204, 332] width 98 height 24
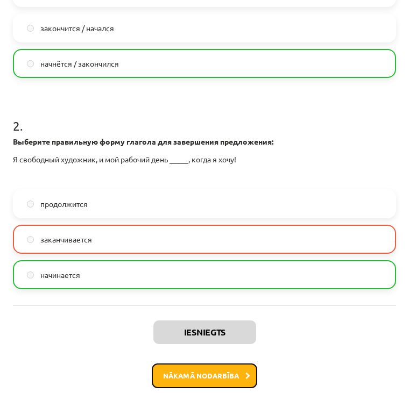
click at [182, 370] on button "Nākamā nodarbība" at bounding box center [204, 375] width 105 height 25
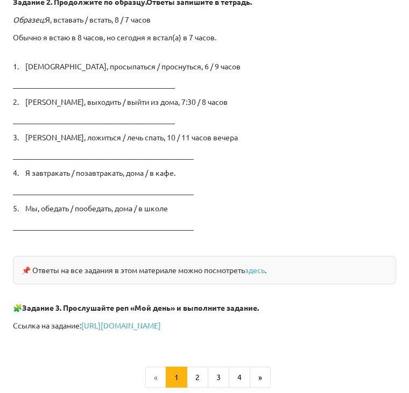
scroll to position [1804, 0]
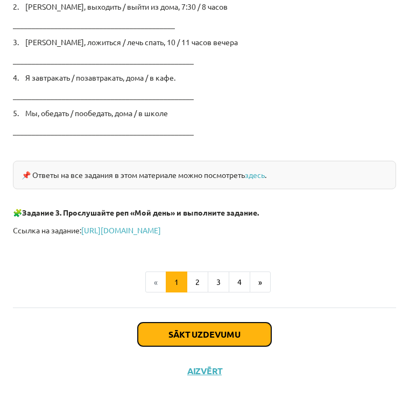
click at [199, 323] on button "Sākt uzdevumu" at bounding box center [204, 335] width 133 height 24
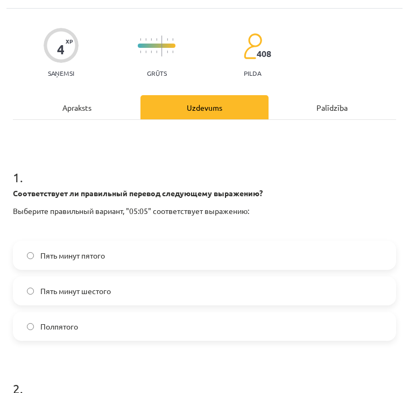
scroll to position [6, 0]
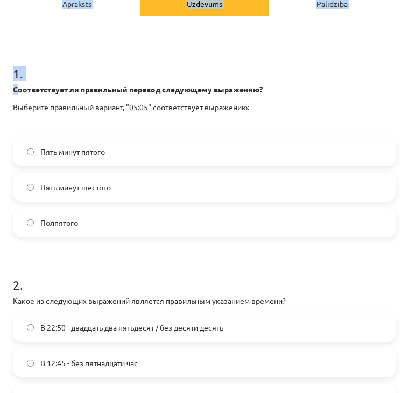
drag, startPoint x: 16, startPoint y: 227, endPoint x: 57, endPoint y: 7, distance: 224.1
click at [57, 7] on div "Apraksts Uzdevums Palīdzība 1 . Соответствует ли правильный перевод следующему …" at bounding box center [204, 227] width 383 height 473
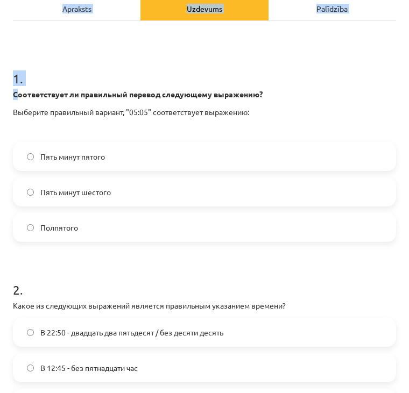
drag, startPoint x: 57, startPoint y: 7, endPoint x: 11, endPoint y: 75, distance: 81.7
click at [11, 75] on div "4 XP Saņemsi Grūts 408 pilda Apraksts Uzdevums Palīdzība 1 . Соответствует ли п…" at bounding box center [204, 230] width 396 height 641
click at [84, 123] on div "Соответствует ли правильный перевод следующему выражению? Выберите правильный в…" at bounding box center [204, 112] width 383 height 47
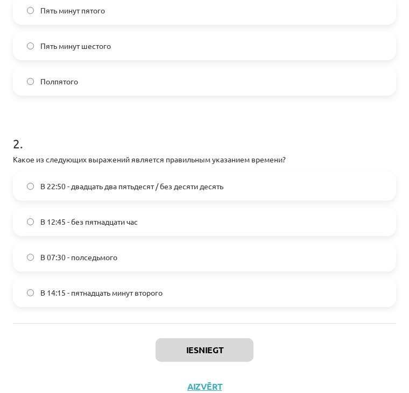
scroll to position [305, 0]
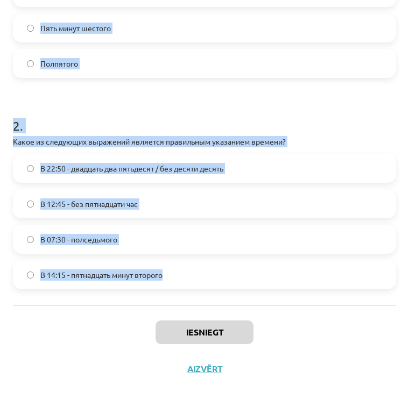
drag, startPoint x: 8, startPoint y: 90, endPoint x: 233, endPoint y: 257, distance: 281.2
click at [233, 257] on div "4 XP Saņemsi Grūts 408 pilda Apraksts Uzdevums Palīdzība 1 . Соответствует ли п…" at bounding box center [204, 66] width 396 height 641
click at [95, 88] on form "1 . Соответствует ли правильный перевод следующему выражению? Выберите правильн…" at bounding box center [204, 88] width 383 height 401
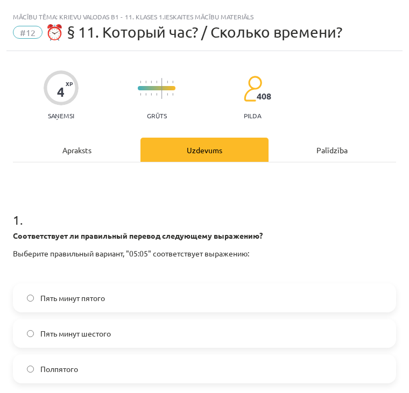
scroll to position [39, 0]
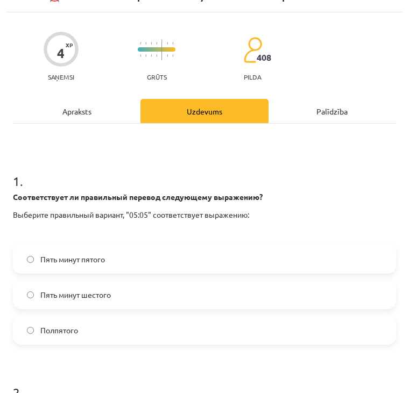
click at [85, 290] on span "Пять минут шестого" at bounding box center [75, 294] width 70 height 11
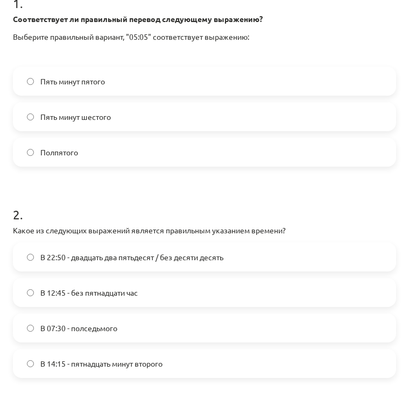
scroll to position [232, 0]
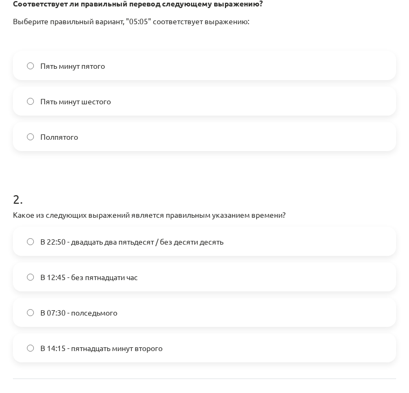
click at [149, 239] on span "В 22:50 - двадцать два пятьдесят / без десяти десять" at bounding box center [131, 241] width 183 height 11
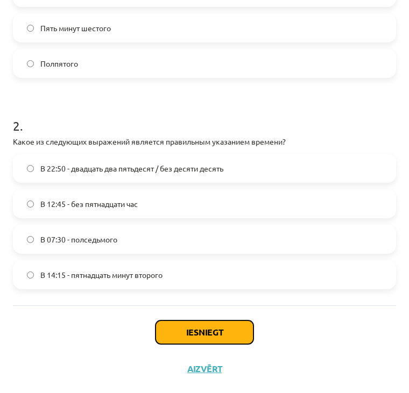
click at [176, 321] on button "Iesniegt" at bounding box center [204, 332] width 98 height 24
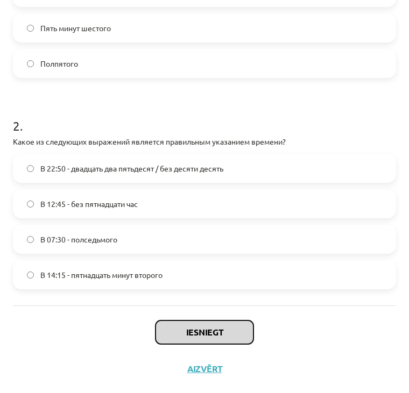
click at [197, 331] on button "Iesniegt" at bounding box center [204, 332] width 98 height 24
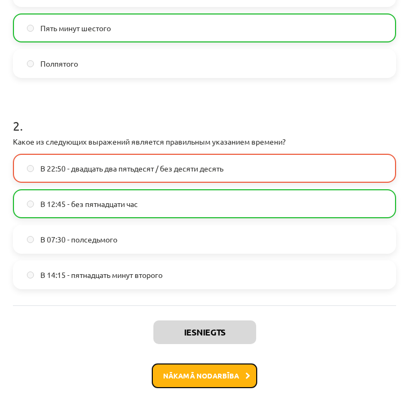
click at [206, 378] on button "Nākamā nodarbība" at bounding box center [204, 375] width 105 height 25
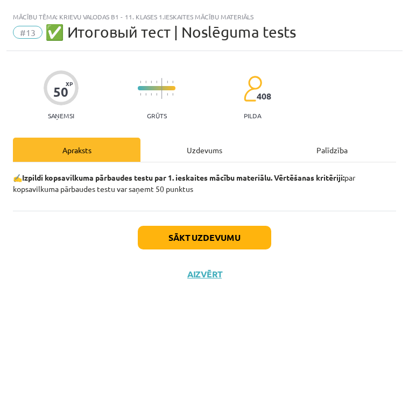
scroll to position [0, 0]
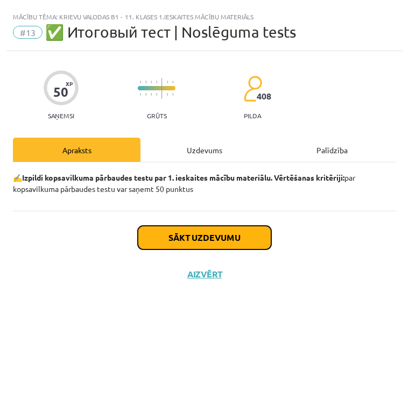
click at [235, 236] on button "Sākt uzdevumu" at bounding box center [204, 238] width 133 height 24
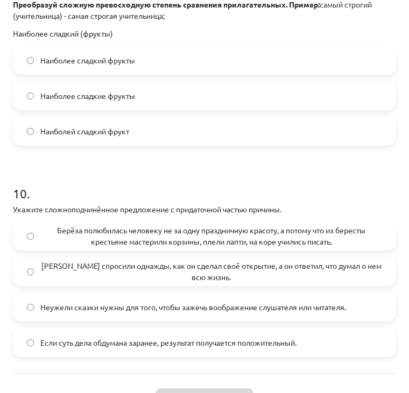
scroll to position [1994, 0]
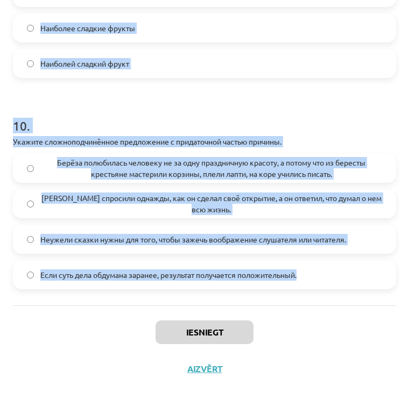
drag, startPoint x: 12, startPoint y: 81, endPoint x: 314, endPoint y: 271, distance: 357.0
drag, startPoint x: 15, startPoint y: 96, endPoint x: 314, endPoint y: 270, distance: 346.8
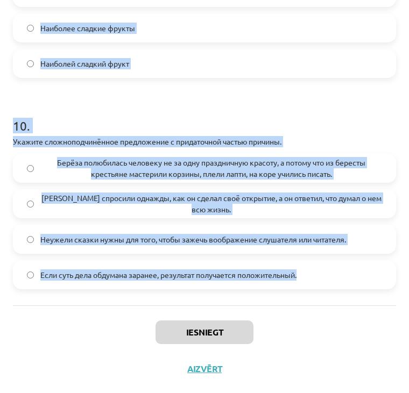
click at [128, 127] on h1 "10 ." at bounding box center [204, 115] width 383 height 33
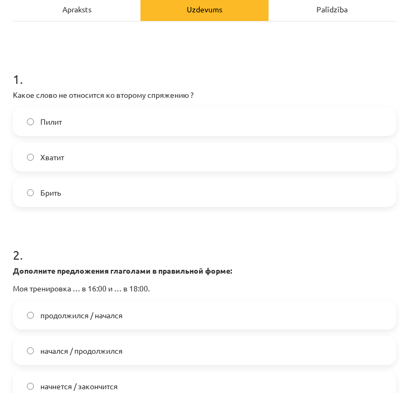
scroll to position [135, 0]
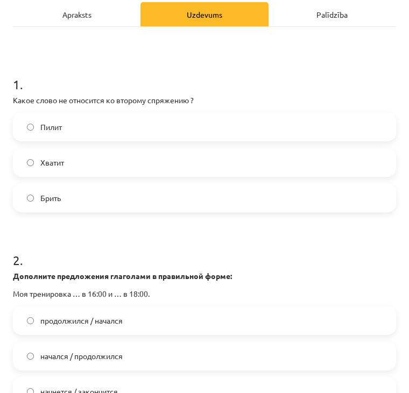
click at [55, 202] on span "Брить" at bounding box center [50, 197] width 20 height 11
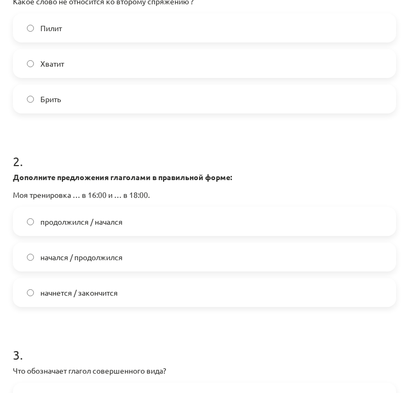
scroll to position [261, 0]
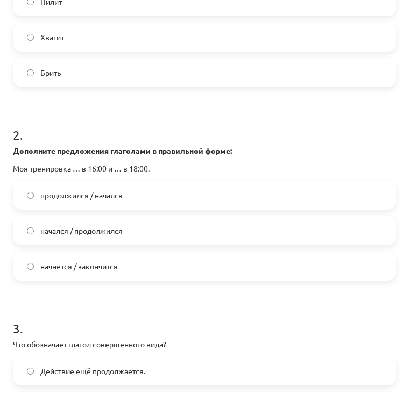
click at [130, 266] on label "начнется / закончится" at bounding box center [204, 266] width 381 height 27
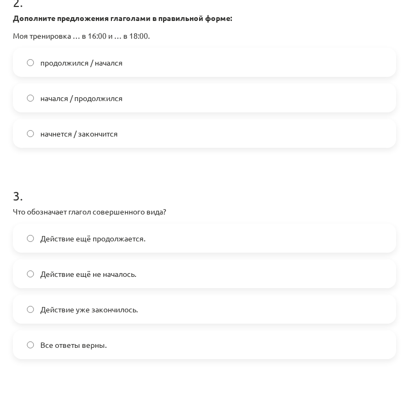
scroll to position [399, 0]
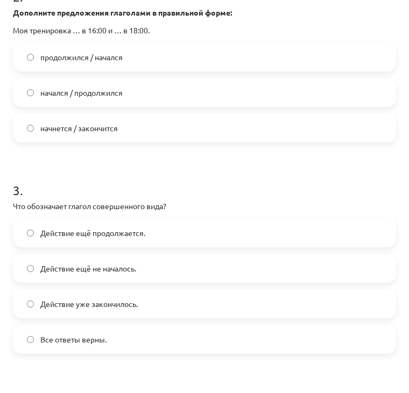
click at [125, 311] on label "Действие уже закончилось." at bounding box center [204, 303] width 381 height 27
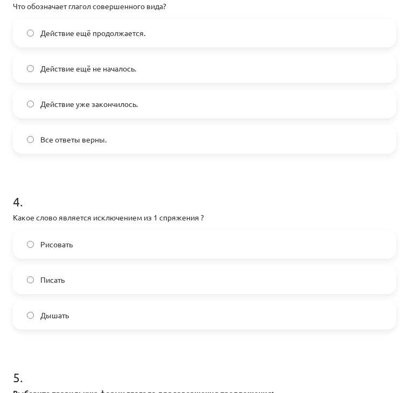
scroll to position [600, 0]
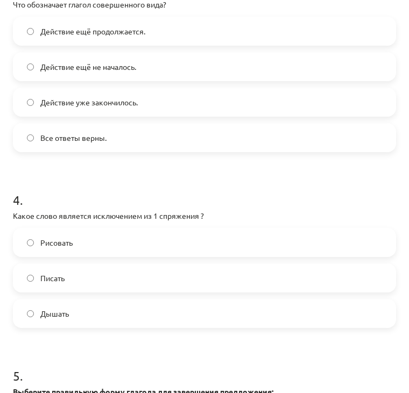
click at [71, 310] on label "Дышать" at bounding box center [204, 313] width 381 height 27
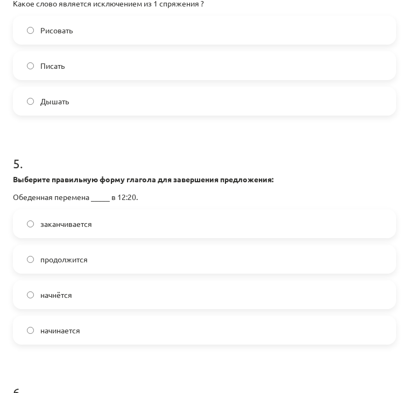
scroll to position [822, 0]
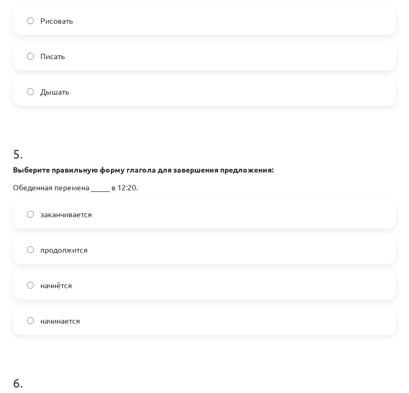
click at [102, 284] on label "начнётся" at bounding box center [204, 284] width 381 height 27
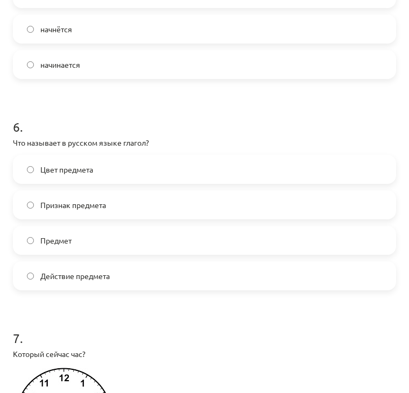
scroll to position [1080, 0]
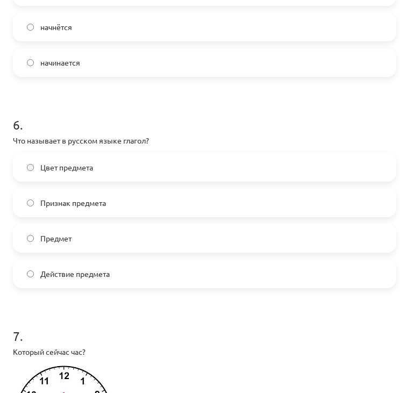
click at [103, 281] on label "Действие предмета" at bounding box center [204, 273] width 381 height 27
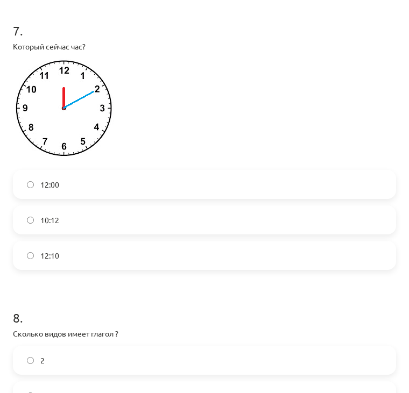
scroll to position [1389, 0]
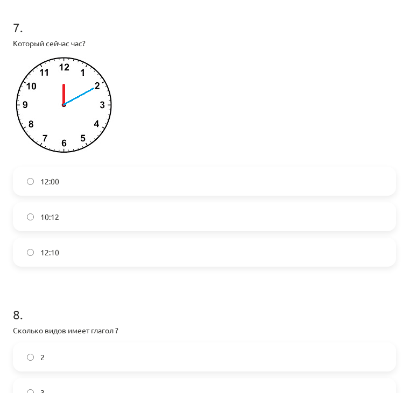
click at [72, 246] on label "12:10" at bounding box center [204, 252] width 381 height 27
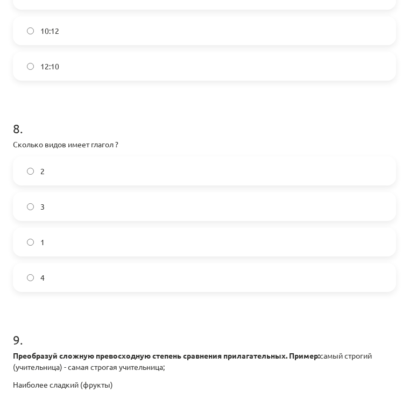
scroll to position [1576, 0]
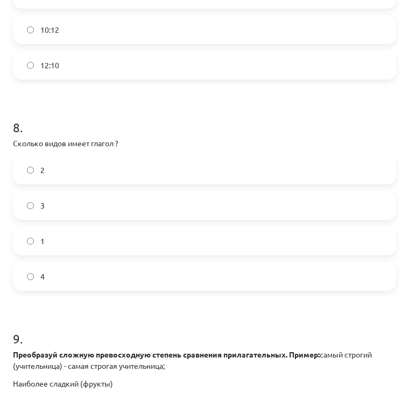
click at [49, 176] on label "2" at bounding box center [204, 169] width 381 height 27
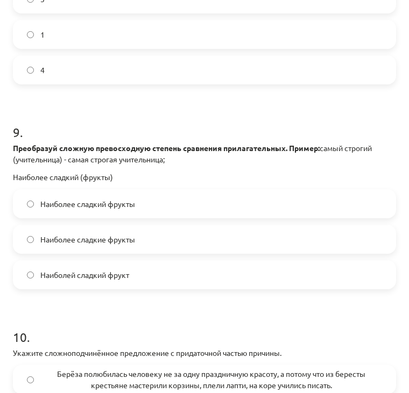
scroll to position [1813, 0]
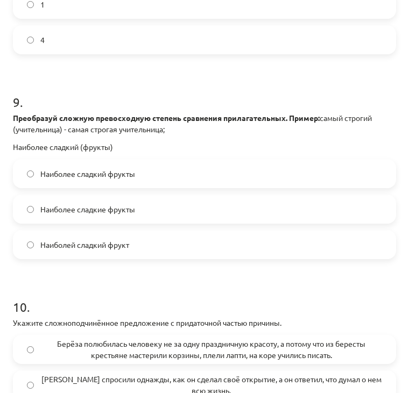
click at [99, 180] on label "Наиболее сладкий фрукты" at bounding box center [204, 173] width 381 height 27
click at [109, 208] on span "Наиболее сладкие фрукты" at bounding box center [87, 209] width 95 height 11
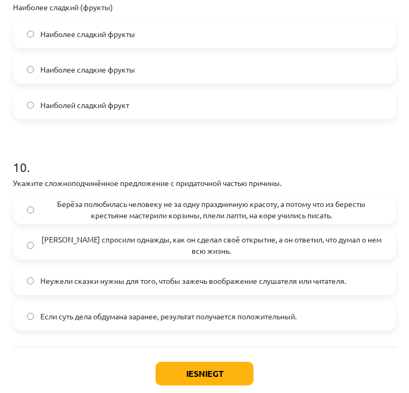
scroll to position [1953, 0]
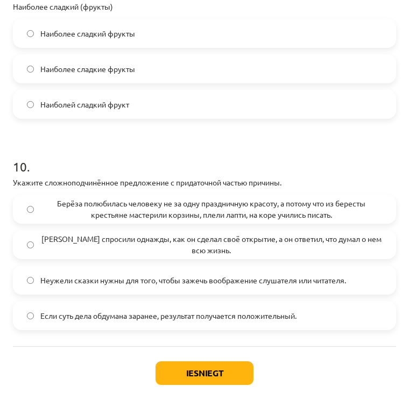
click at [119, 204] on span "Берёза полюбилась человеку не за одну праздничную красоту, а потому что из бере…" at bounding box center [210, 209] width 341 height 23
click at [161, 367] on button "Iesniegt" at bounding box center [204, 373] width 98 height 24
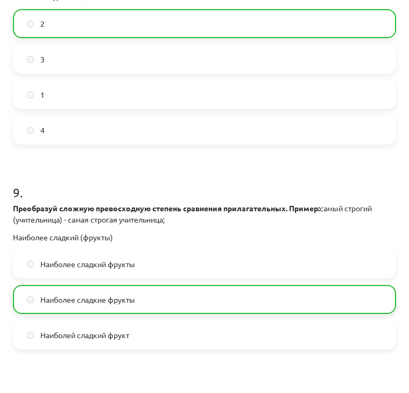
scroll to position [2028, 0]
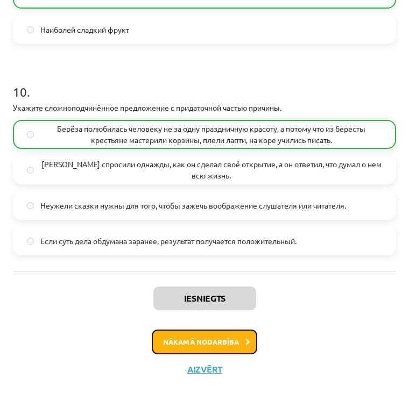
click at [187, 344] on button "Nākamā nodarbība" at bounding box center [204, 341] width 105 height 25
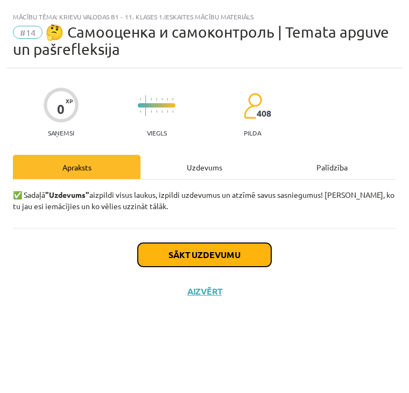
click at [221, 262] on button "Sākt uzdevumu" at bounding box center [204, 255] width 133 height 24
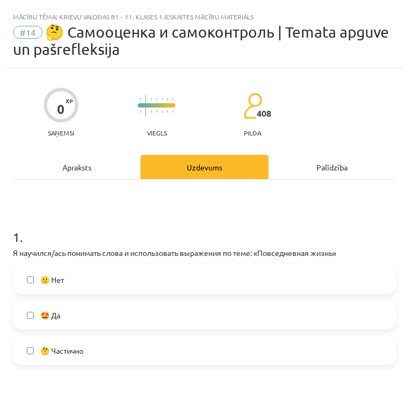
click at [96, 318] on label "🤩 Да" at bounding box center [204, 315] width 381 height 27
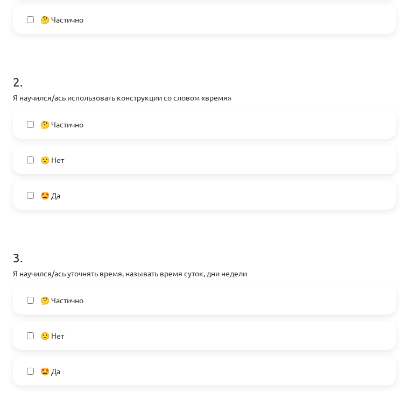
scroll to position [340, 0]
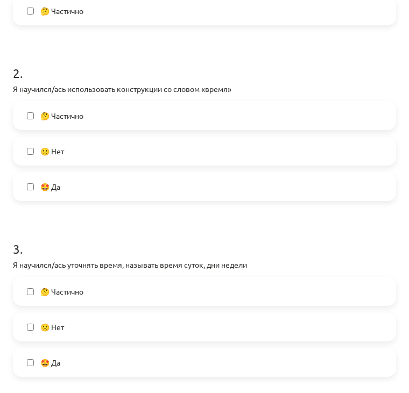
click at [118, 197] on label "🤩 Да" at bounding box center [204, 186] width 381 height 27
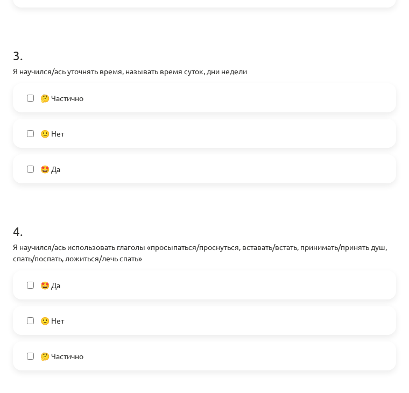
click at [113, 176] on label "🤩 Да" at bounding box center [204, 168] width 381 height 27
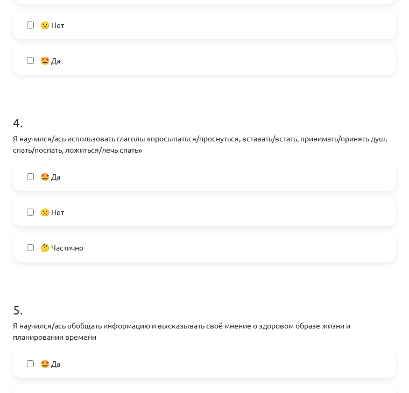
click at [113, 176] on label "🤩 Да" at bounding box center [204, 176] width 381 height 27
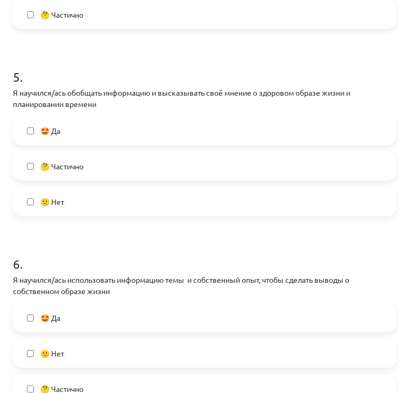
scroll to position [875, 0]
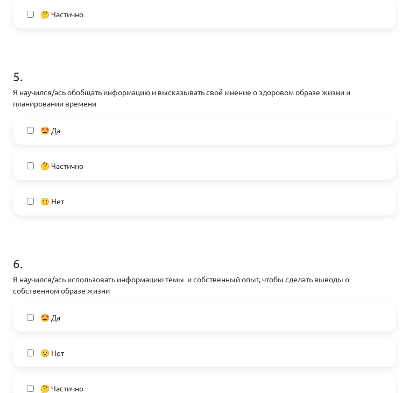
click at [126, 134] on label "🤩 Да" at bounding box center [204, 130] width 381 height 27
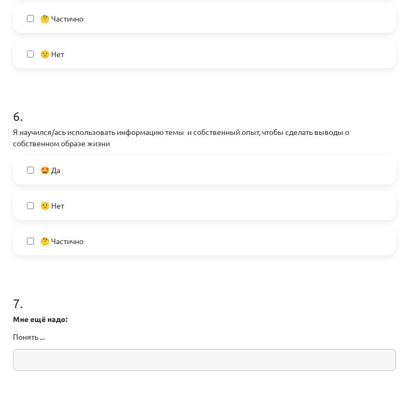
scroll to position [1040, 0]
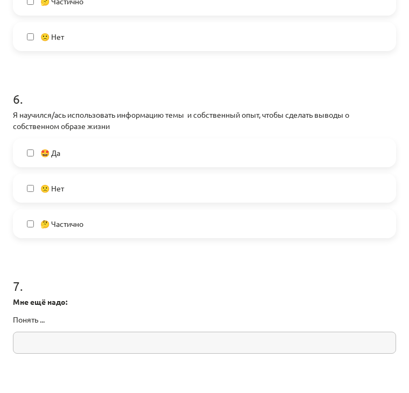
click at [126, 134] on div "6 . Я научился/ась использовать информацию темы и собственный опыт, чтобы сдела…" at bounding box center [204, 156] width 383 height 166
click at [124, 144] on label "🤩 Да" at bounding box center [204, 152] width 381 height 27
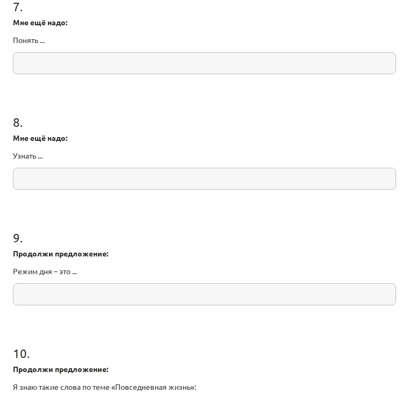
scroll to position [1444, 0]
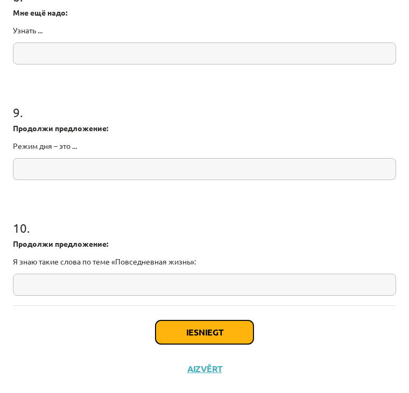
click at [170, 330] on button "Iesniegt" at bounding box center [204, 332] width 98 height 24
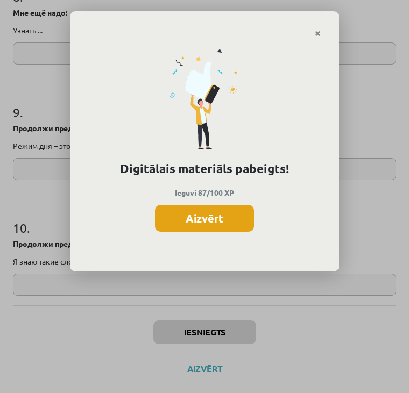
click at [205, 227] on button "Aizvērt" at bounding box center [204, 218] width 99 height 27
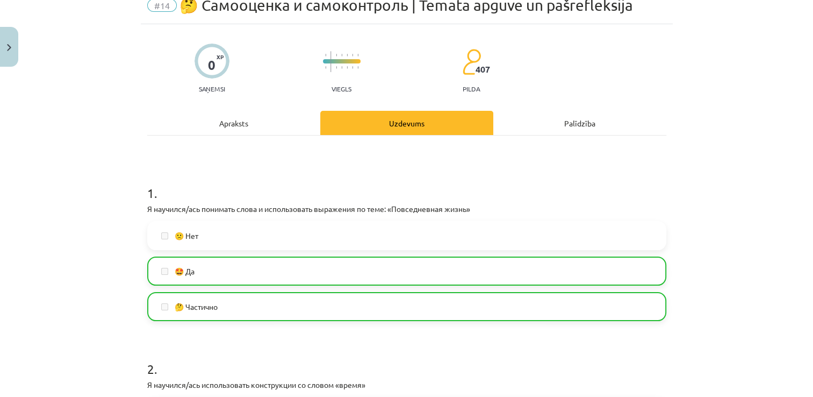
scroll to position [0, 0]
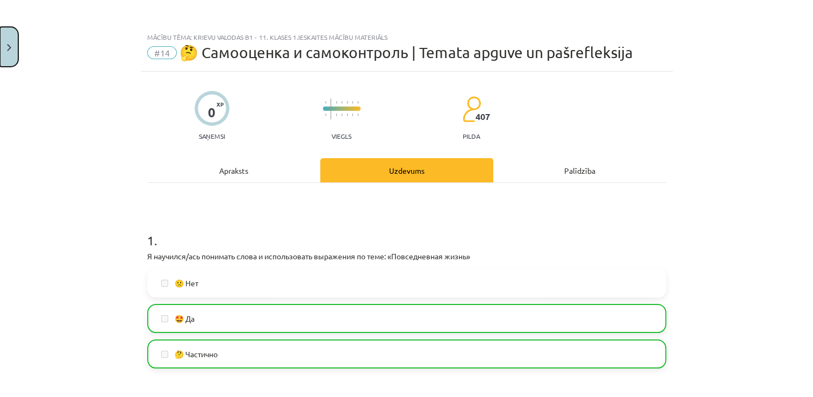
click at [11, 42] on button "Close" at bounding box center [9, 47] width 18 height 40
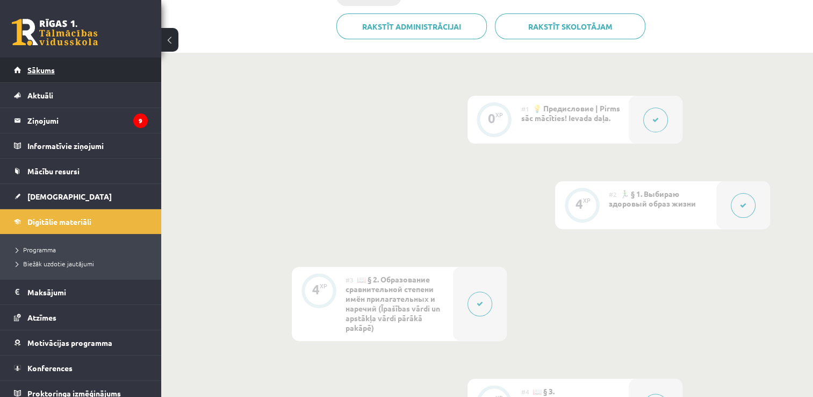
click at [32, 67] on span "Sākums" at bounding box center [40, 70] width 27 height 10
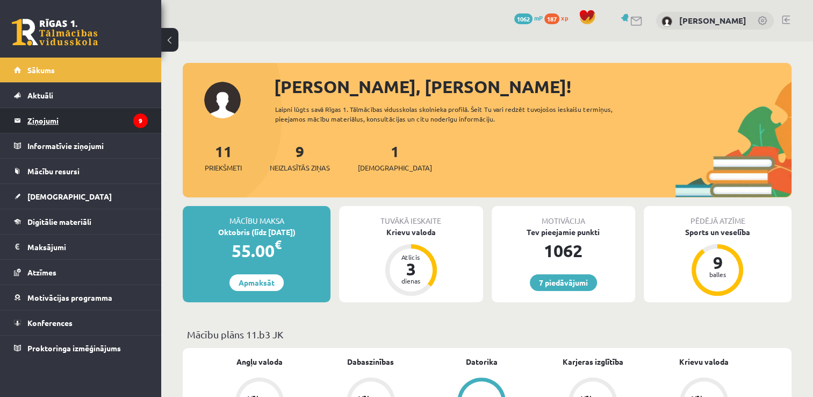
click at [77, 112] on legend "Ziņojumi 9" at bounding box center [87, 120] width 120 height 25
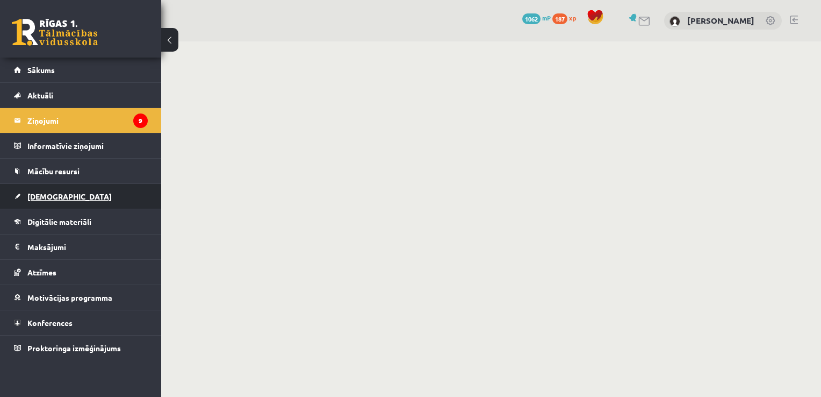
click at [59, 192] on span "[DEMOGRAPHIC_DATA]" at bounding box center [69, 196] width 84 height 10
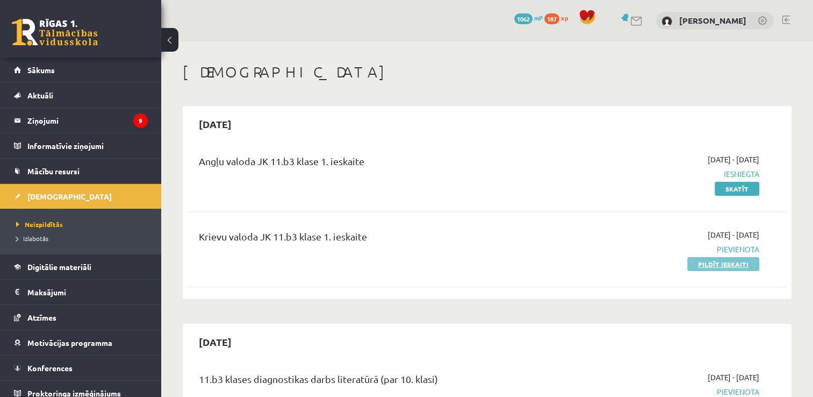
click at [701, 265] on link "Pildīt ieskaiti" at bounding box center [723, 264] width 72 height 14
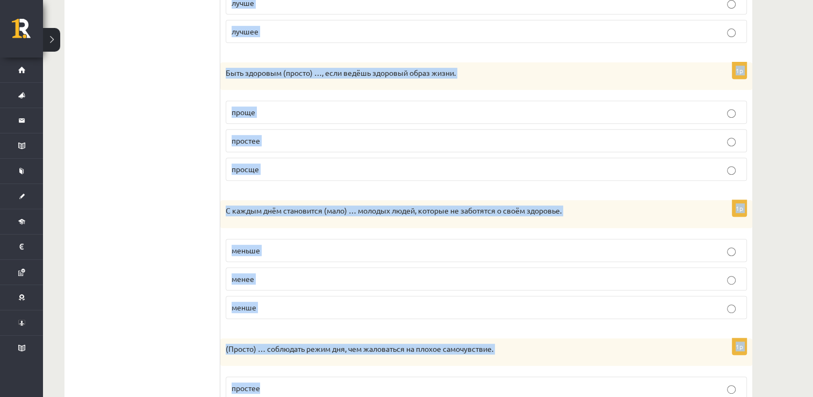
scroll to position [532, 0]
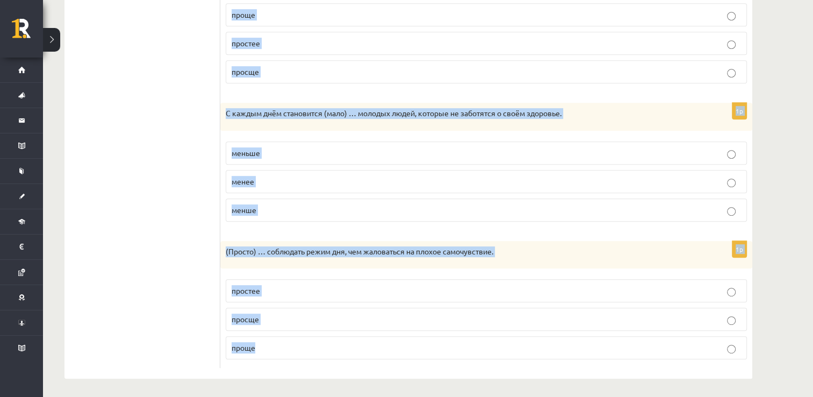
drag, startPoint x: 231, startPoint y: 81, endPoint x: 375, endPoint y: 382, distance: 334.4
click at [505, 155] on p "меньше" at bounding box center [487, 152] width 510 height 11
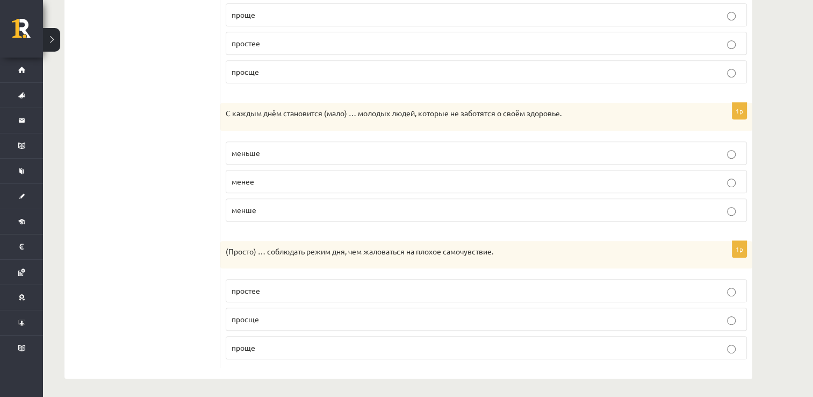
click at [522, 91] on form "Выберите правильную форму сравнительной степени. 1p Ешьте (много) … овощей и фр…" at bounding box center [486, 14] width 511 height 707
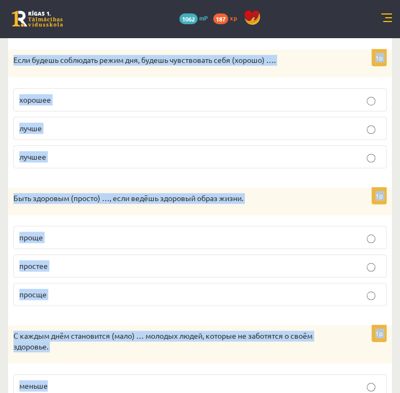
scroll to position [553, 0]
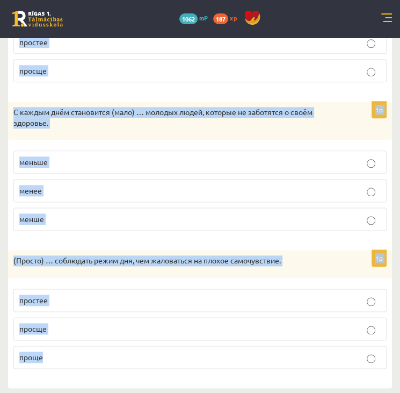
drag, startPoint x: 18, startPoint y: 214, endPoint x: 139, endPoint y: 373, distance: 199.4
click at [139, 373] on div "Выберите правильную форму сравнительной степени. 1p Ешьте (много) … овощей и фр…" at bounding box center [200, 19] width 384 height 739
copy form "Loremips dolorsitam conse adipiscingeli seddoei. 0t Incid (utlab) … etdolo m al…"
click at [107, 85] on div "1p Быть здоровым (просто) …, если ведёшь здоровый образ жизни. проще простее пр…" at bounding box center [200, 27] width 384 height 127
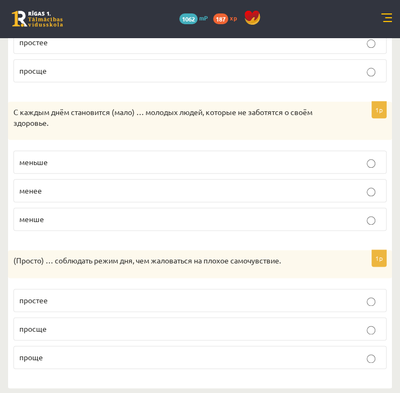
scroll to position [0, 0]
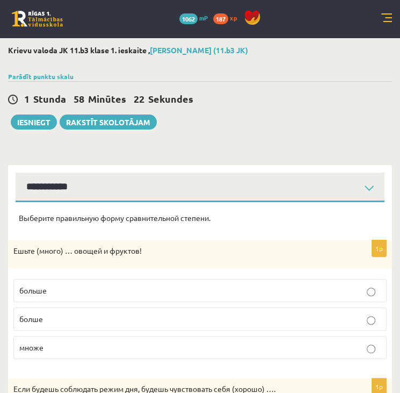
click at [93, 293] on p "больше" at bounding box center [200, 290] width 362 height 11
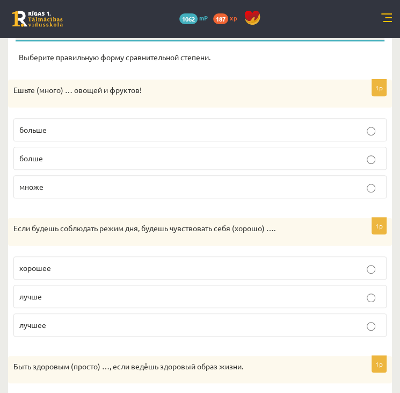
scroll to position [172, 0]
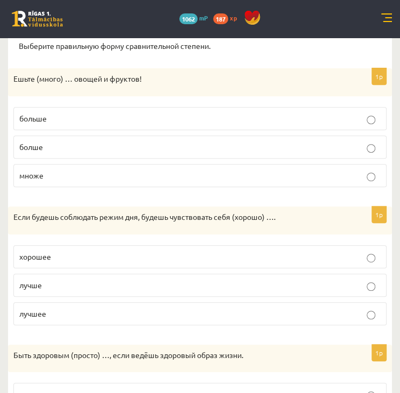
click at [83, 290] on label "лучше" at bounding box center [200, 285] width 374 height 23
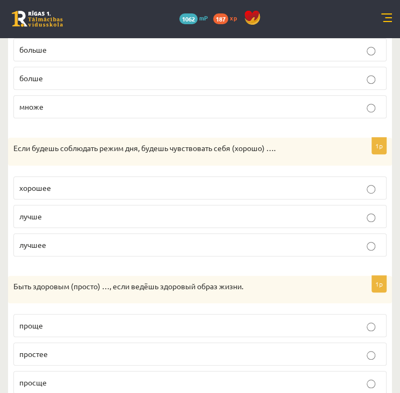
scroll to position [430, 0]
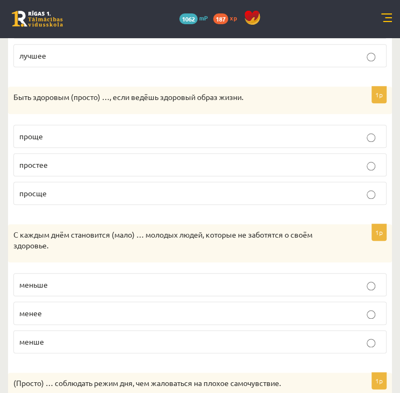
click at [90, 135] on p "проще" at bounding box center [200, 136] width 362 height 11
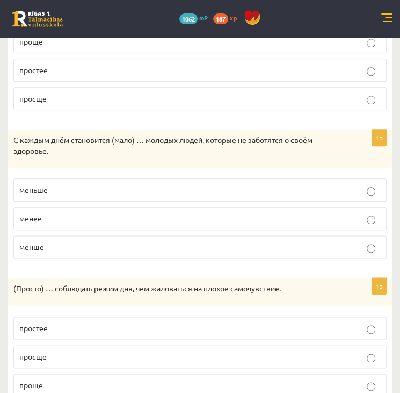
scroll to position [553, 0]
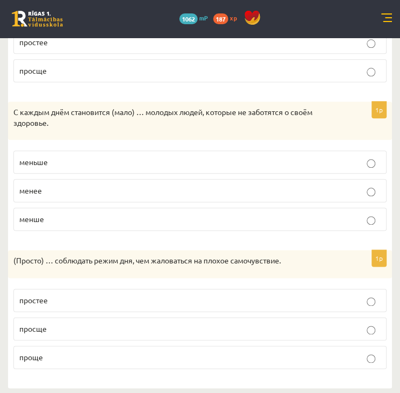
click at [75, 352] on p "проще" at bounding box center [200, 357] width 362 height 11
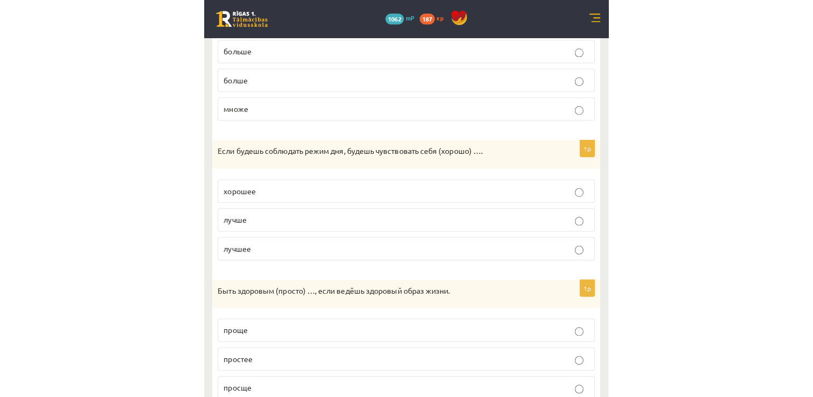
scroll to position [0, 0]
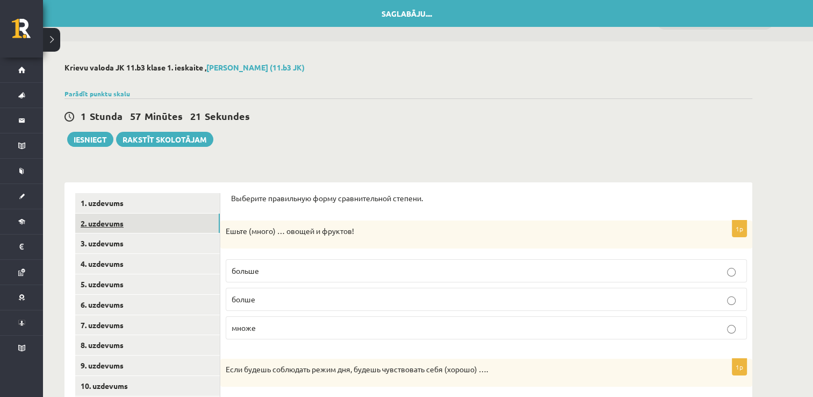
click at [207, 229] on link "2. uzdevums" at bounding box center [147, 223] width 145 height 20
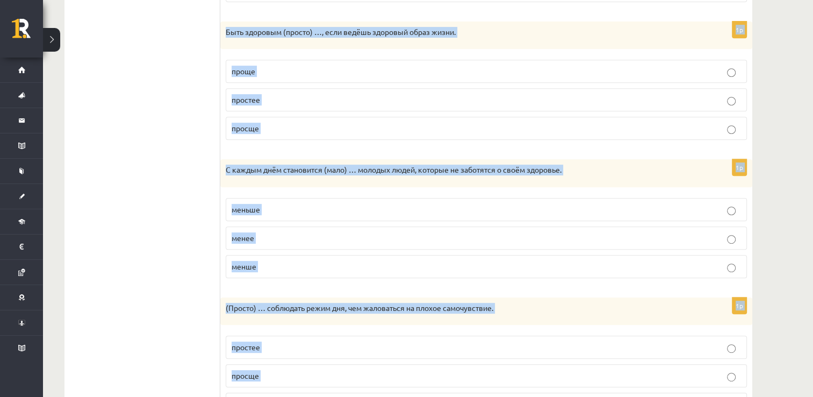
scroll to position [532, 0]
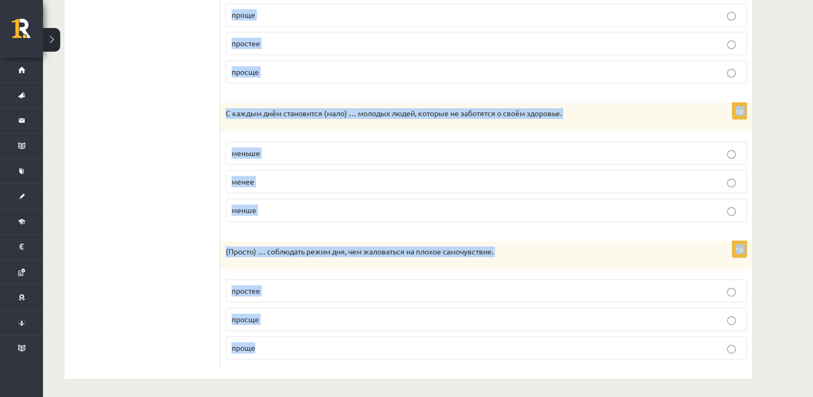
drag, startPoint x: 231, startPoint y: 195, endPoint x: 345, endPoint y: 370, distance: 208.7
click at [345, 370] on div "Выберите правильную форму сравнительной степени. 1p Ешьте (много) … овощей и фр…" at bounding box center [486, 15] width 532 height 728
copy form "Выберите правильную форму сравнительной степени. 1p Ешьте (много) … овощей и фр…"
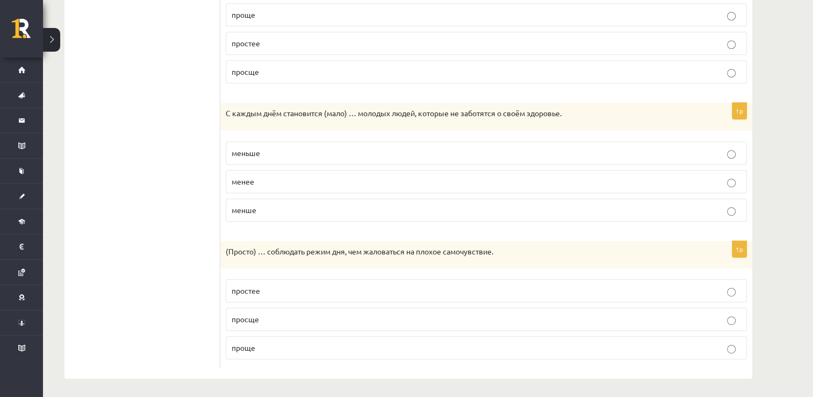
click at [147, 241] on ul "1. uzdevums 2. uzdevums 3. uzdevums 4. uzdevums 5. uzdevums 6. uzdevums 7. uzde…" at bounding box center [147, 14] width 145 height 707
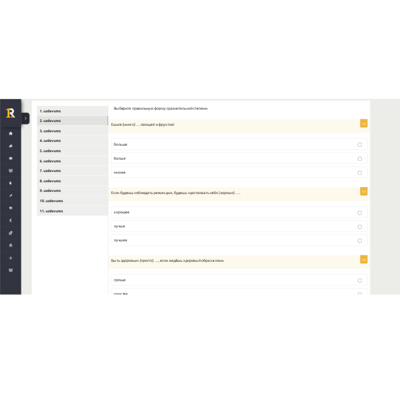
scroll to position [11, 0]
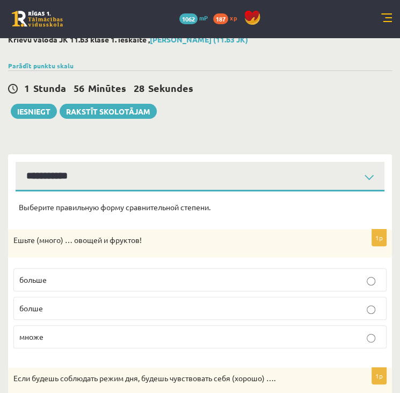
click at [75, 279] on p "больше" at bounding box center [200, 279] width 362 height 11
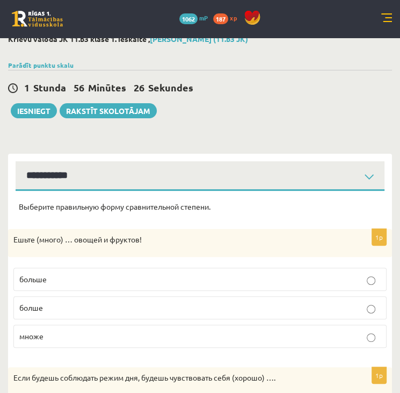
scroll to position [0, 0]
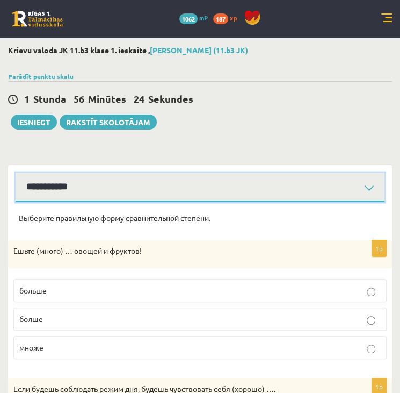
click at [355, 182] on select "**********" at bounding box center [200, 188] width 369 height 30
click at [16, 173] on select "**********" at bounding box center [200, 188] width 369 height 30
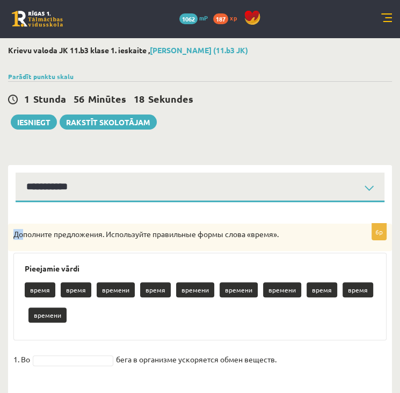
drag, startPoint x: 15, startPoint y: 234, endPoint x: 26, endPoint y: 239, distance: 12.0
click at [26, 239] on p "Дополните предложения. Используйте правильные формы слова «время»." at bounding box center [173, 234] width 320 height 11
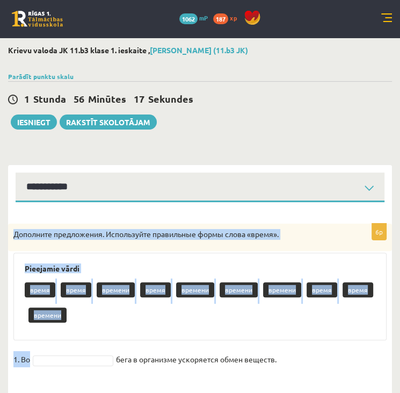
drag, startPoint x: 26, startPoint y: 239, endPoint x: 103, endPoint y: 374, distance: 155.1
click at [103, 374] on div "6p Дополните предложения. Используйте правильные формы слова «время». Pieejamie…" at bounding box center [200, 398] width 384 height 349
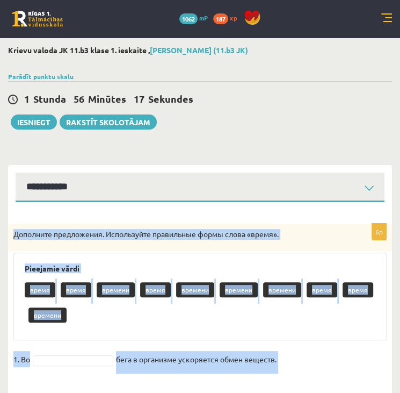
click at [103, 374] on p "2. Андрис посмотрел на часы и понял, что" at bounding box center [102, 390] width 178 height 32
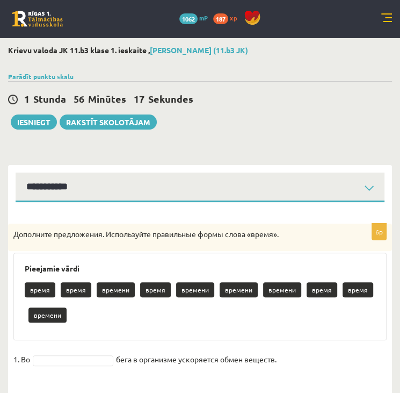
click at [103, 374] on p "2. Андрис посмотрел на часы и понял, что" at bounding box center [102, 390] width 178 height 32
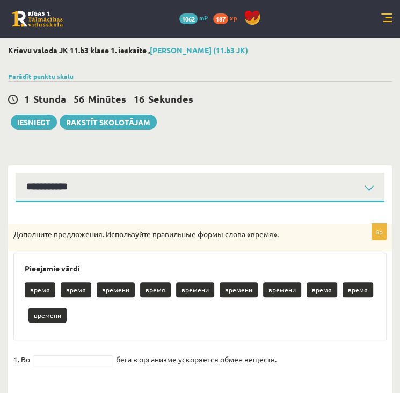
click at [103, 374] on p "2. Андрис посмотрел на часы и понял, что" at bounding box center [102, 390] width 178 height 32
drag, startPoint x: 103, startPoint y: 374, endPoint x: 105, endPoint y: 363, distance: 11.0
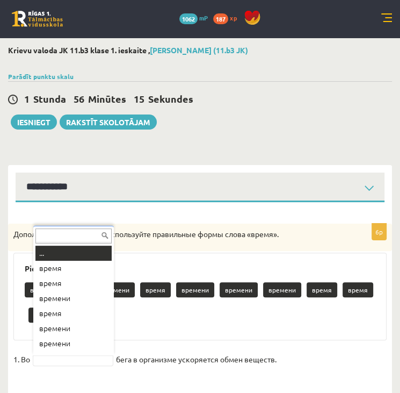
drag, startPoint x: 105, startPoint y: 363, endPoint x: 221, endPoint y: 326, distance: 121.7
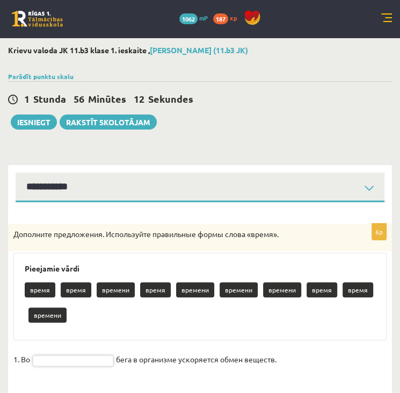
drag, startPoint x: 13, startPoint y: 232, endPoint x: 19, endPoint y: 223, distance: 11.3
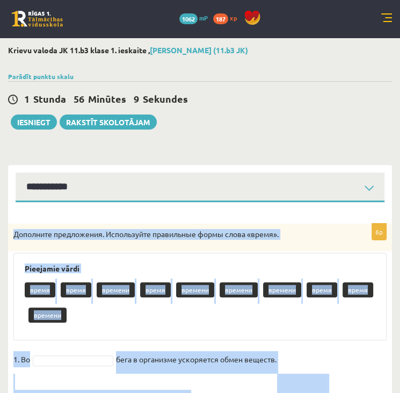
scroll to position [198, 0]
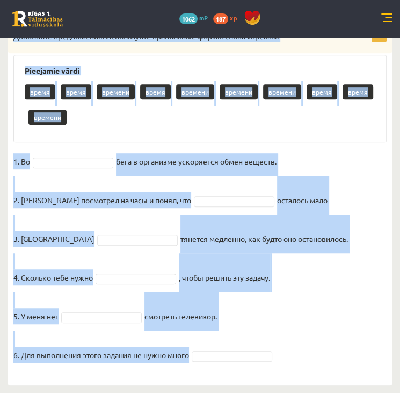
drag, startPoint x: 16, startPoint y: 232, endPoint x: 236, endPoint y: 368, distance: 259.2
click at [236, 368] on div "6p Дополните предложения. Используйте правильные формы слова «время». Pieejamie…" at bounding box center [200, 200] width 384 height 349
copy div "Дополните предложения. Используйте правильные формы слова «время». Pieejamie vā…"
click at [102, 134] on div "Pieejamie vārdi время время времени время времени времени времени время время в…" at bounding box center [200, 99] width 374 height 88
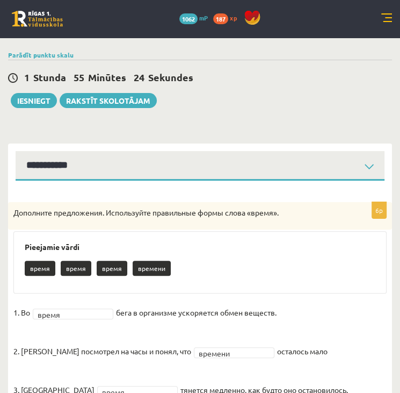
scroll to position [0, 0]
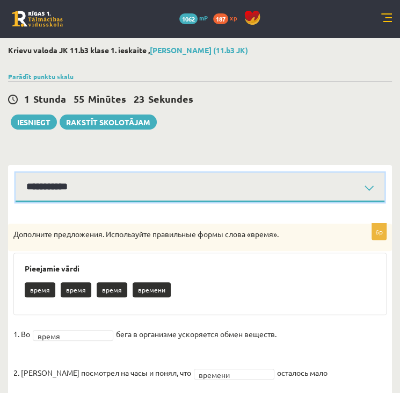
click at [357, 184] on select "**********" at bounding box center [200, 188] width 369 height 30
click at [16, 173] on select "**********" at bounding box center [200, 188] width 369 height 30
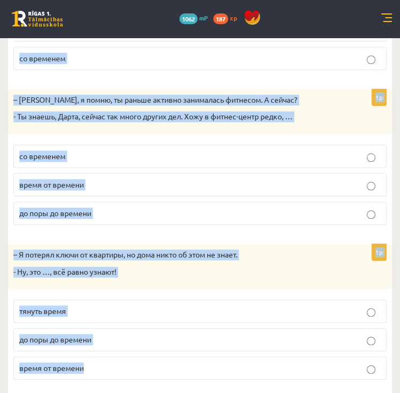
scroll to position [472, 0]
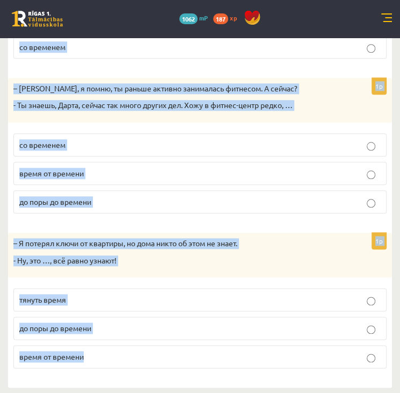
drag, startPoint x: 20, startPoint y: 218, endPoint x: 103, endPoint y: 389, distance: 190.2
copy form "Дополните мини-диалоги. Выберите верный фразеологизм. 1p – Мне так трудно просы…"
click at [118, 69] on form "Дополните мини-диалоги. Выберите верный фразеологизм. 1p – Мне так трудно просы…" at bounding box center [200, 58] width 363 height 636
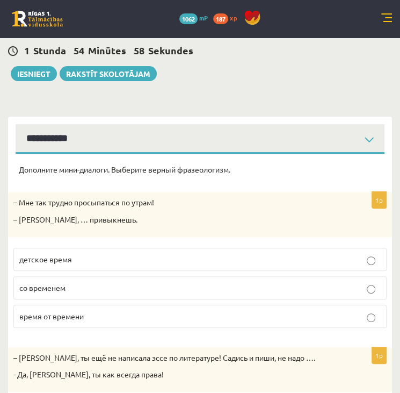
scroll to position [52, 0]
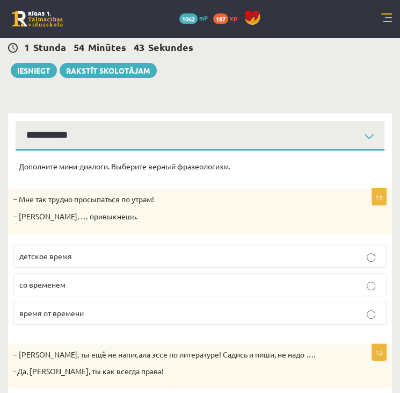
click at [56, 288] on span "со временем" at bounding box center [42, 285] width 46 height 10
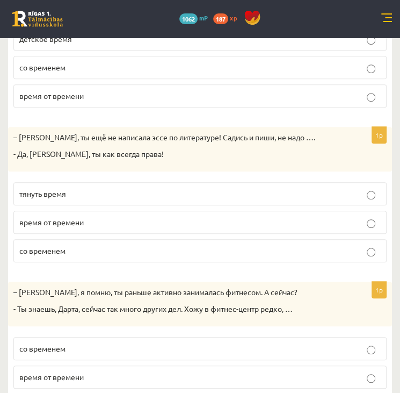
scroll to position [271, 0]
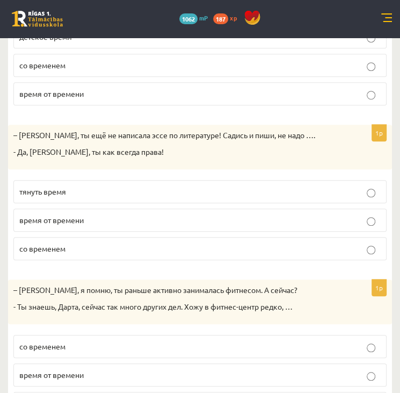
click at [90, 198] on label "тянуть время" at bounding box center [200, 191] width 374 height 23
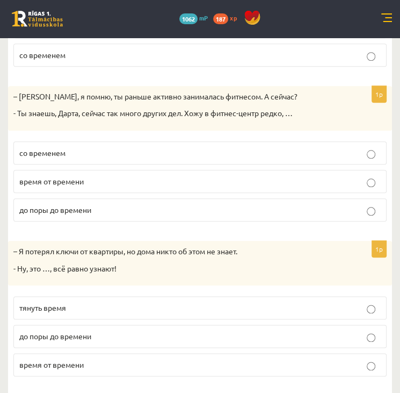
scroll to position [464, 0]
click at [105, 183] on p "время от времени" at bounding box center [200, 181] width 362 height 11
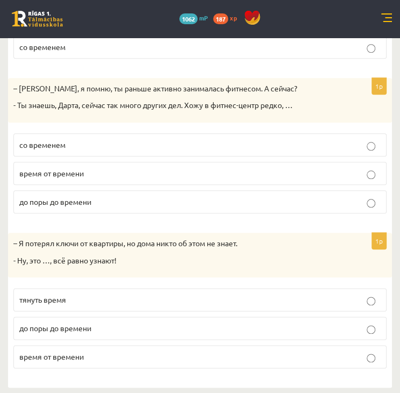
click at [94, 327] on p "до поры до времени" at bounding box center [200, 328] width 362 height 11
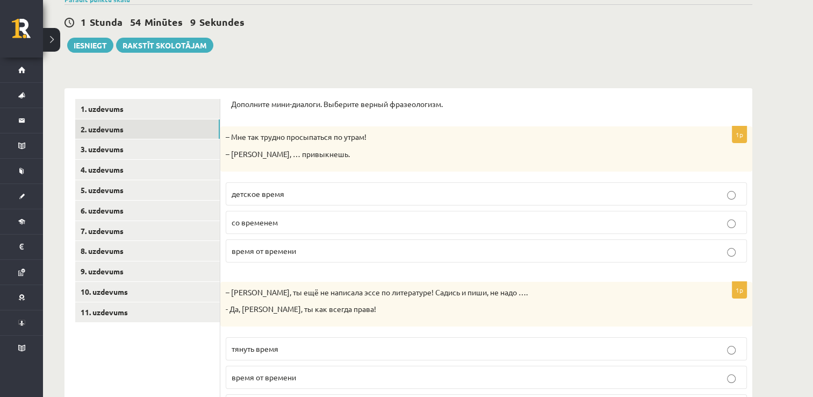
scroll to position [0, 0]
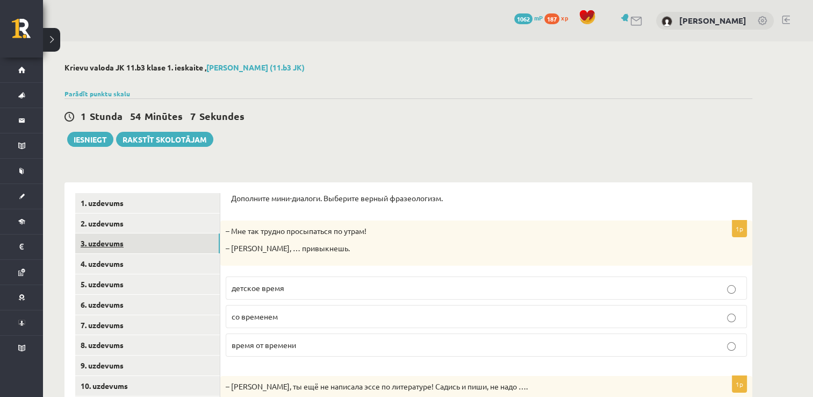
click at [142, 243] on link "3. uzdevums" at bounding box center [147, 243] width 145 height 20
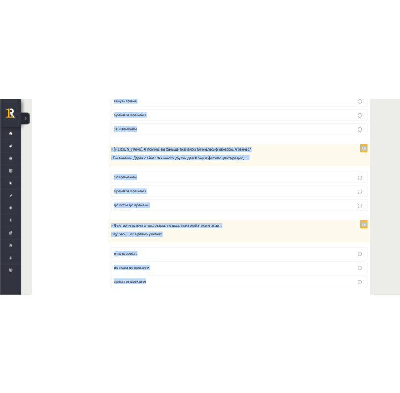
scroll to position [462, 0]
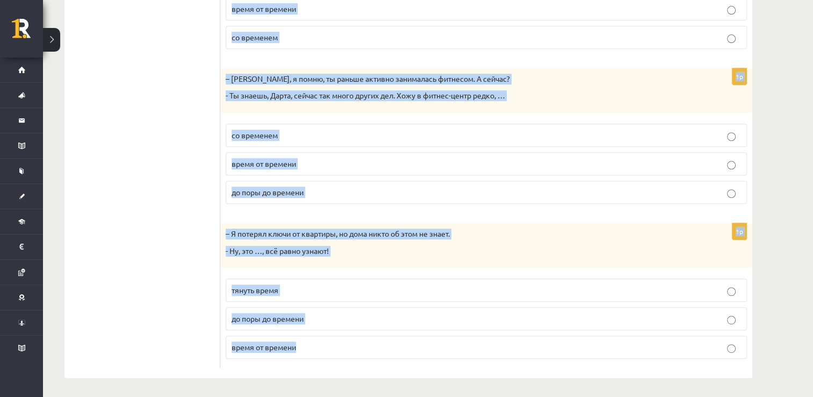
drag, startPoint x: 230, startPoint y: 197, endPoint x: 435, endPoint y: 370, distance: 268.5
click at [435, 370] on div "Дополните мини-диалоги. Выберите верный фразеологизм. 1p – Мне так трудно просы…" at bounding box center [486, 49] width 532 height 658
copy form "Дополните мини-диалоги. Выберите верный фразеологизм. 1p – Мне так трудно просы…"
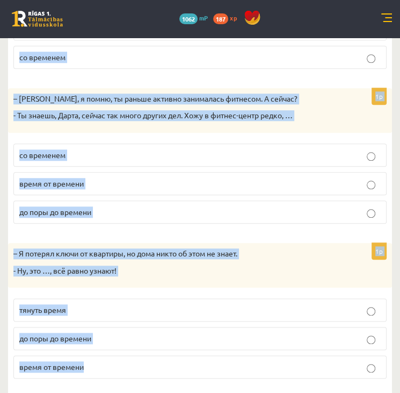
click at [115, 80] on form "Дополните мини-диалоги. Выберите верный фразеологизм. 1p – Мне так трудно просы…" at bounding box center [200, 69] width 363 height 636
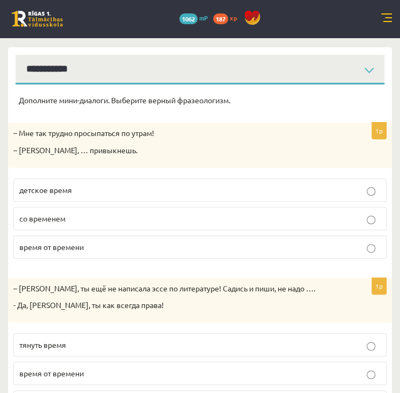
scroll to position [0, 0]
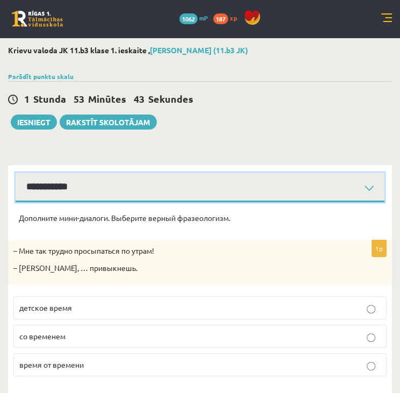
click at [269, 200] on select "**********" at bounding box center [200, 188] width 369 height 30
select select "**********"
click at [16, 173] on select "**********" at bounding box center [200, 188] width 369 height 30
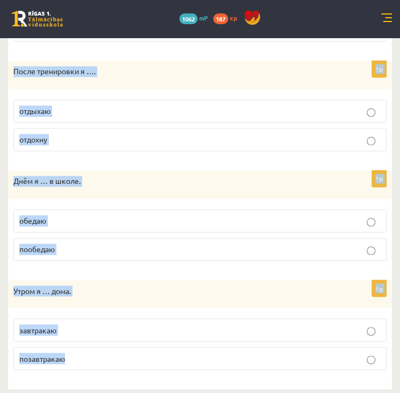
scroll to position [727, 0]
drag, startPoint x: 18, startPoint y: 213, endPoint x: 148, endPoint y: 393, distance: 222.1
copy form "Выберите правильную форму глагола (НСВ / СВ). 1p Я всегда … в 7:30. встану вста…"
click at [232, 83] on div "После тренировки я …." at bounding box center [200, 74] width 384 height 28
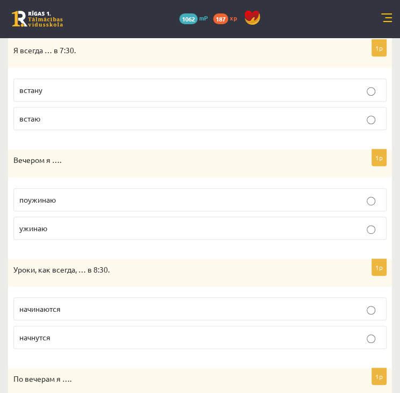
scroll to position [0, 0]
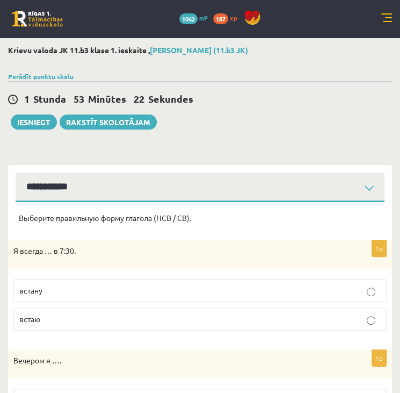
click at [57, 319] on p "встаю" at bounding box center [200, 318] width 362 height 11
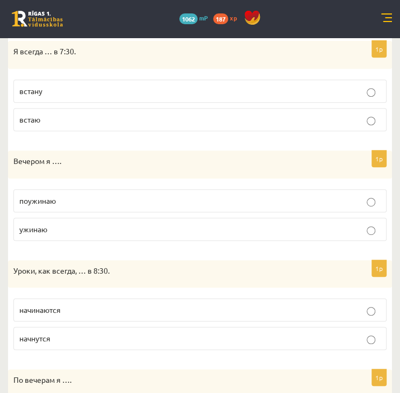
scroll to position [200, 0]
click at [84, 227] on p "ужинаю" at bounding box center [200, 228] width 362 height 11
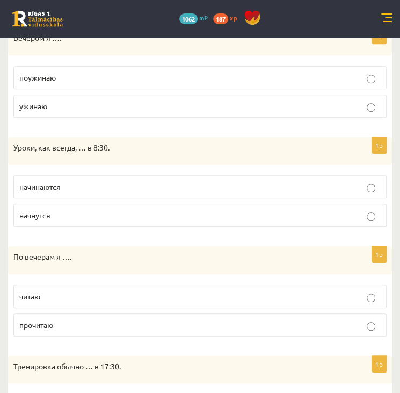
scroll to position [350, 0]
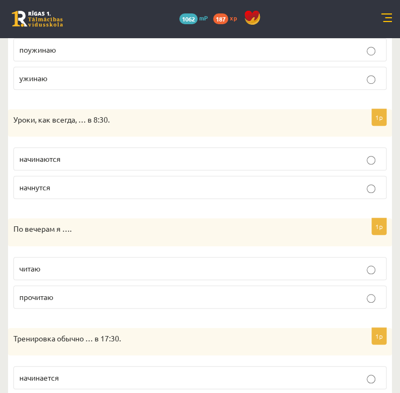
click at [69, 167] on label "начинаются" at bounding box center [200, 158] width 374 height 23
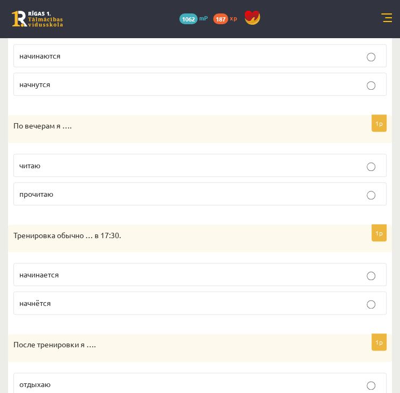
scroll to position [462, 0]
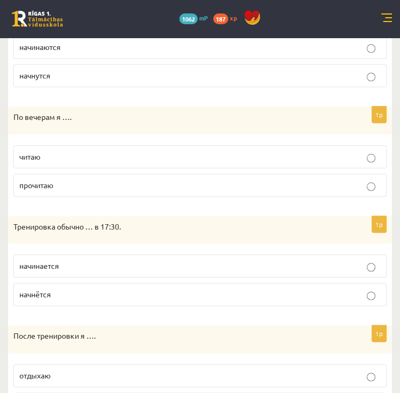
click at [69, 162] on label "читаю" at bounding box center [200, 156] width 374 height 23
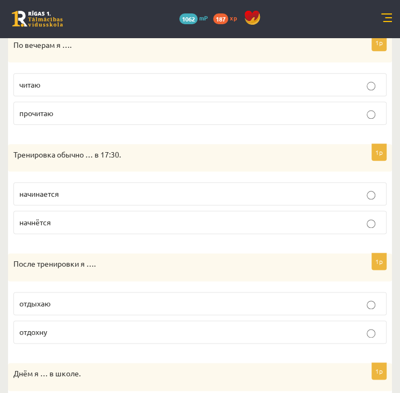
click at [75, 199] on label "начинается" at bounding box center [200, 193] width 374 height 23
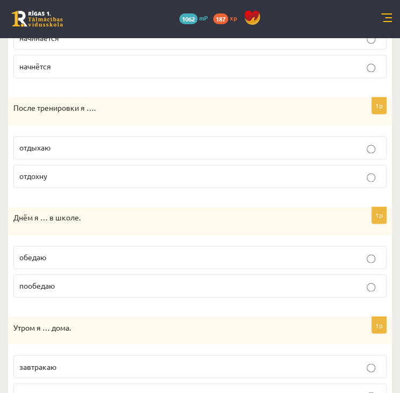
scroll to position [691, 0]
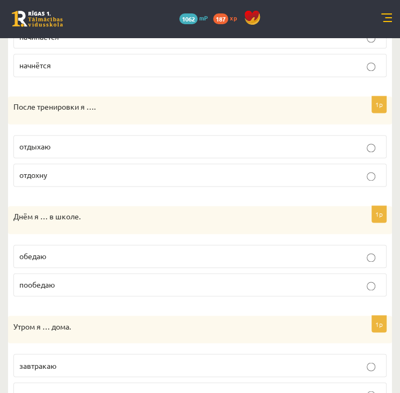
click at [85, 152] on label "отдыхаю" at bounding box center [200, 146] width 374 height 23
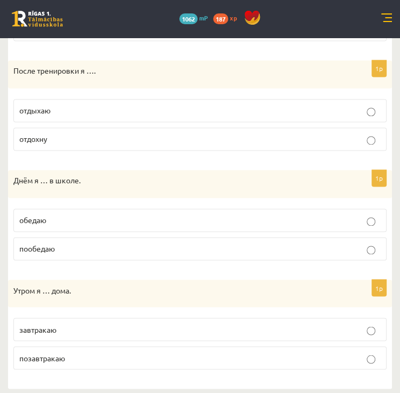
click at [78, 215] on p "обедаю" at bounding box center [200, 219] width 362 height 11
click at [77, 352] on p "позавтракаю" at bounding box center [200, 357] width 362 height 11
click at [177, 94] on fieldset "отдыхаю отдохну" at bounding box center [200, 124] width 374 height 60
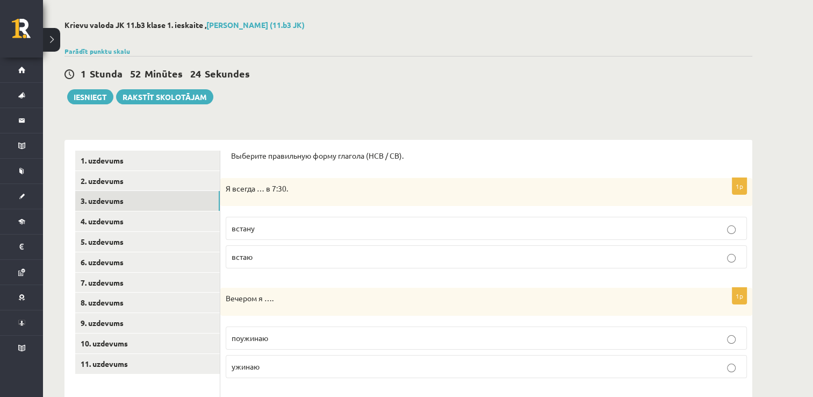
scroll to position [0, 0]
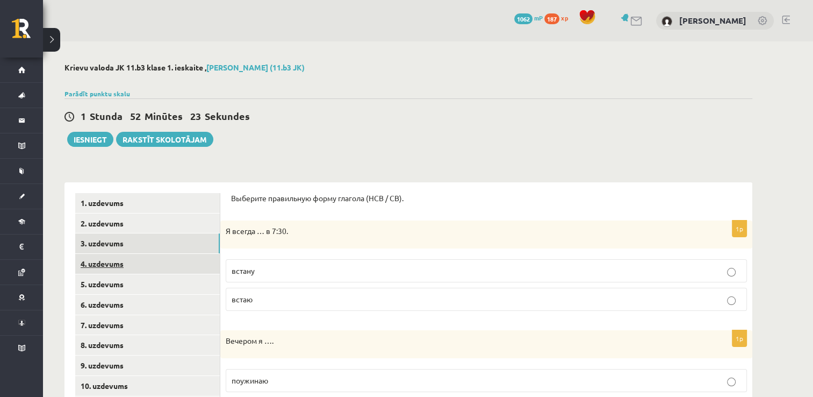
click at [152, 268] on link "4. uzdevums" at bounding box center [147, 264] width 145 height 20
click at [181, 245] on link "3. uzdevums" at bounding box center [147, 243] width 145 height 20
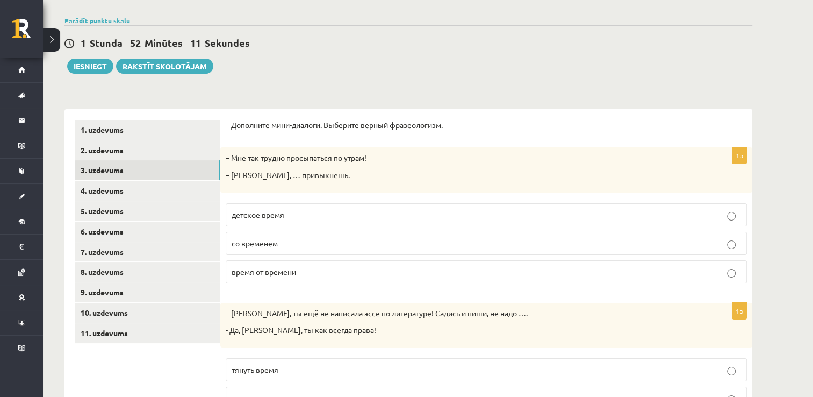
scroll to position [73, 0]
click at [171, 187] on link "4. uzdevums" at bounding box center [147, 191] width 145 height 20
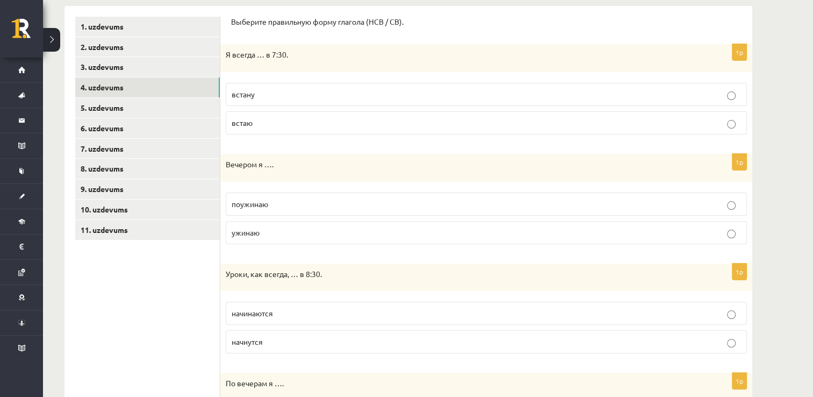
scroll to position [183, 0]
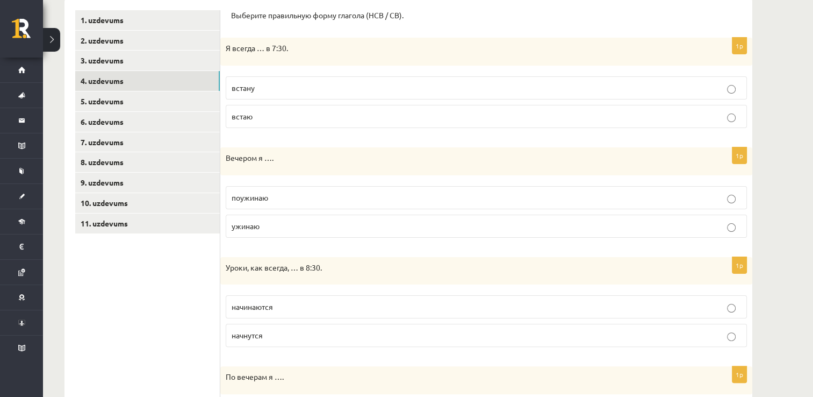
click at [304, 124] on label "встаю" at bounding box center [486, 116] width 521 height 23
click at [312, 237] on fieldset "поужинаю ужинаю" at bounding box center [486, 211] width 521 height 60
click at [319, 235] on label "ужинаю" at bounding box center [486, 225] width 521 height 23
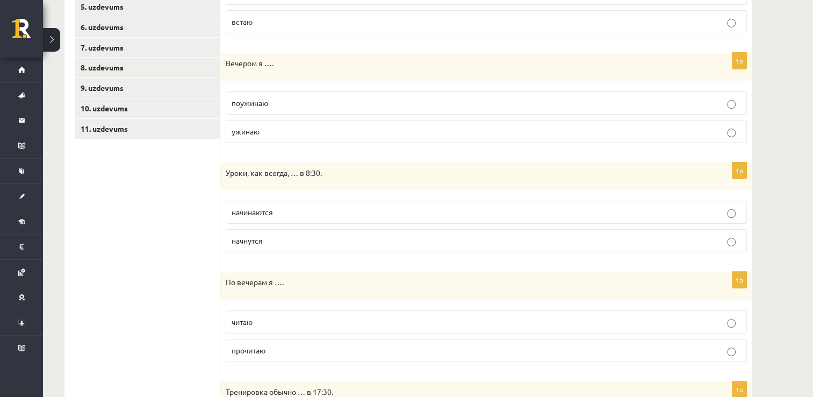
scroll to position [277, 0]
click at [318, 220] on label "начинаются" at bounding box center [486, 211] width 521 height 23
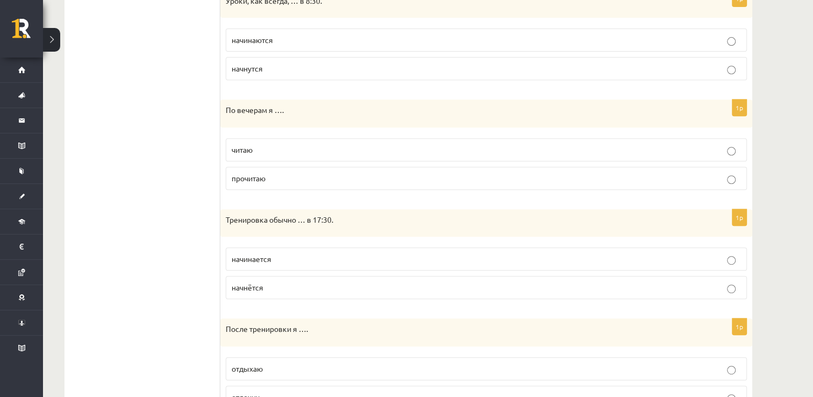
scroll to position [451, 0]
click at [313, 152] on p "читаю" at bounding box center [487, 147] width 510 height 11
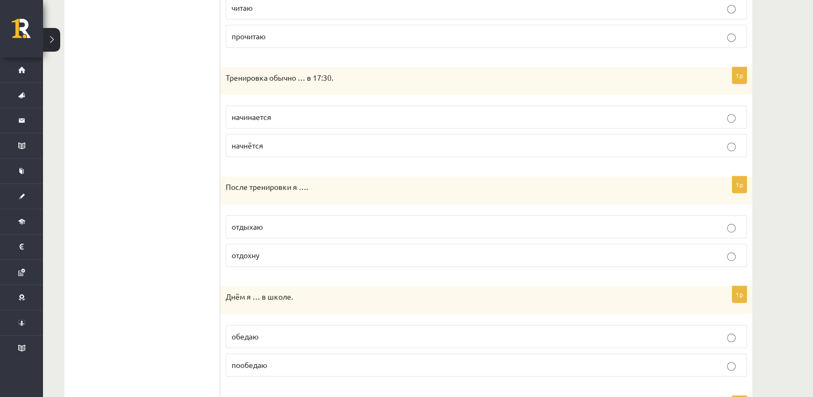
scroll to position [596, 0]
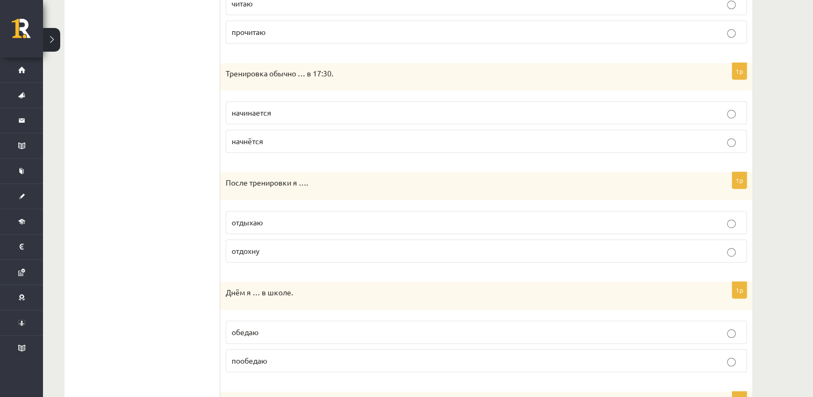
click at [305, 117] on label "начинается" at bounding box center [486, 112] width 521 height 23
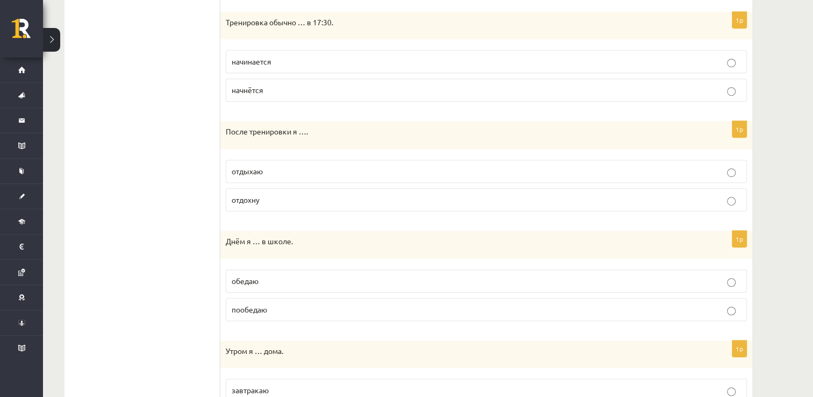
scroll to position [676, 0]
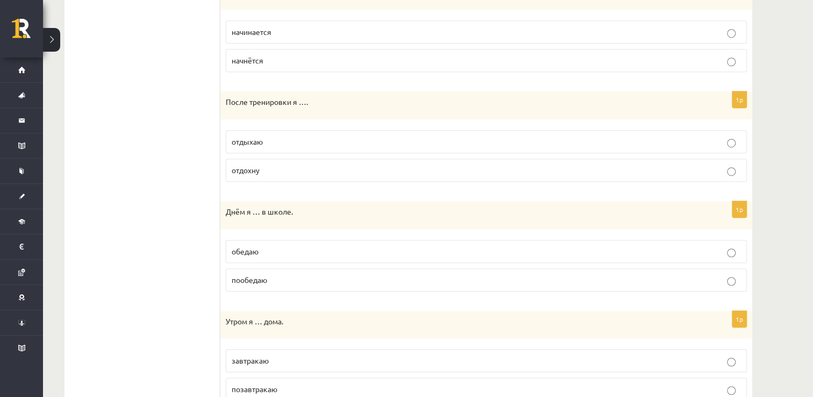
click at [295, 148] on label "отдыхаю" at bounding box center [486, 141] width 521 height 23
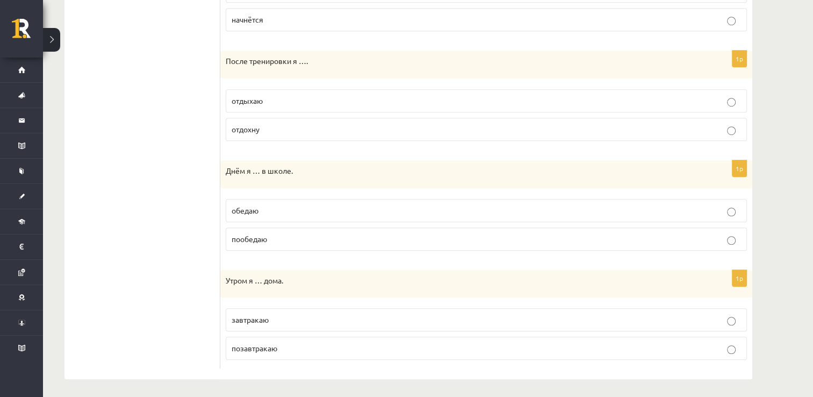
click at [295, 201] on label "обедаю" at bounding box center [486, 210] width 521 height 23
click at [334, 346] on p "позавтракаю" at bounding box center [487, 347] width 510 height 11
click at [326, 319] on p "завтракаю" at bounding box center [487, 319] width 510 height 11
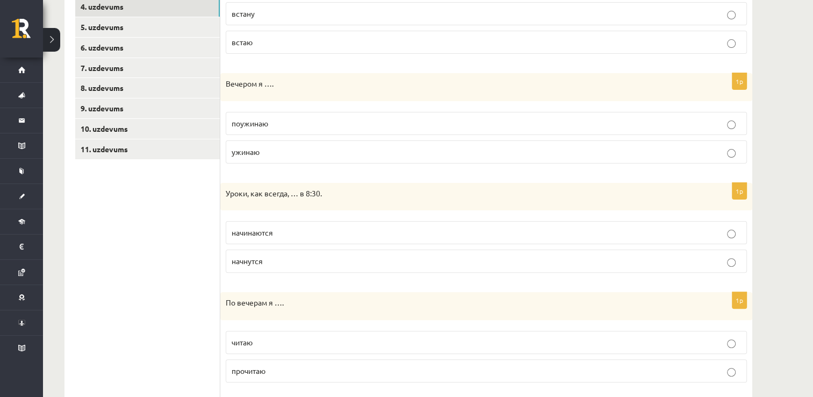
scroll to position [0, 0]
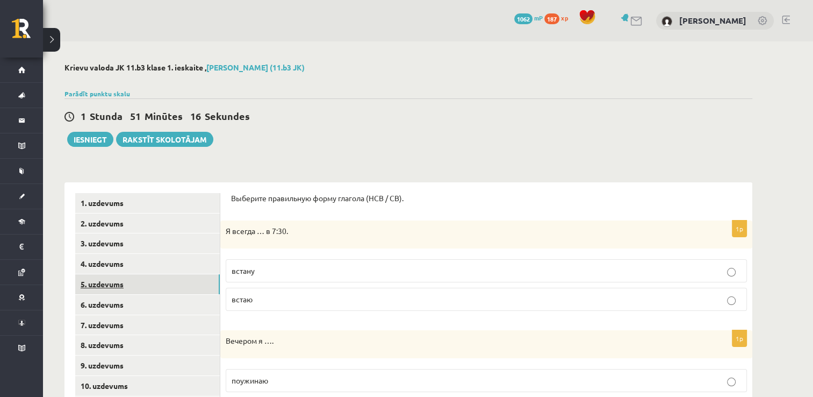
click at [94, 278] on link "5. uzdevums" at bounding box center [147, 284] width 145 height 20
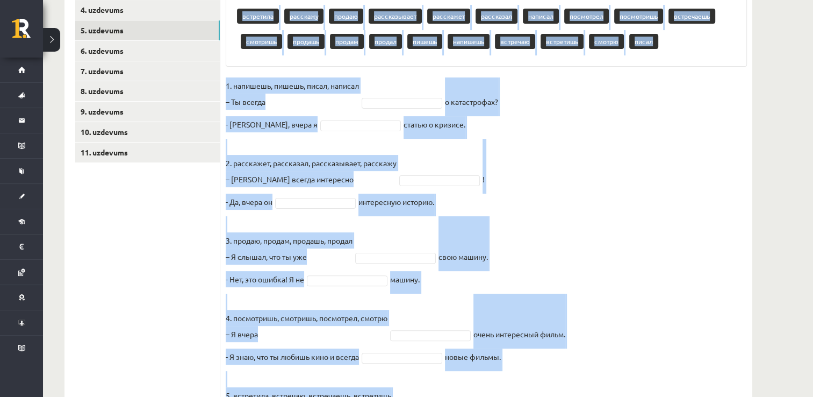
scroll to position [342, 0]
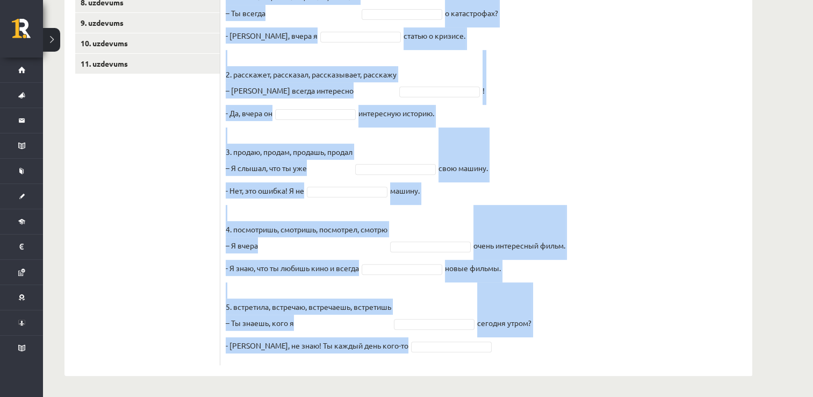
drag, startPoint x: 226, startPoint y: 117, endPoint x: 483, endPoint y: 361, distance: 354.4
click at [483, 361] on div "10p Выберите правильную форму глагола (НСВ / СВ). Pieejamie vārdi встретила рас…" at bounding box center [486, 113] width 532 height 504
copy div "Выберите правильную форму глагола (НСВ / СВ). Pieejamie vārdi встретила расскаж…"
click at [553, 169] on fieldset "1. напишешь, пишешь, писал, написал – Ты всегда о катастрофах? - Нет, вчера я с…" at bounding box center [486, 174] width 521 height 371
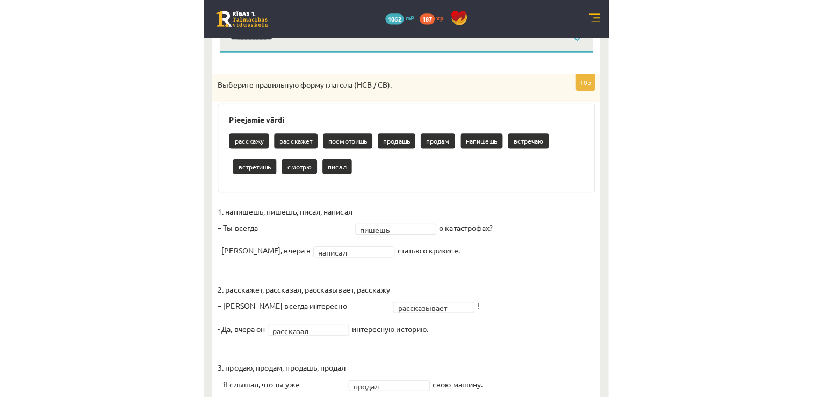
scroll to position [31, 0]
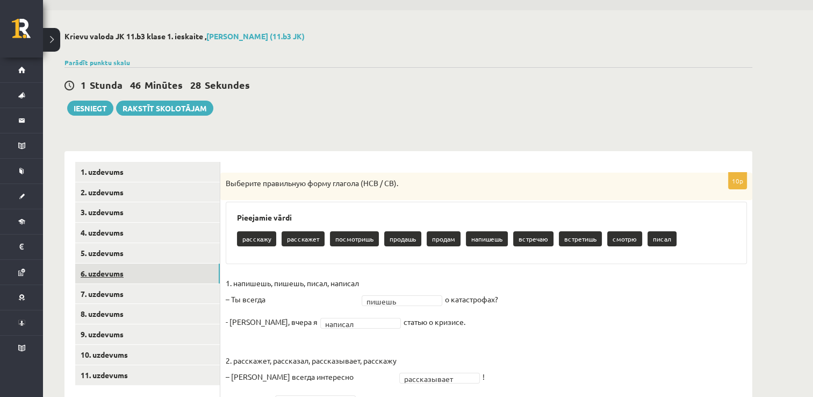
click at [196, 272] on link "6. uzdevums" at bounding box center [147, 273] width 145 height 20
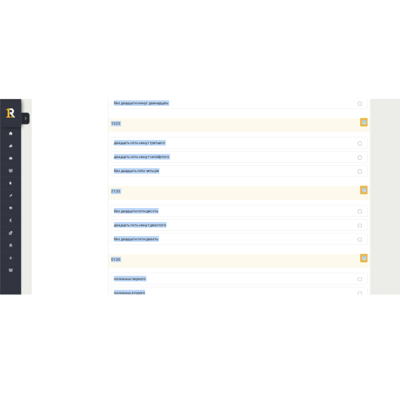
scroll to position [532, 0]
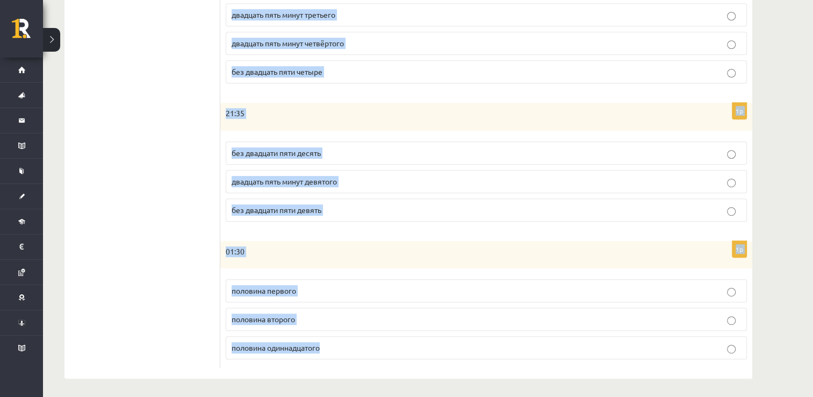
drag, startPoint x: 231, startPoint y: 164, endPoint x: 359, endPoint y: 367, distance: 238.9
click at [359, 367] on div "Сколько времени? Выберите правильный вариант. 1p 04:45 без пятнадцати пять пятн…" at bounding box center [486, 15] width 532 height 728
copy form "Сколько времени? Выберите правильный вариант. 1p 04:45 без пятнадцати пять пятн…"
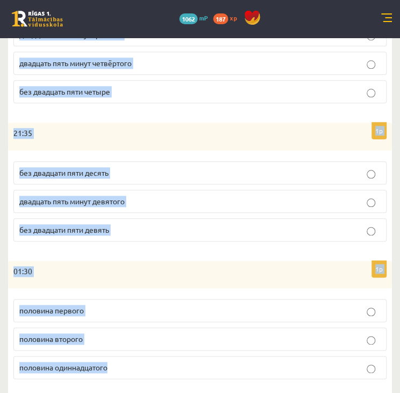
click at [98, 118] on form "Сколько времени? Выберите правильный вариант. 1p 04:45 без пятнадцати пять пятн…" at bounding box center [200, 34] width 363 height 707
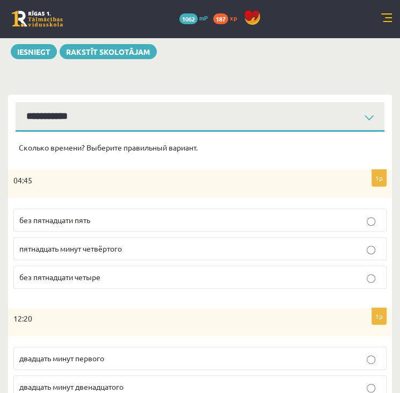
scroll to position [73, 0]
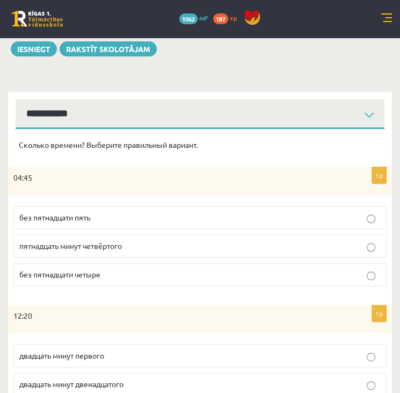
click at [106, 219] on p "без пятнадцати пять" at bounding box center [200, 217] width 362 height 11
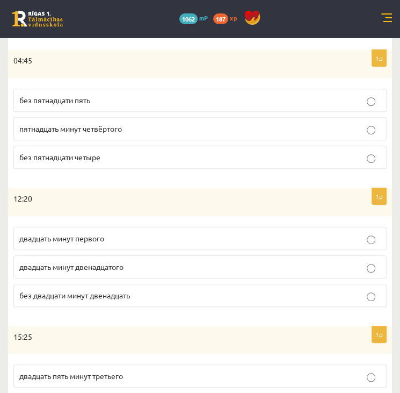
scroll to position [195, 0]
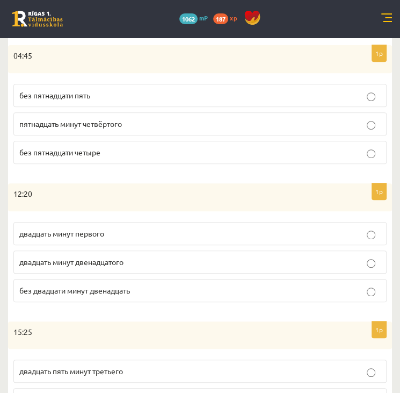
click at [100, 238] on label "двадцать минут первого" at bounding box center [200, 233] width 374 height 23
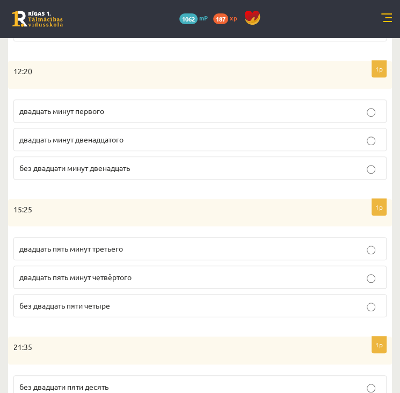
scroll to position [318, 0]
click at [103, 280] on p "двадцать пять минут четвёртого" at bounding box center [200, 276] width 362 height 11
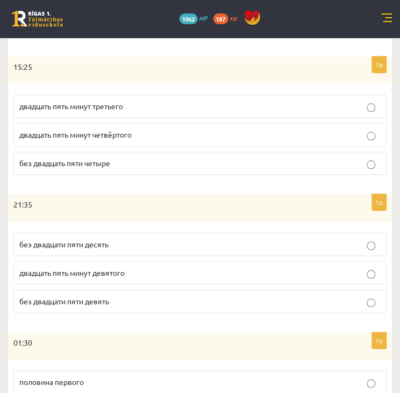
scroll to position [461, 0]
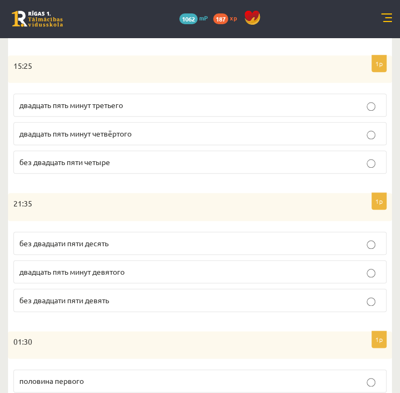
click at [99, 238] on span "без двадцати пяти десять" at bounding box center [63, 243] width 89 height 10
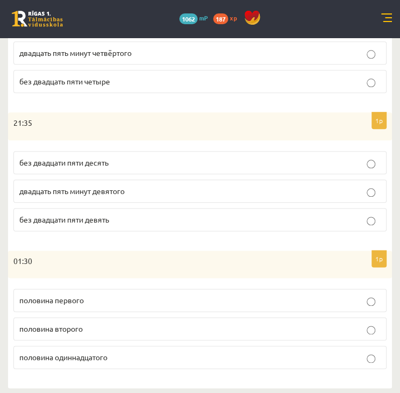
click at [109, 323] on p "половина второго" at bounding box center [200, 328] width 362 height 11
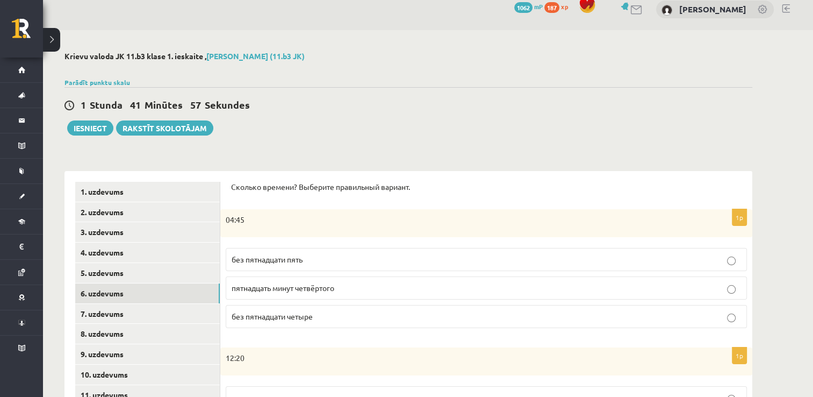
scroll to position [0, 0]
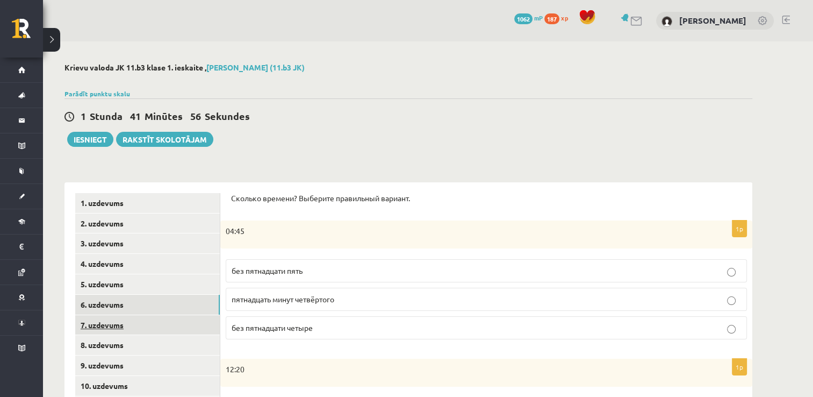
click at [175, 328] on link "7. uzdevums" at bounding box center [147, 325] width 145 height 20
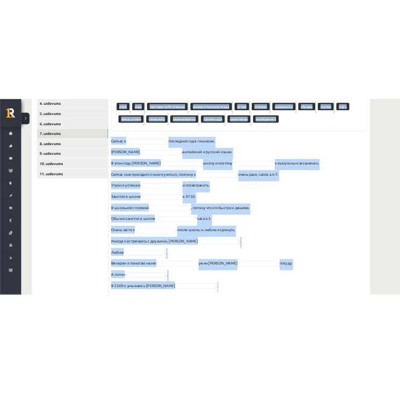
scroll to position [288, 0]
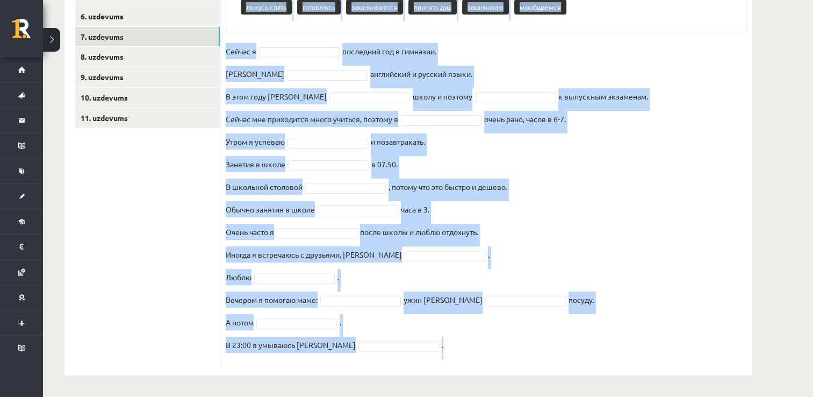
drag, startPoint x: 224, startPoint y: 213, endPoint x: 529, endPoint y: 371, distance: 344.3
click at [529, 371] on div "16p Выберите правильную форму глагола Pieejamie vārdi учусь мою чувствую себя у…" at bounding box center [486, 134] width 532 height 481
copy div "Выберите правильную форму глагола Pieejamie vārdi учусь мою чувствую себя устал…"
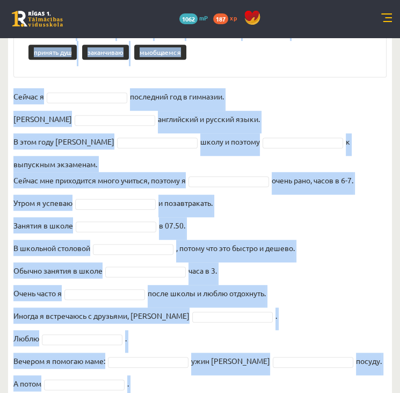
click at [263, 98] on fieldset "Сейчас я последний год в гимназии. Я английский и русский языки. В этом году я …" at bounding box center [200, 254] width 374 height 332
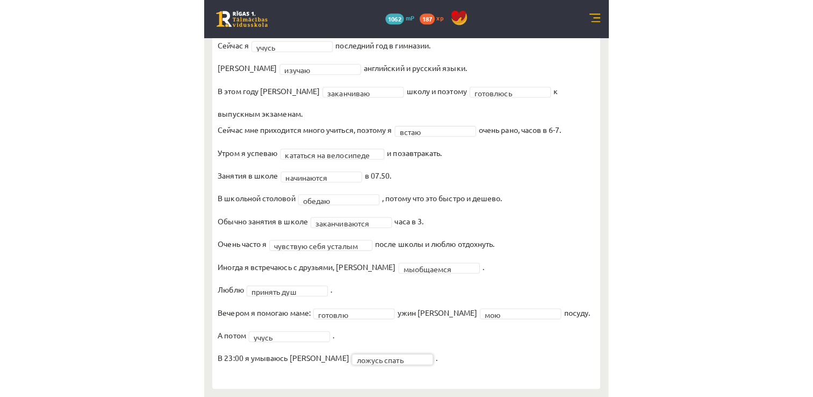
scroll to position [237, 0]
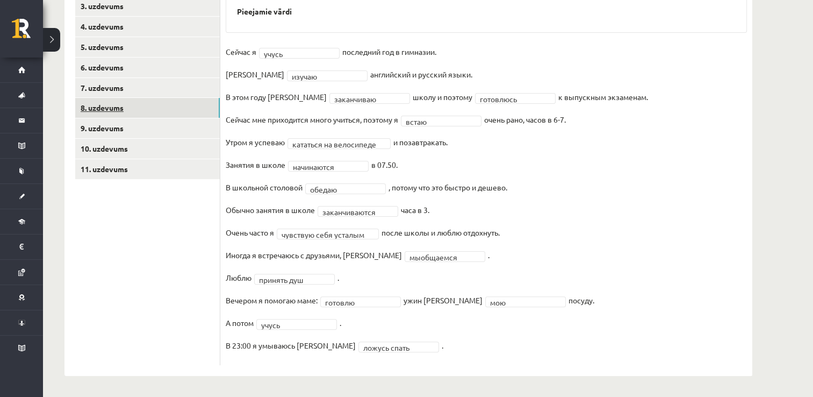
click at [202, 105] on link "8. uzdevums" at bounding box center [147, 108] width 145 height 20
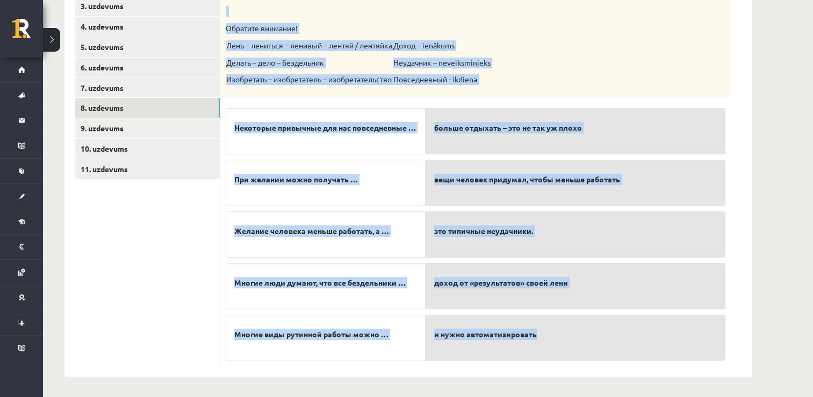
drag, startPoint x: 226, startPoint y: 34, endPoint x: 561, endPoint y: 352, distance: 461.9
click at [561, 352] on div "5p Прослушайте текст и соедините начало и конец предложений. https://www.zvaigz…" at bounding box center [475, 166] width 511 height 399
copy div "Прослушайте текст и соедините начало и конец предложений. https://www.zvaigzne.…"
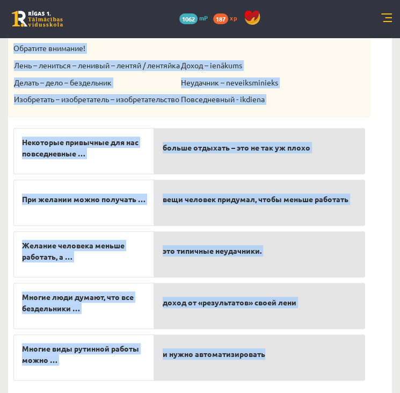
click at [307, 103] on div "Прослушайте текст и соедините начало и конец предложений. https://www.zvaigzne.…" at bounding box center [189, 52] width 363 height 131
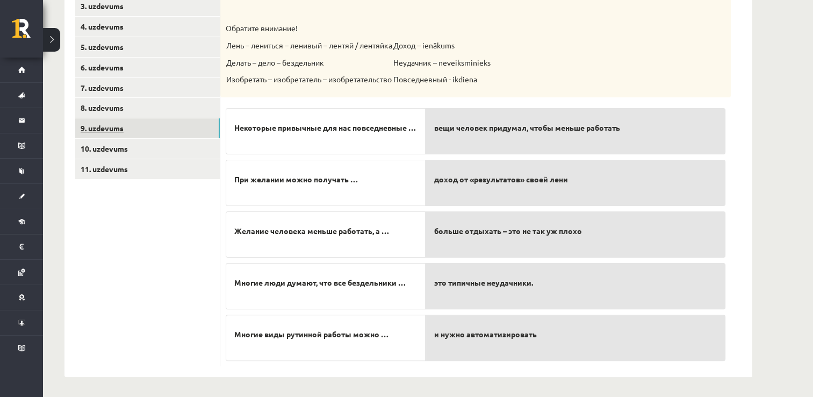
click at [169, 126] on link "9. uzdevums" at bounding box center [147, 128] width 145 height 20
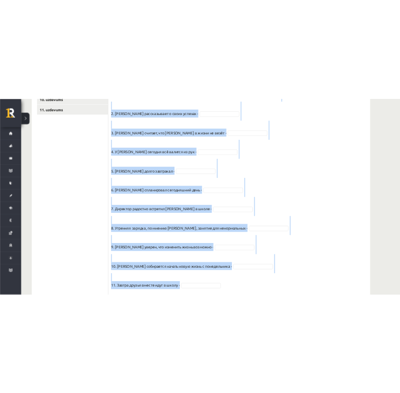
scroll to position [433, 0]
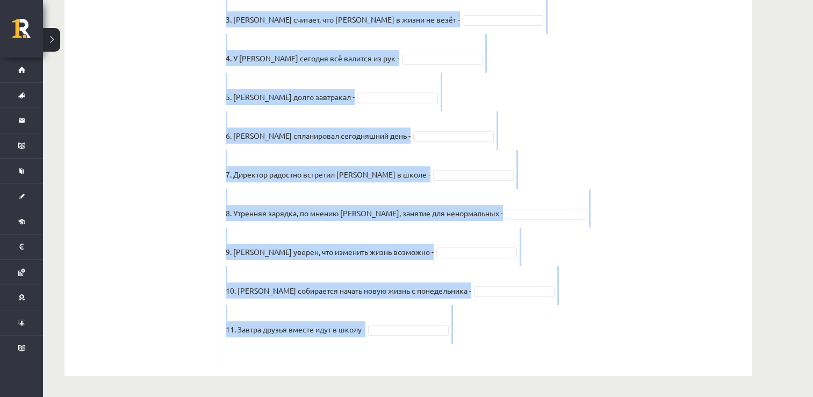
drag, startPoint x: 226, startPoint y: 213, endPoint x: 475, endPoint y: 401, distance: 311.7
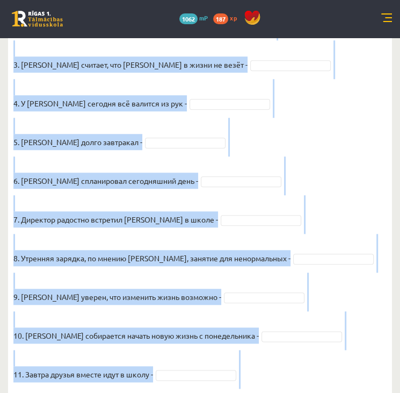
click at [306, 162] on fieldset "1. Эмилс здоровается и интересуется делами Яниса - 2. Янис рассказывает о своих…" at bounding box center [200, 192] width 374 height 426
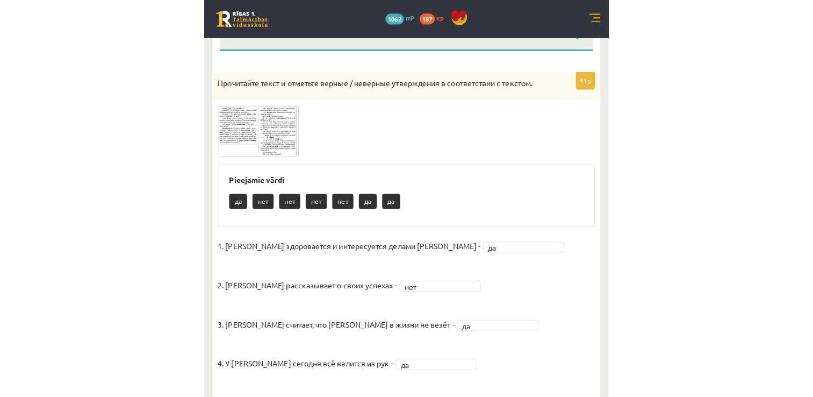
scroll to position [132, 0]
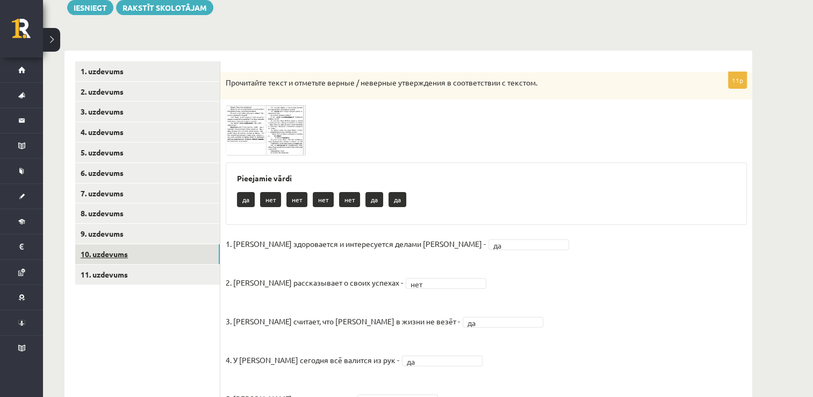
click at [133, 249] on link "10. uzdevums" at bounding box center [147, 254] width 145 height 20
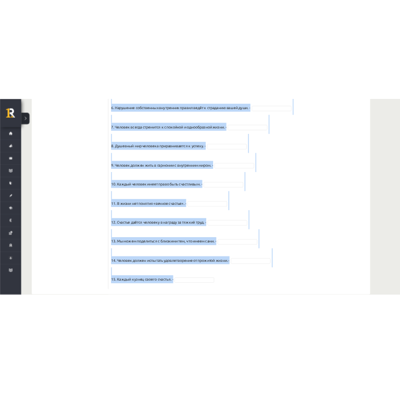
scroll to position [884, 0]
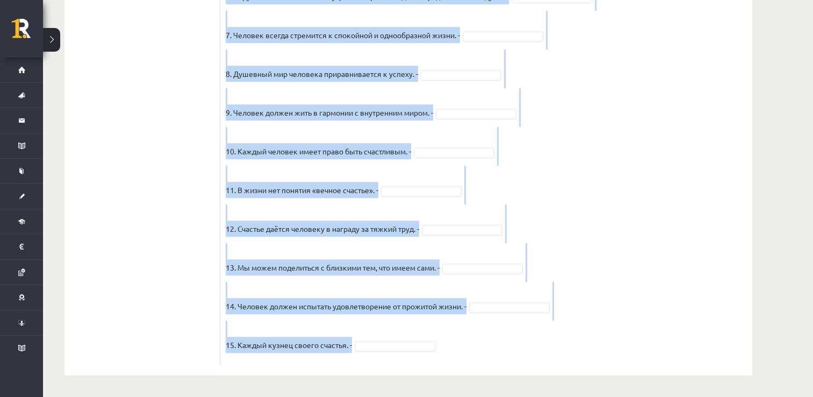
drag, startPoint x: 224, startPoint y: 50, endPoint x: 428, endPoint y: 395, distance: 400.5
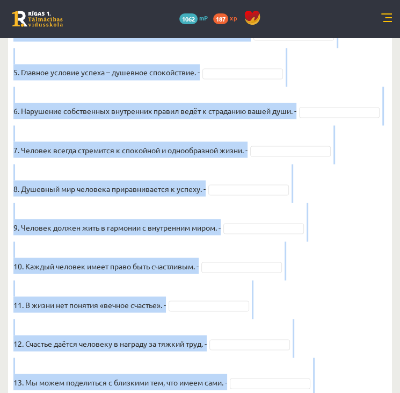
click at [376, 77] on fieldset "1. Человек должен жить по составленному плану. - 2. Если хочешь быть успешным –…" at bounding box center [200, 191] width 374 height 564
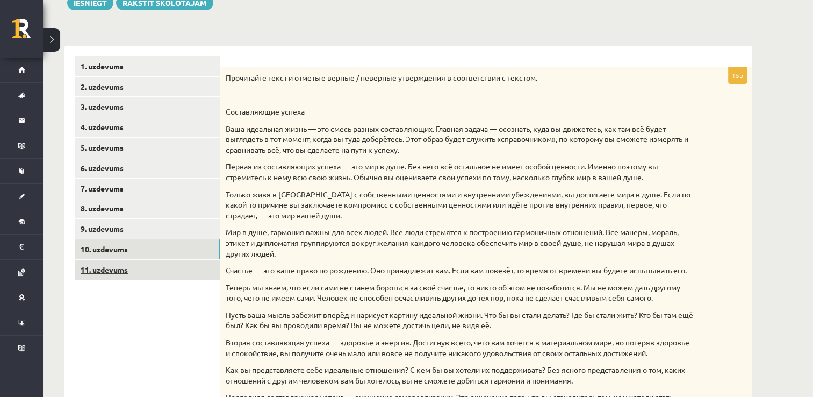
scroll to position [137, 0]
click at [159, 275] on link "11. uzdevums" at bounding box center [147, 269] width 145 height 20
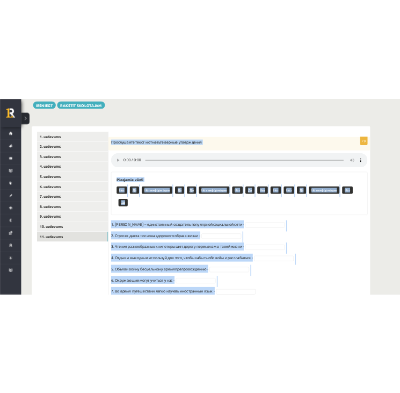
scroll to position [172, 0]
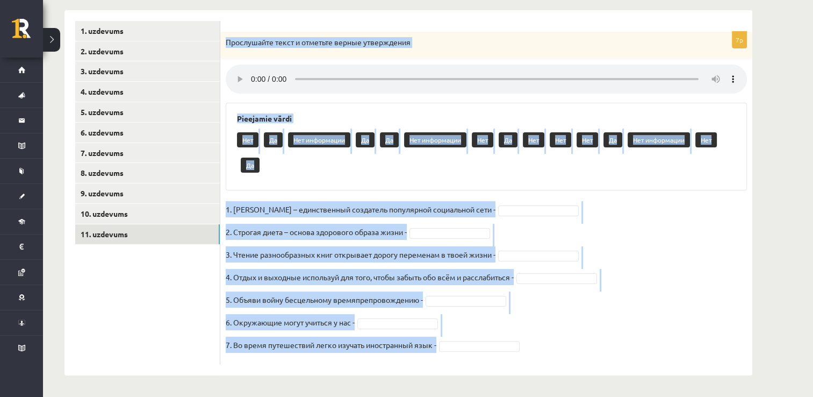
drag, startPoint x: 226, startPoint y: 119, endPoint x: 514, endPoint y: 366, distance: 378.6
click at [514, 366] on div "7p Прослушайте текст и отметьте верные утверждения Pieejamie vārdi Нет Да Нет и…" at bounding box center [486, 192] width 532 height 365
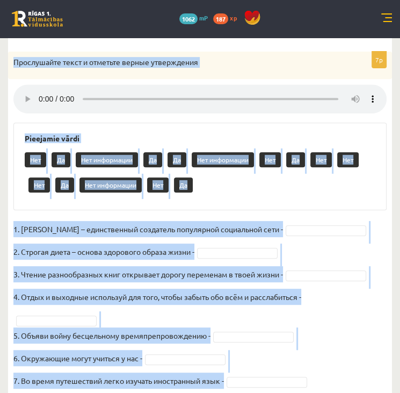
click at [221, 133] on div "Pieejamie vārdi Нет Да Нет информации Да Да Нет информации Нет Да Нет Нет Нет Д…" at bounding box center [200, 167] width 374 height 88
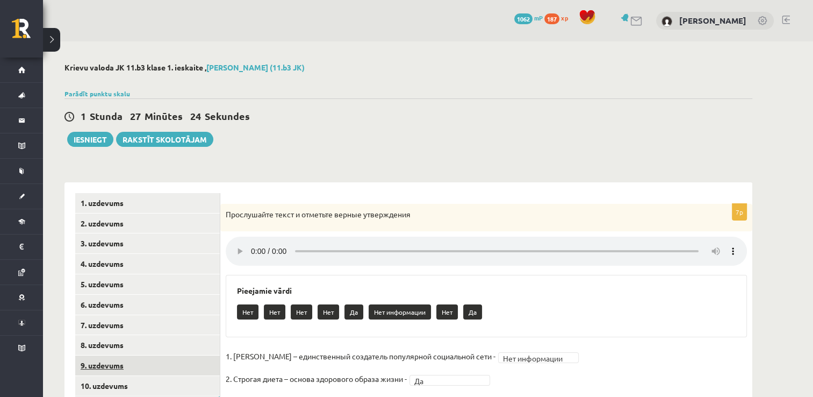
scroll to position [70, 0]
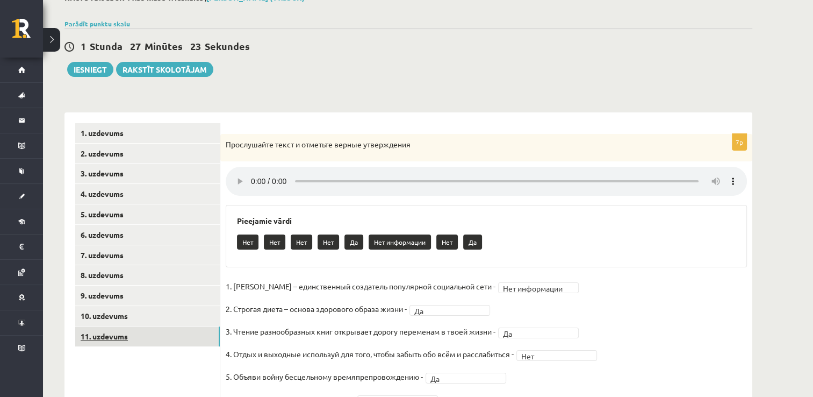
click at [159, 341] on link "11. uzdevums" at bounding box center [147, 336] width 145 height 20
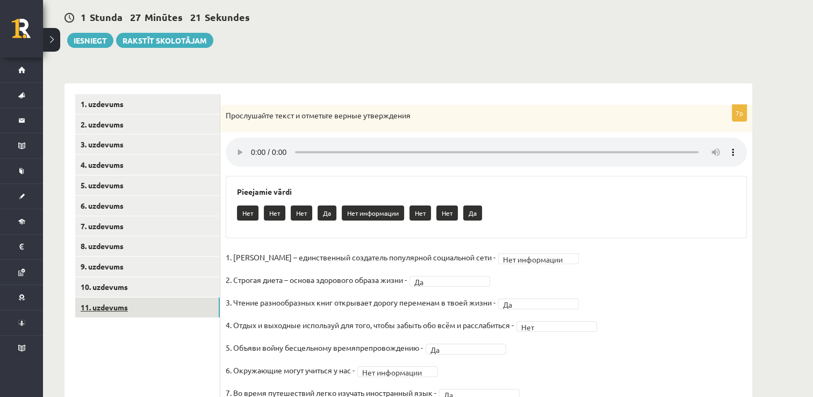
scroll to position [104, 0]
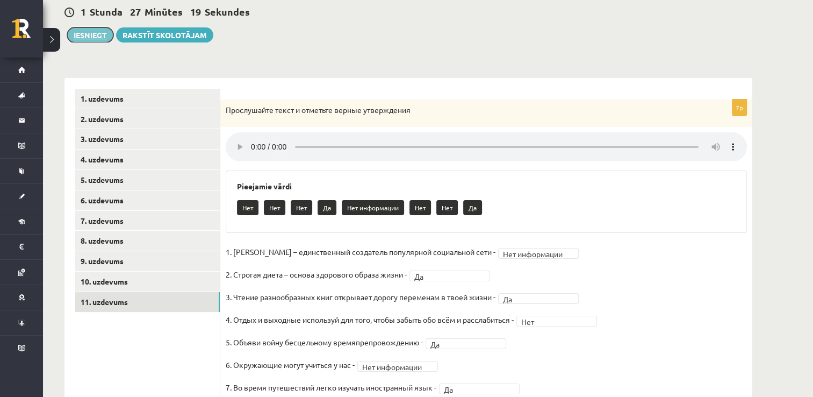
click at [83, 35] on button "Iesniegt" at bounding box center [90, 34] width 46 height 15
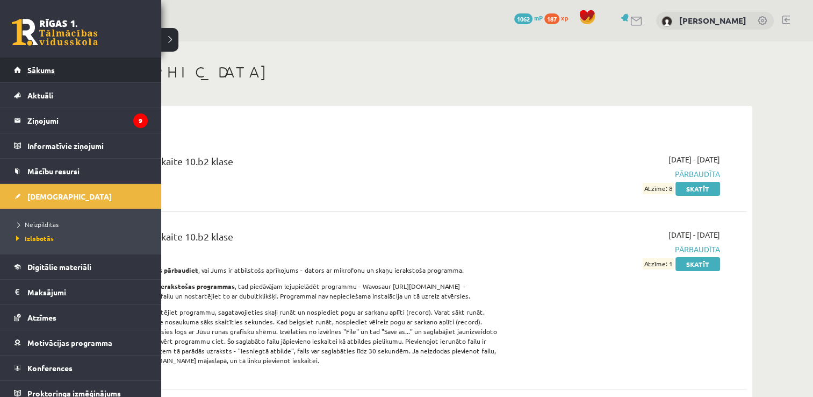
click at [107, 77] on link "Sākums" at bounding box center [81, 70] width 134 height 25
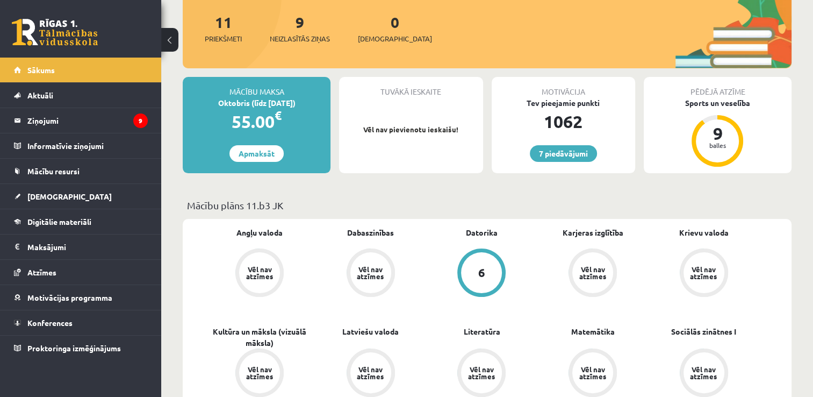
scroll to position [135, 0]
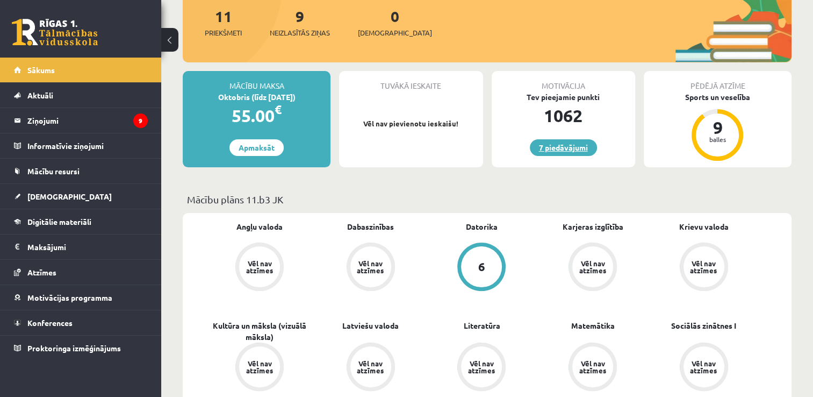
click at [557, 153] on link "7 piedāvājumi" at bounding box center [563, 147] width 67 height 17
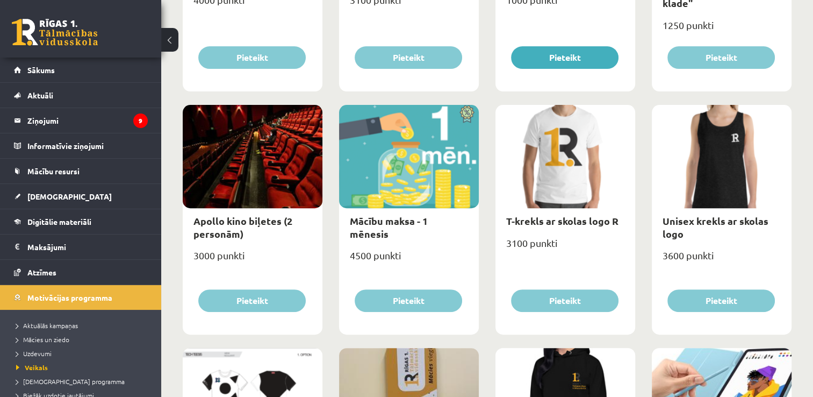
scroll to position [318, 0]
